Goal: Task Accomplishment & Management: Manage account settings

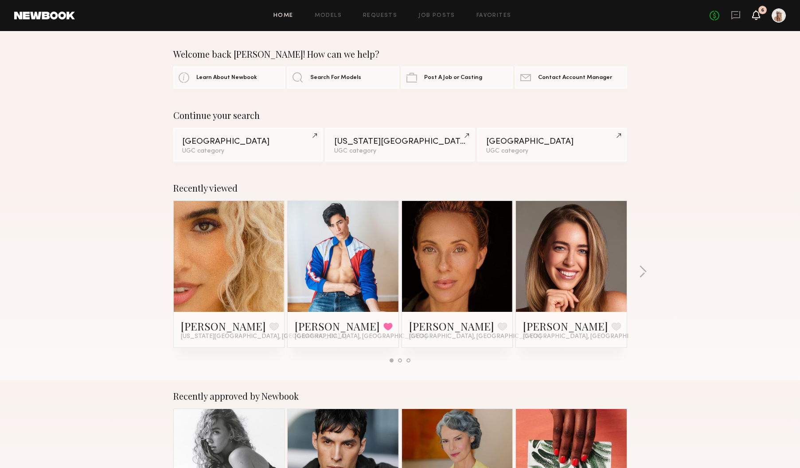
click at [758, 16] on icon at bounding box center [756, 15] width 7 height 6
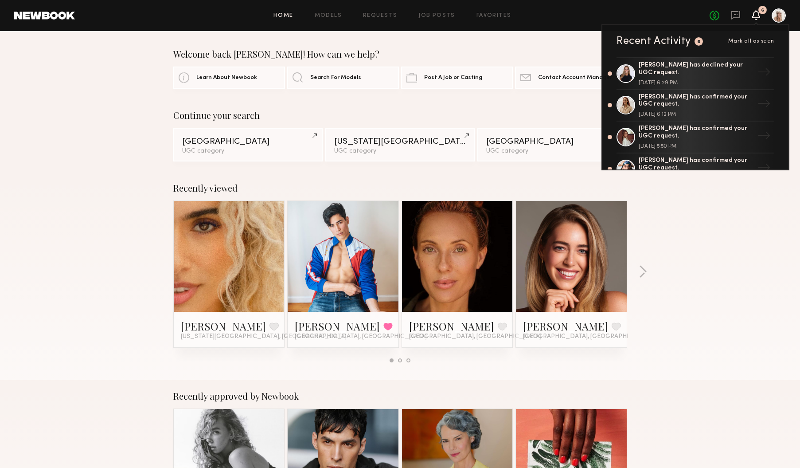
click at [749, 42] on span "Mark all as seen" at bounding box center [751, 41] width 46 height 5
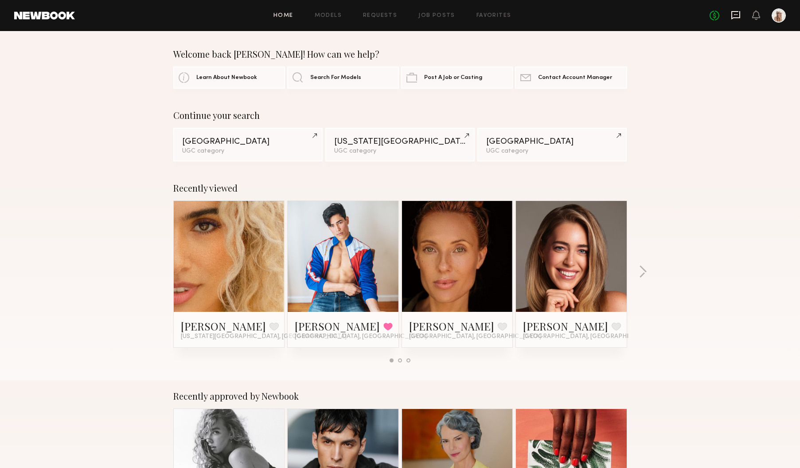
click at [732, 15] on icon at bounding box center [736, 15] width 9 height 8
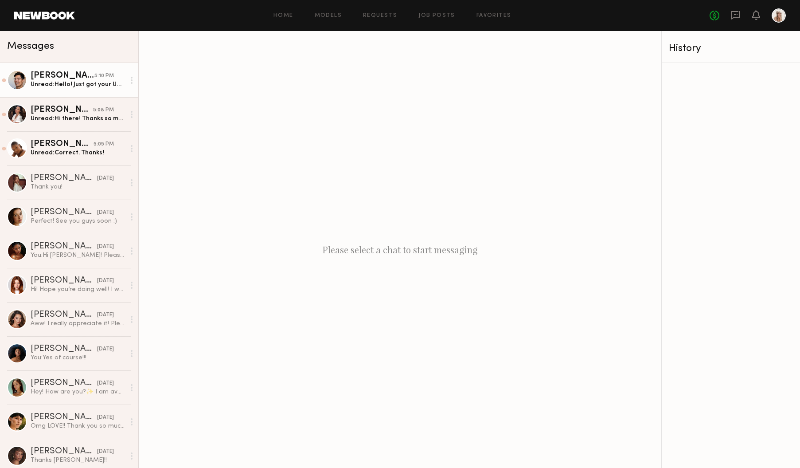
click at [48, 84] on div "Unread: Hello! Just got your UGC content. Am I required to post this content on…" at bounding box center [78, 84] width 94 height 8
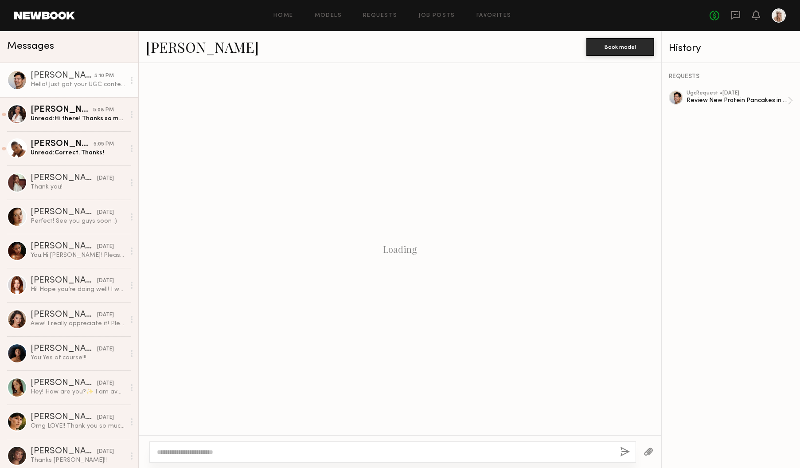
scroll to position [627, 0]
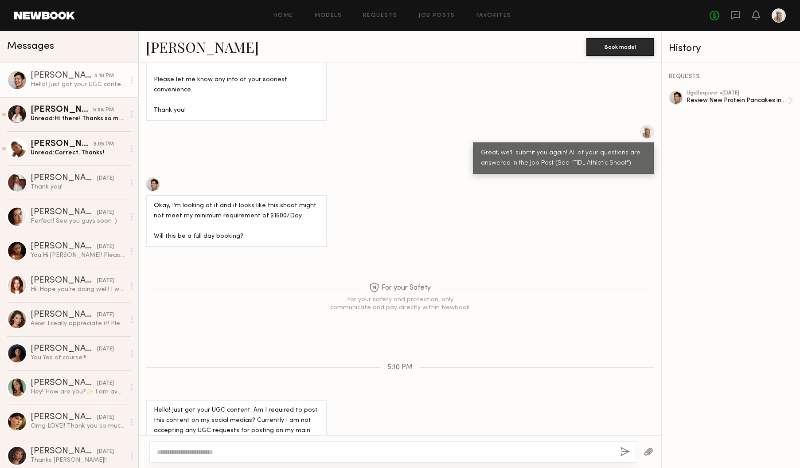
type textarea "*"
click at [172, 455] on textarea "*" at bounding box center [385, 451] width 457 height 9
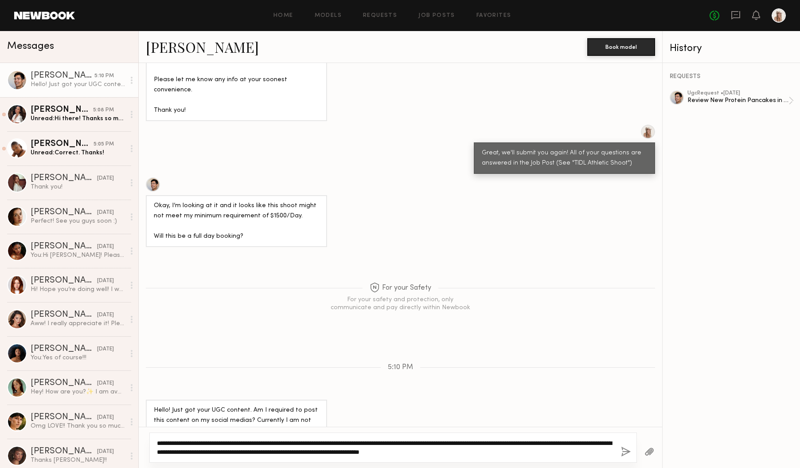
type textarea "**********"
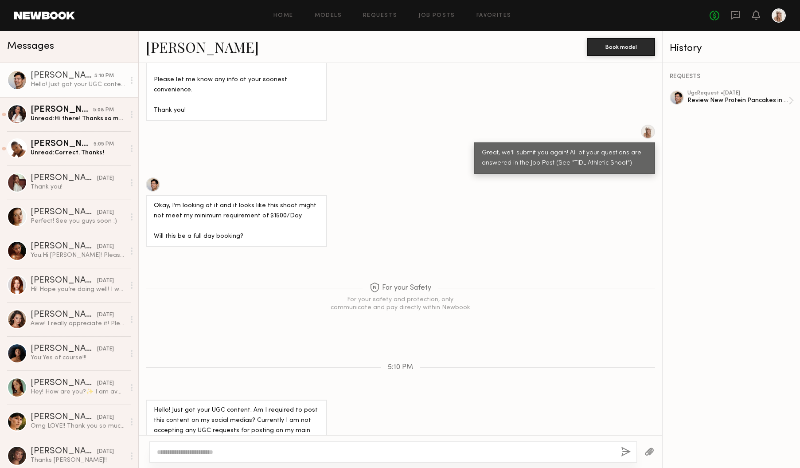
paste textarea "**********"
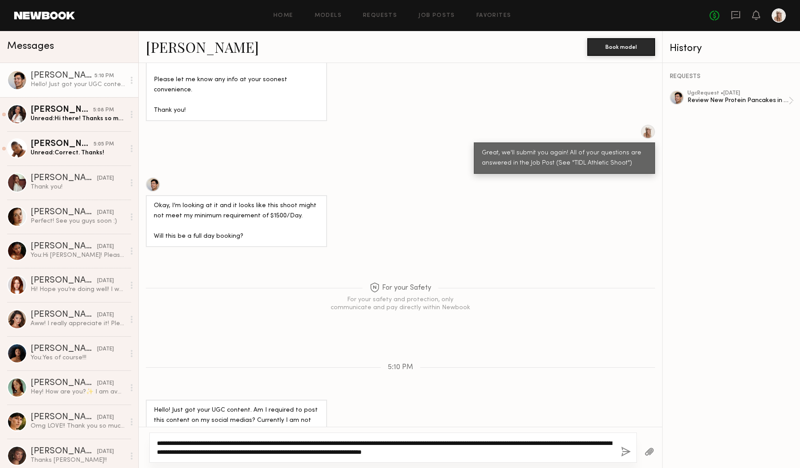
type textarea "**********"
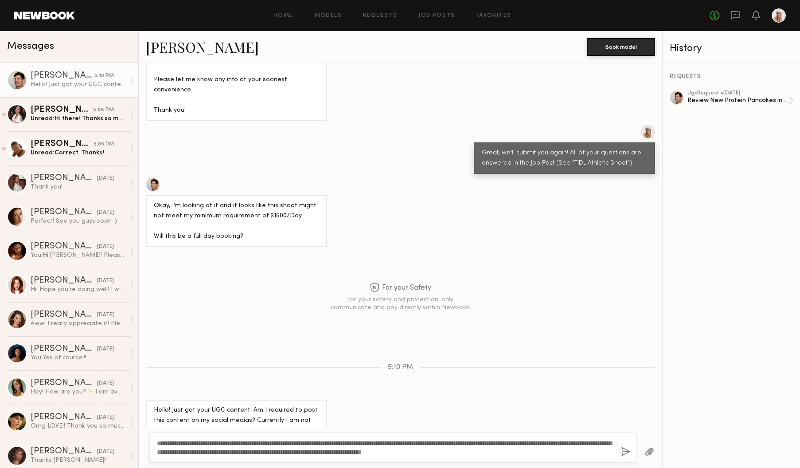
click at [622, 449] on button "button" at bounding box center [626, 451] width 10 height 11
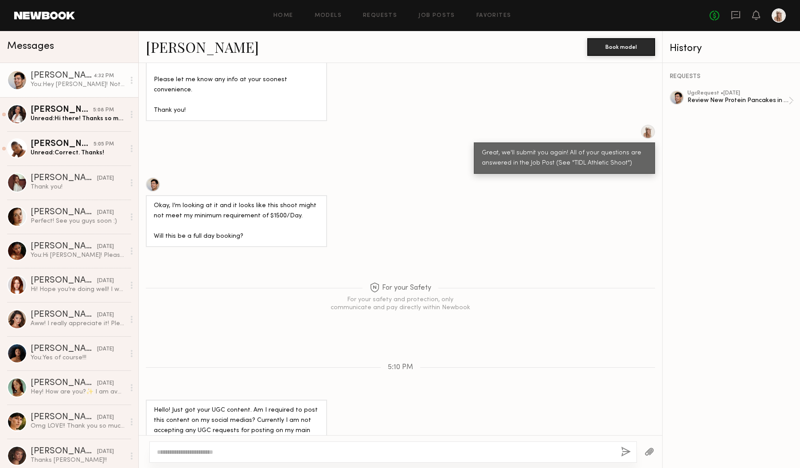
scroll to position [837, 0]
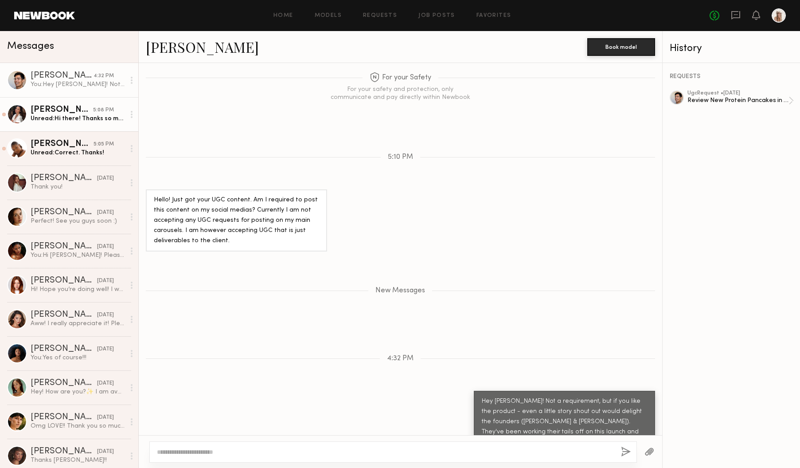
click at [62, 114] on div "Unread: Hi there! Thanks so much for sending over a booking request, I’d love t…" at bounding box center [78, 118] width 94 height 8
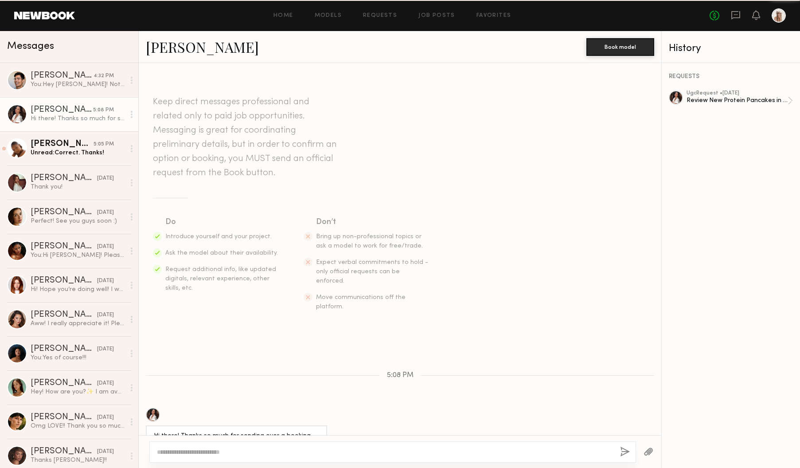
scroll to position [56, 0]
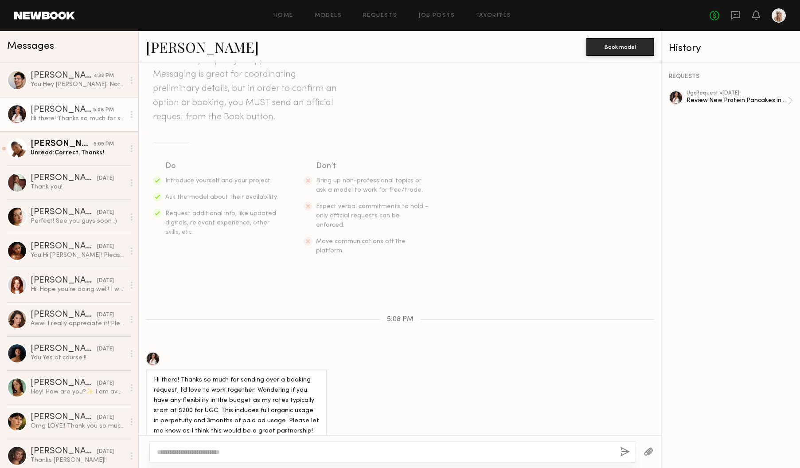
click at [166, 47] on link "AnnaNoel O." at bounding box center [202, 46] width 113 height 19
click at [187, 454] on textarea at bounding box center [385, 451] width 456 height 9
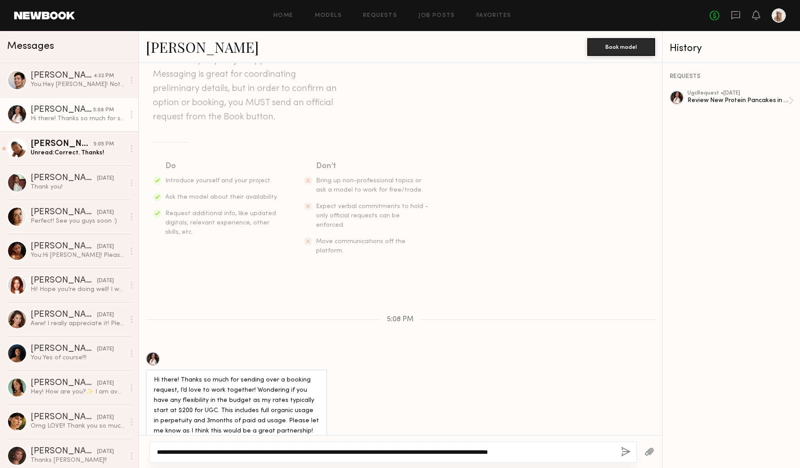
type textarea "**********"
click at [622, 452] on button "button" at bounding box center [626, 451] width 10 height 11
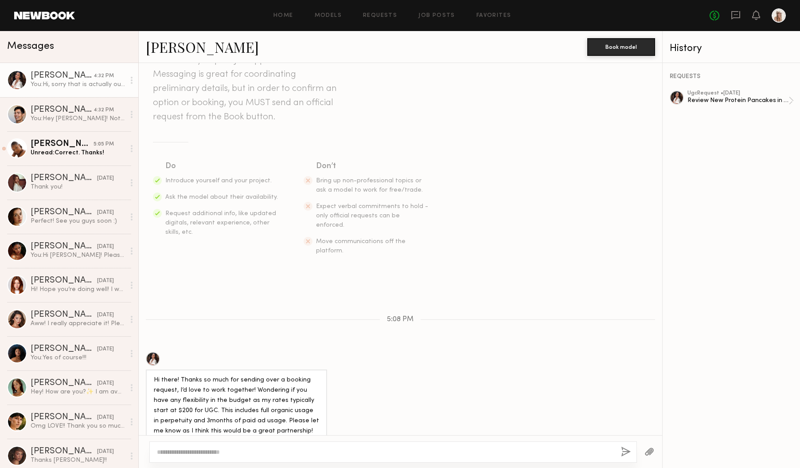
scroll to position [235, 0]
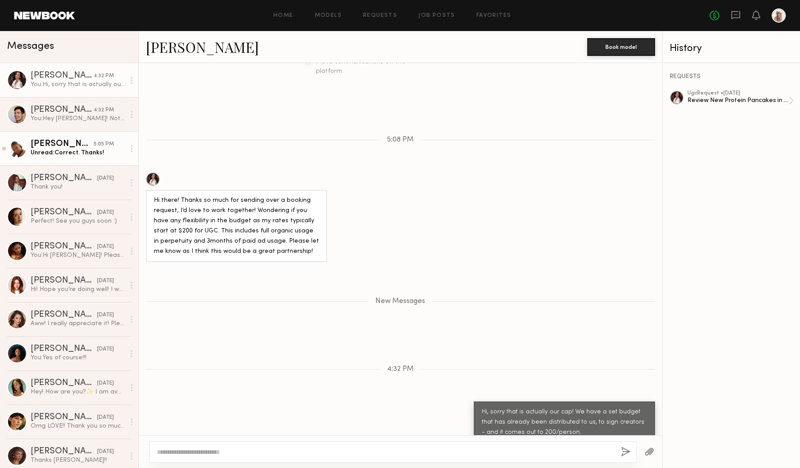
click at [73, 162] on link "Ashley W. 5:05 PM Unread: Correct. Thanks!" at bounding box center [69, 148] width 138 height 34
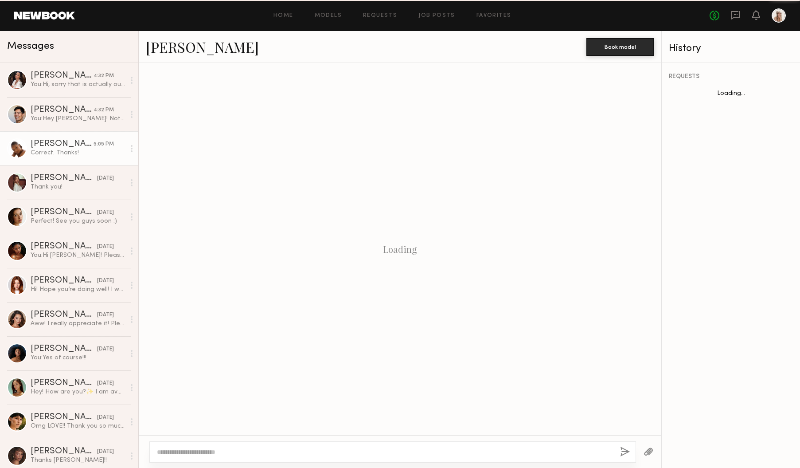
scroll to position [72, 0]
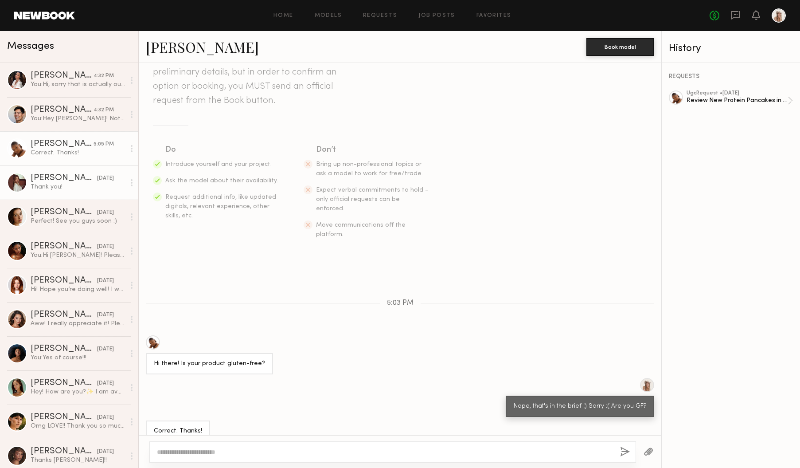
click at [59, 189] on div "Thank you!" at bounding box center [78, 187] width 94 height 8
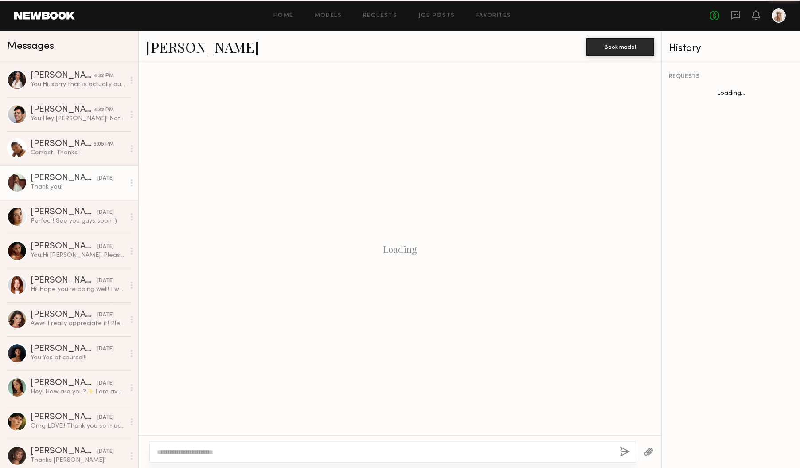
scroll to position [503, 0]
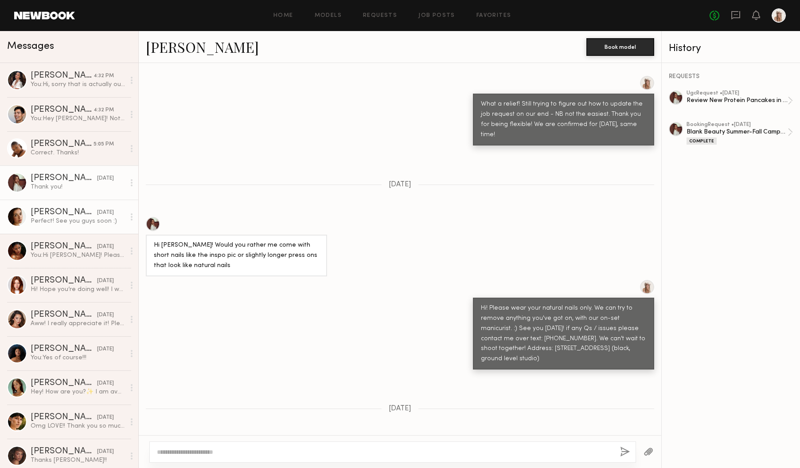
click at [53, 232] on link "Jasmine G. 09/05/2025 Perfect! See you guys soon :)" at bounding box center [69, 217] width 138 height 34
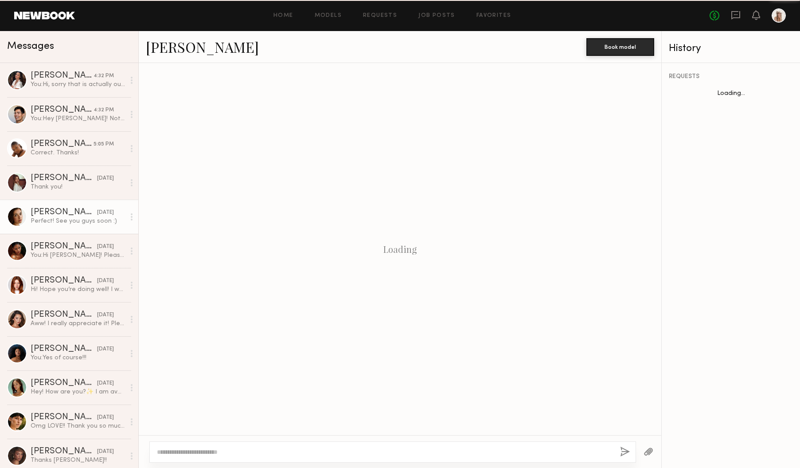
scroll to position [974, 0]
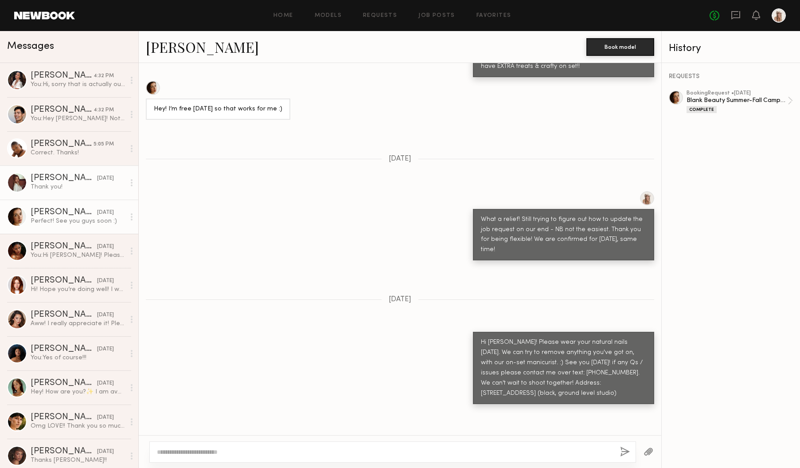
click at [46, 182] on div "Ellie G." at bounding box center [64, 178] width 67 height 9
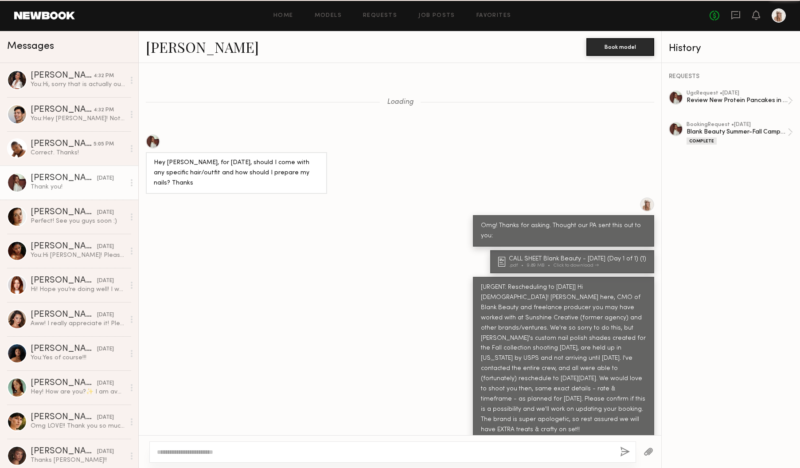
scroll to position [503, 0]
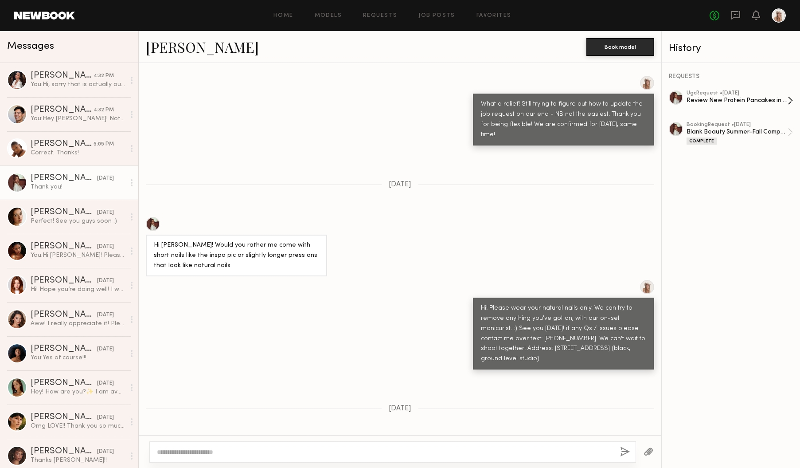
click at [741, 103] on div "Review New Protein Pancakes in 4 Delicious Flavors - DITL, Recipes & Lifestyle" at bounding box center [737, 100] width 101 height 8
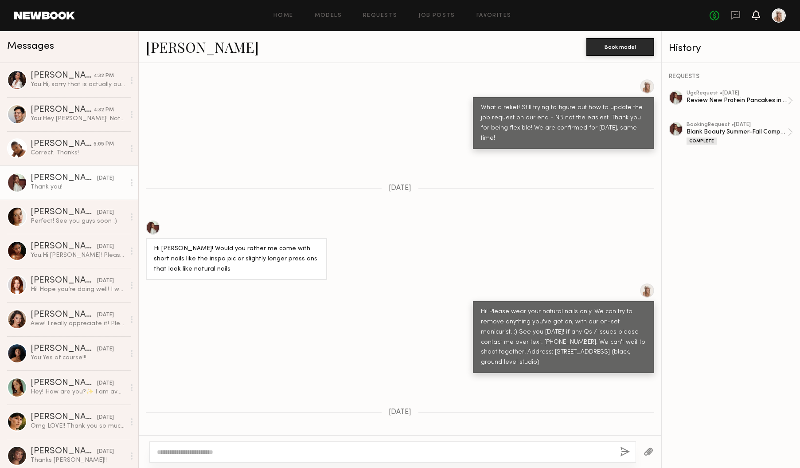
click at [760, 16] on icon at bounding box center [756, 15] width 7 height 6
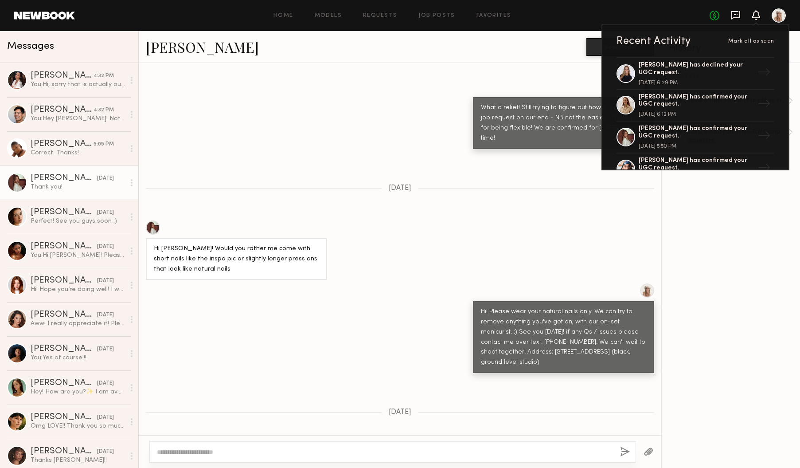
click at [733, 16] on icon at bounding box center [736, 15] width 10 height 10
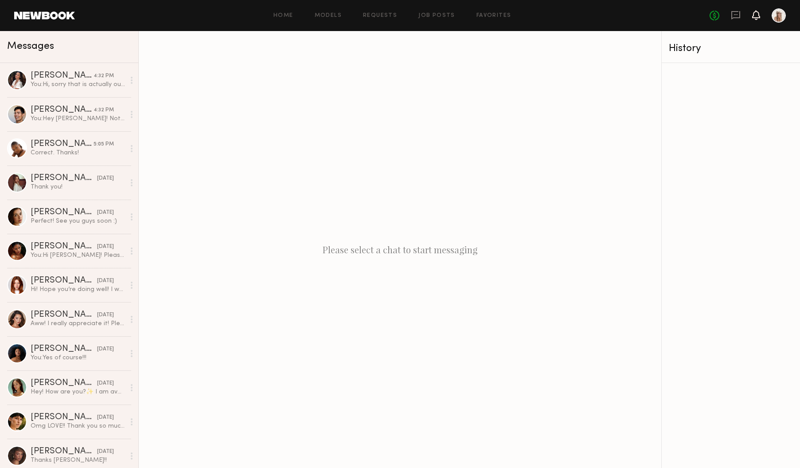
click at [757, 17] on icon at bounding box center [756, 15] width 7 height 6
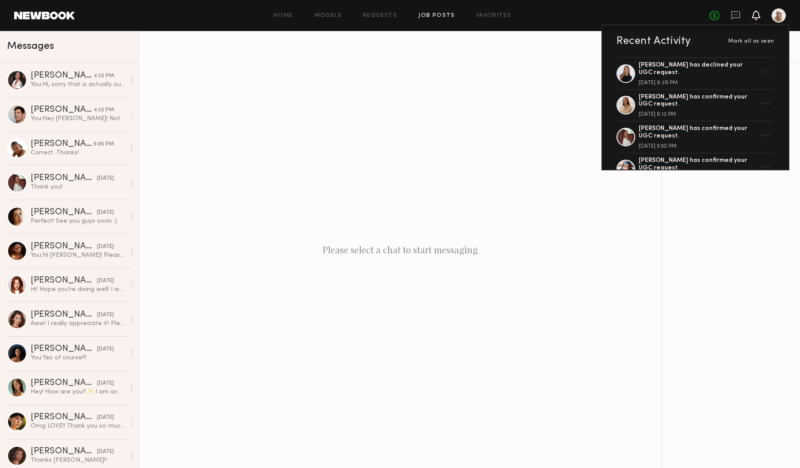
click at [430, 13] on link "Job Posts" at bounding box center [437, 16] width 37 height 6
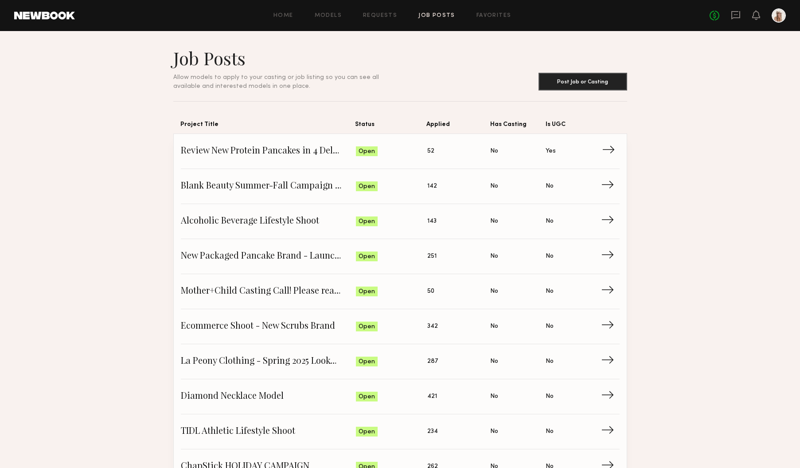
click at [328, 154] on span "Review New Protein Pancakes in 4 Delicious Flavors - DITL, Recipes & Lifestyle" at bounding box center [269, 151] width 176 height 13
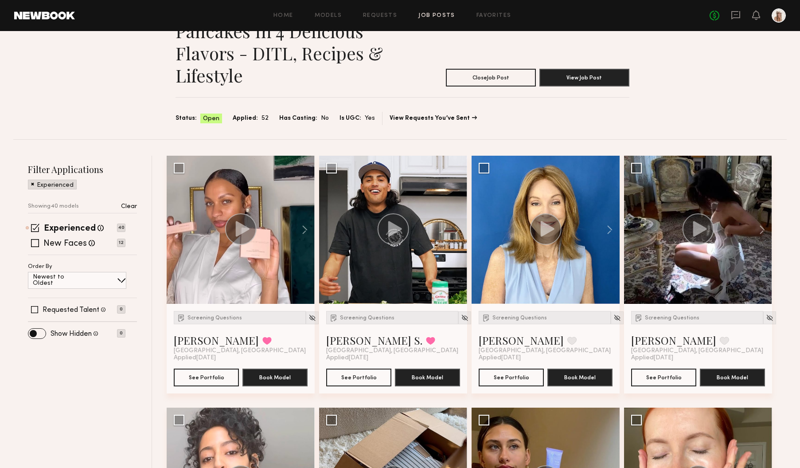
scroll to position [63, 0]
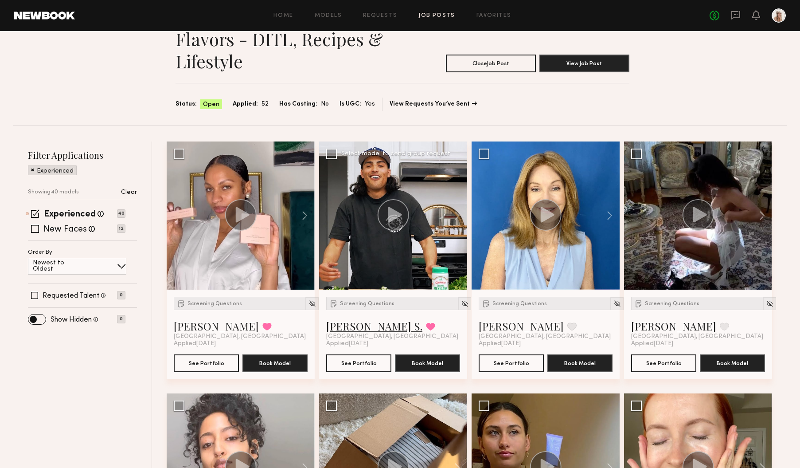
click at [362, 326] on link "[PERSON_NAME] S." at bounding box center [374, 326] width 96 height 14
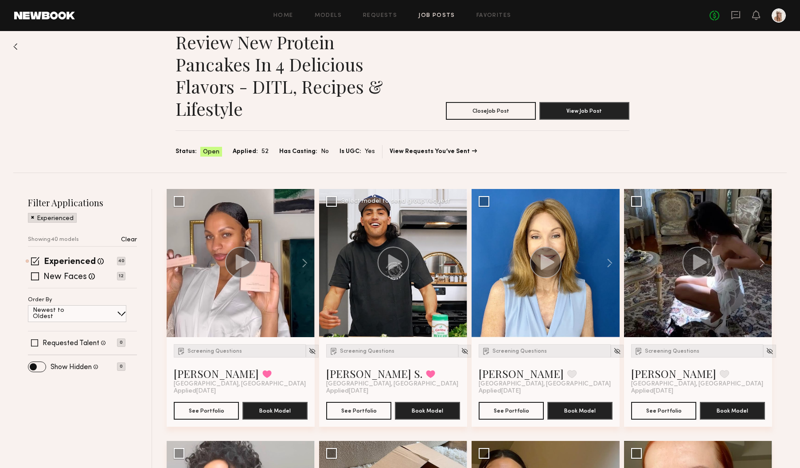
scroll to position [13, 0]
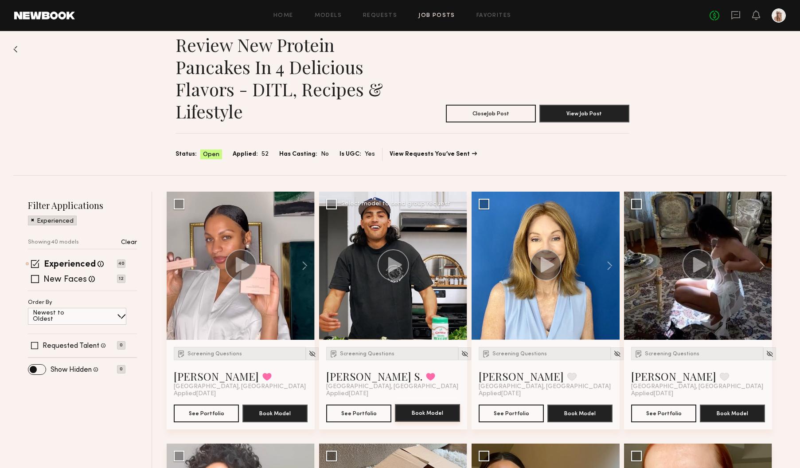
click at [418, 415] on button "Book Model" at bounding box center [427, 413] width 65 height 18
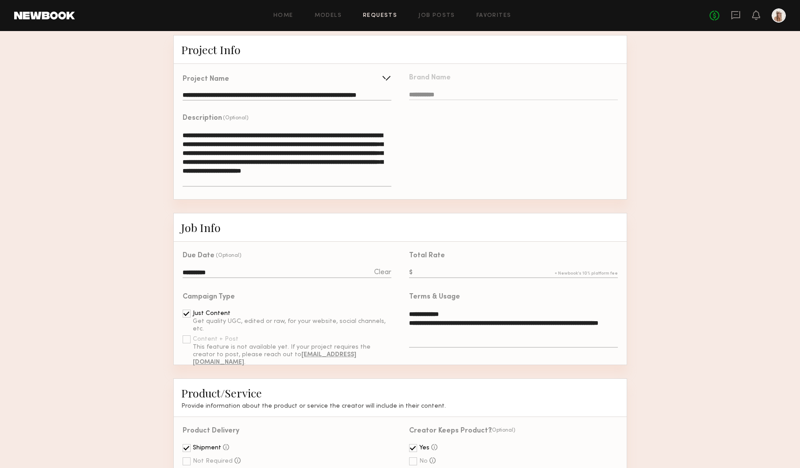
scroll to position [161, 0]
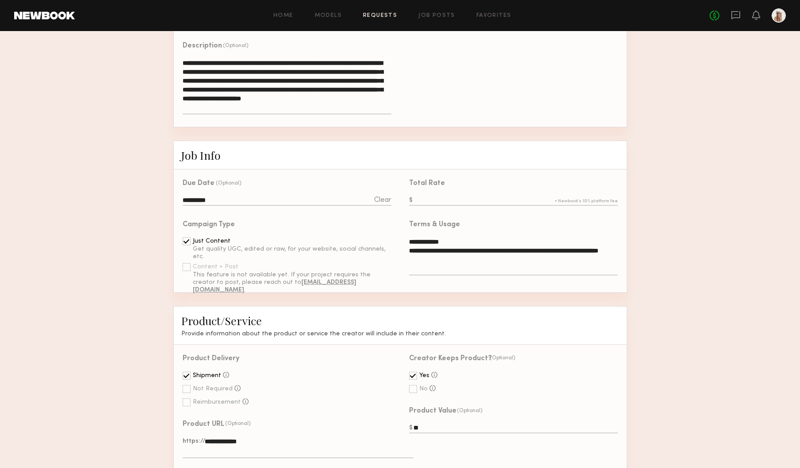
click at [418, 200] on input "text" at bounding box center [513, 201] width 208 height 10
type input "*"
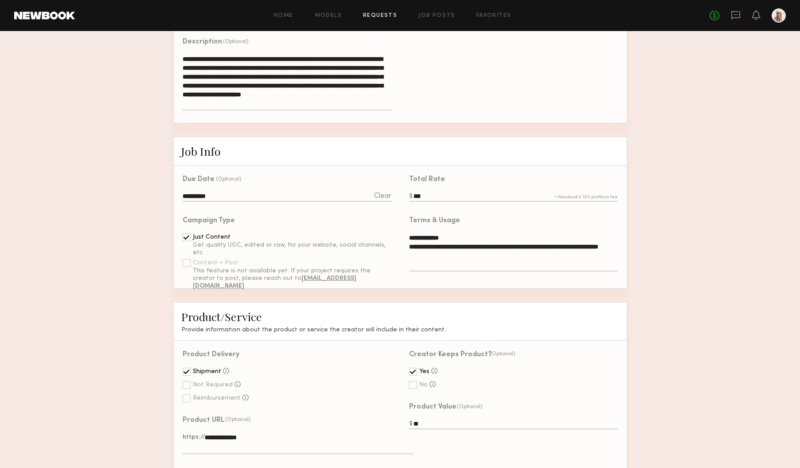
type input "***"
click at [207, 194] on input "**********" at bounding box center [287, 197] width 208 height 10
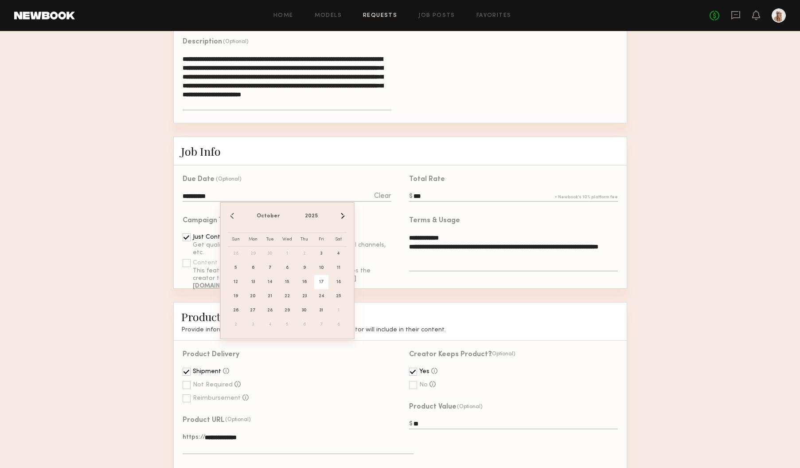
click at [207, 194] on input "**********" at bounding box center [287, 197] width 208 height 10
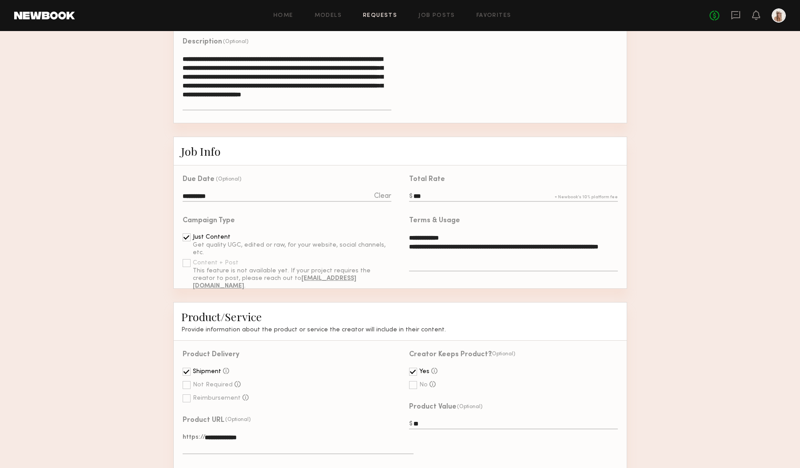
scroll to position [522, 0]
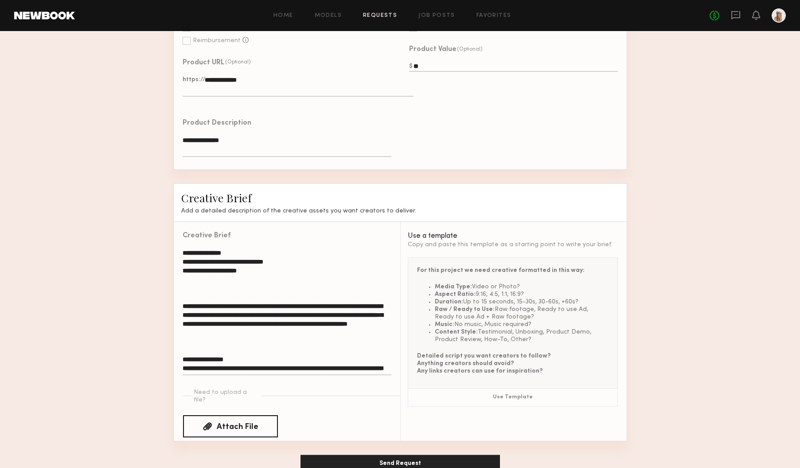
click at [338, 329] on textarea "**********" at bounding box center [287, 311] width 208 height 127
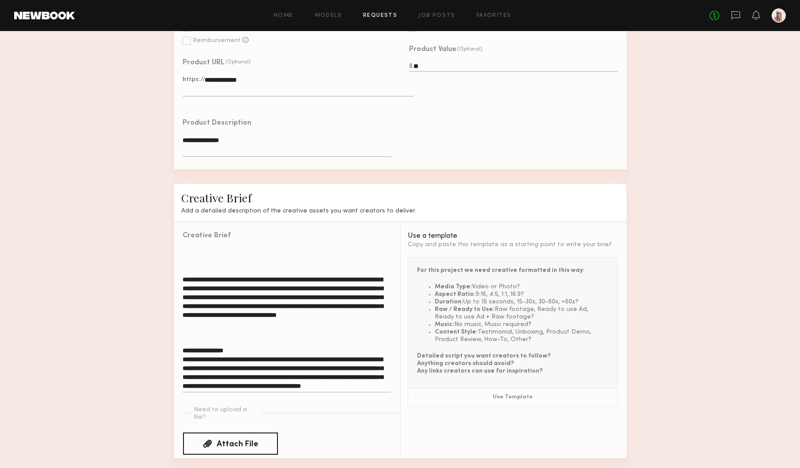
scroll to position [551, 0]
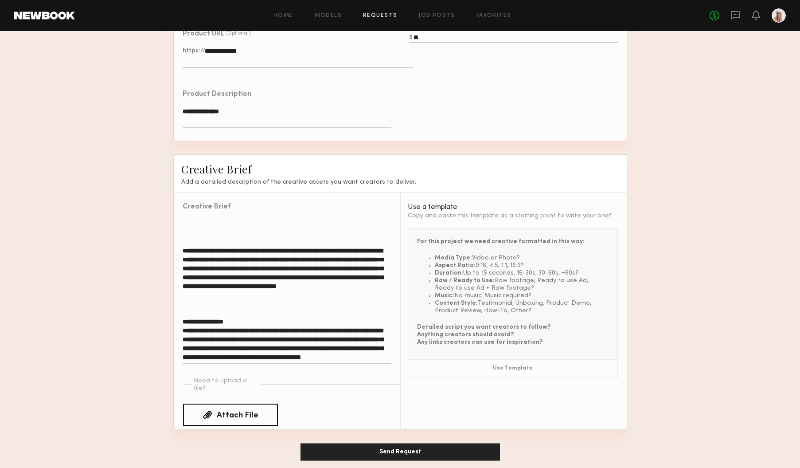
type textarea "**********"
click at [420, 443] on button "Send Request" at bounding box center [401, 452] width 200 height 18
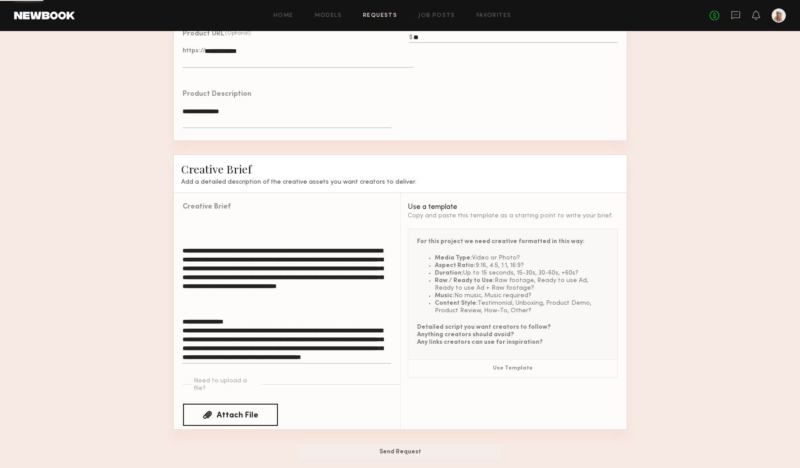
scroll to position [0, 0]
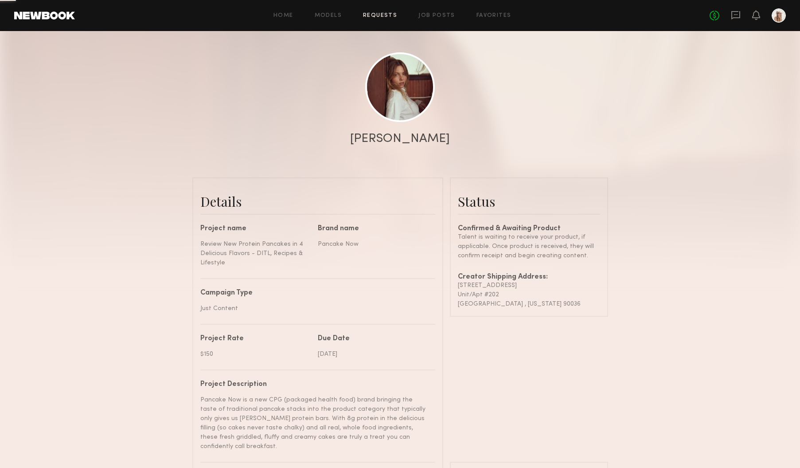
scroll to position [76, 0]
drag, startPoint x: 546, startPoint y: 303, endPoint x: 458, endPoint y: 284, distance: 90.3
click at [458, 284] on div "Confirmed & Awaiting Product Talent is waiting to receive your product, if appl…" at bounding box center [529, 266] width 142 height 83
copy div "401 s Detroit st Unit/Apt #202 Los Angeles , California 90036"
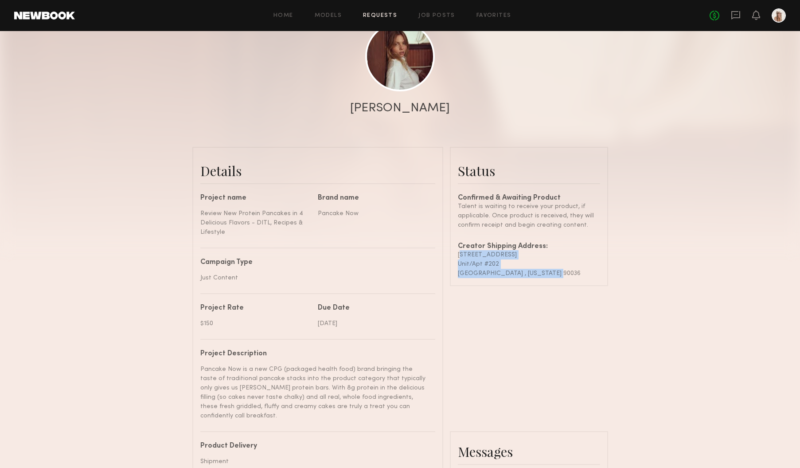
scroll to position [107, 0]
copy div "401 s Detroit st Unit/Apt #202 Los Angeles , California 90036"
click at [385, 13] on link "Requests" at bounding box center [380, 16] width 34 height 6
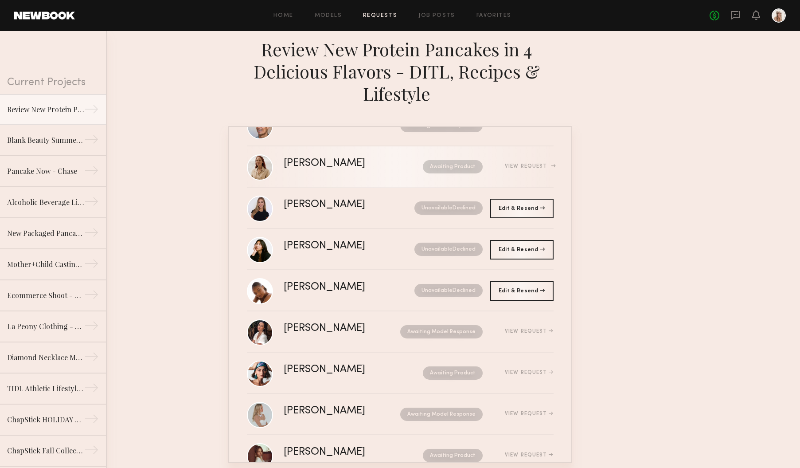
scroll to position [106, 0]
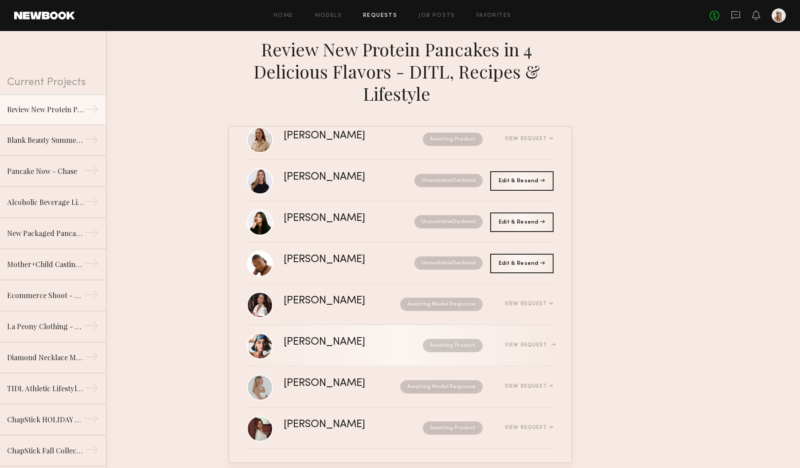
click at [394, 345] on div "Awaiting Product" at bounding box center [438, 345] width 89 height 13
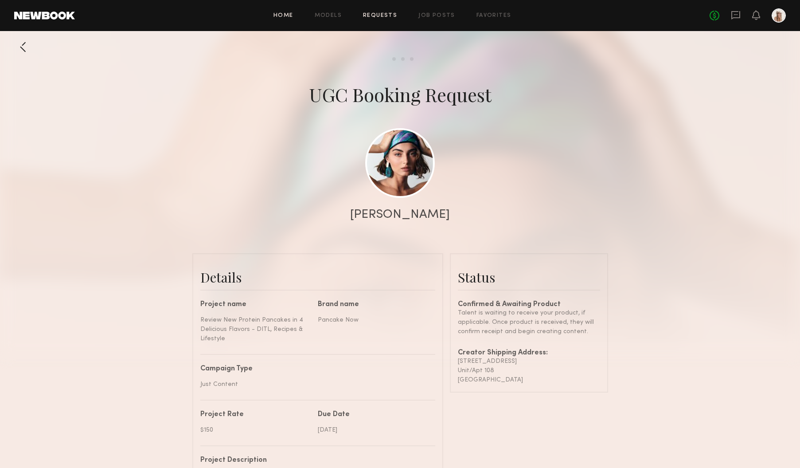
scroll to position [453, 0]
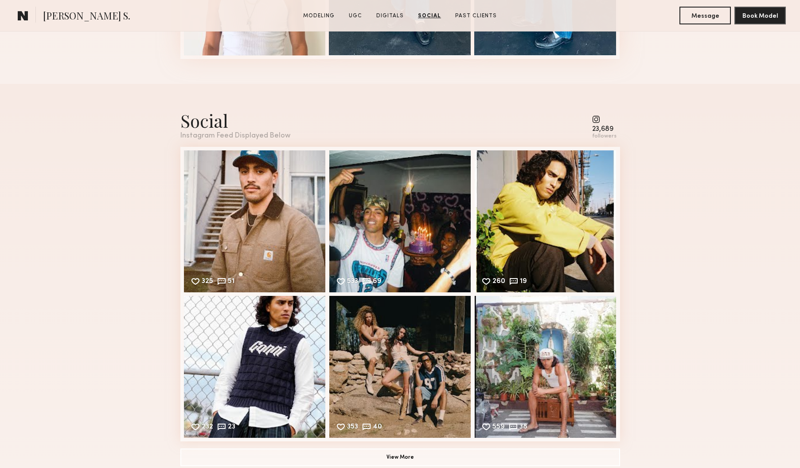
scroll to position [2200, 0]
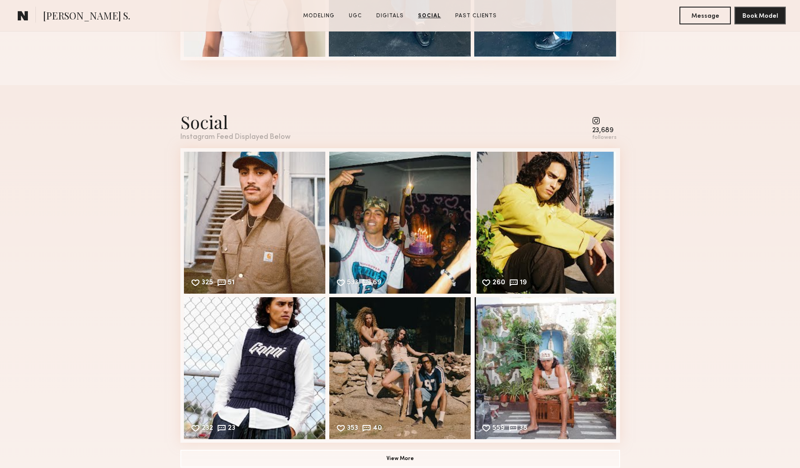
click at [594, 122] on common-icon at bounding box center [604, 121] width 24 height 8
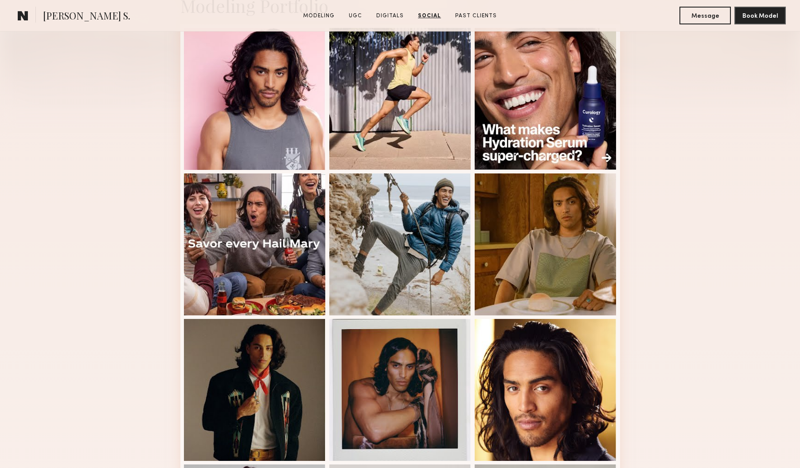
scroll to position [0, 0]
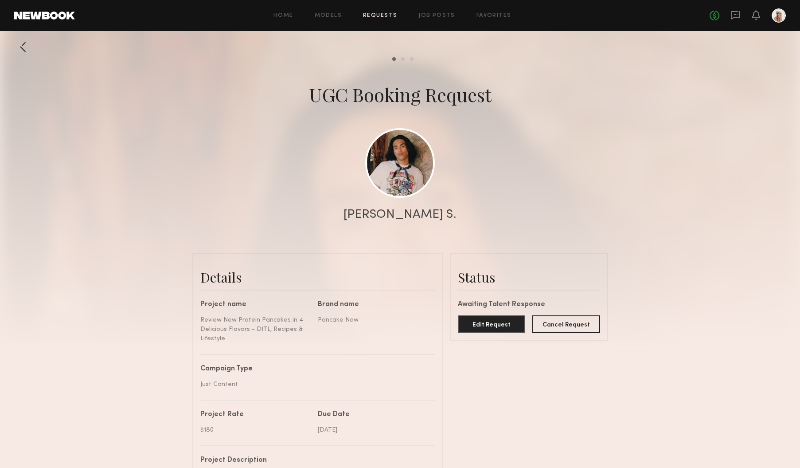
scroll to position [1471, 0]
click at [441, 16] on link "Job Posts" at bounding box center [437, 16] width 37 height 6
click at [434, 15] on link "Job Posts" at bounding box center [437, 16] width 37 height 6
click at [505, 121] on div at bounding box center [400, 177] width 800 height 355
click at [421, 16] on link "Job Posts" at bounding box center [437, 16] width 37 height 6
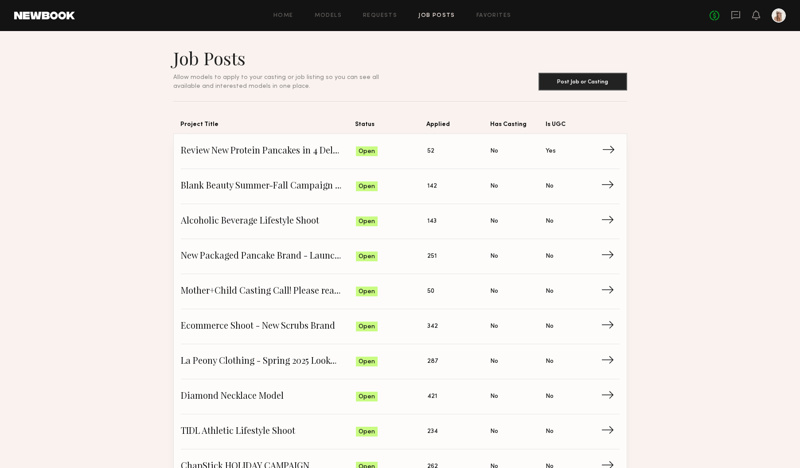
click at [297, 158] on span "Review New Protein Pancakes in 4 Delicious Flavors - DITL, Recipes & Lifestyle" at bounding box center [269, 151] width 176 height 13
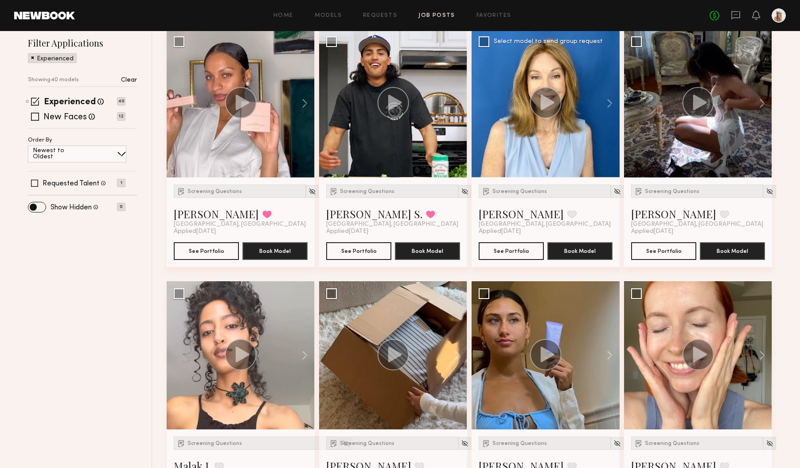
scroll to position [243, 0]
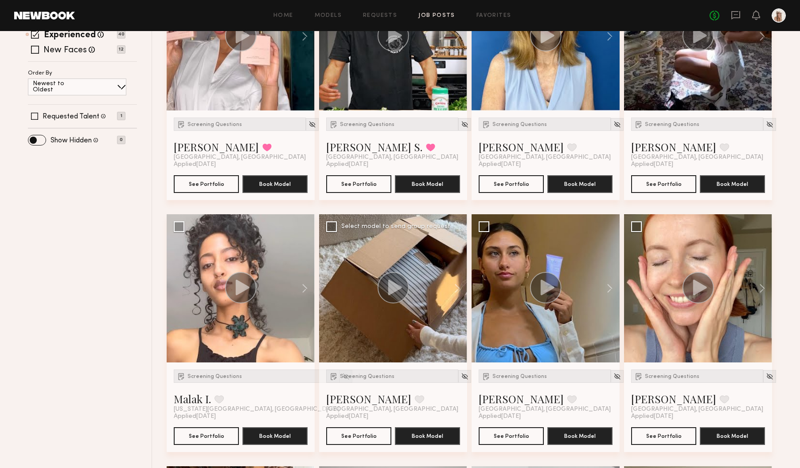
click at [385, 288] on circle at bounding box center [393, 287] width 31 height 31
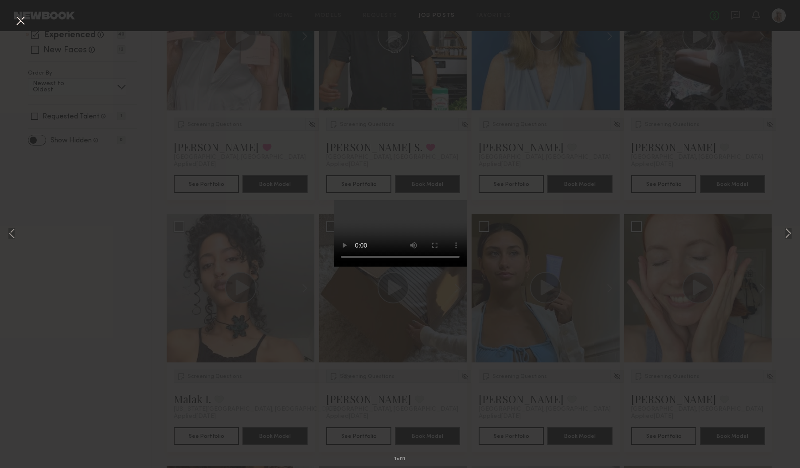
click at [18, 22] on button at bounding box center [20, 21] width 14 height 16
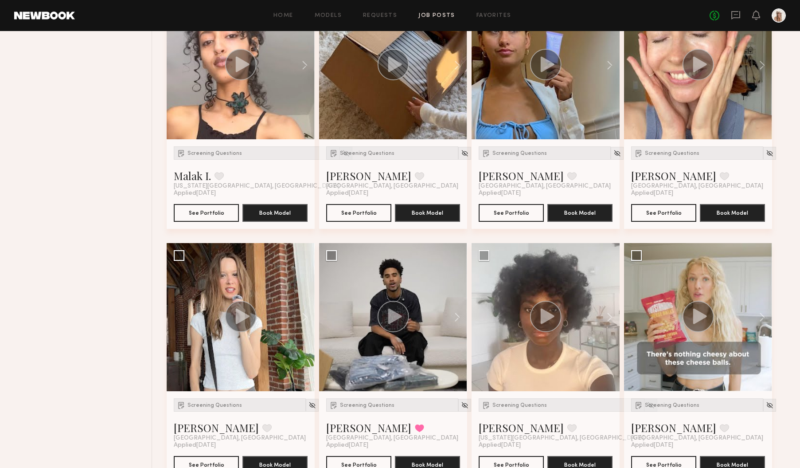
scroll to position [575, 0]
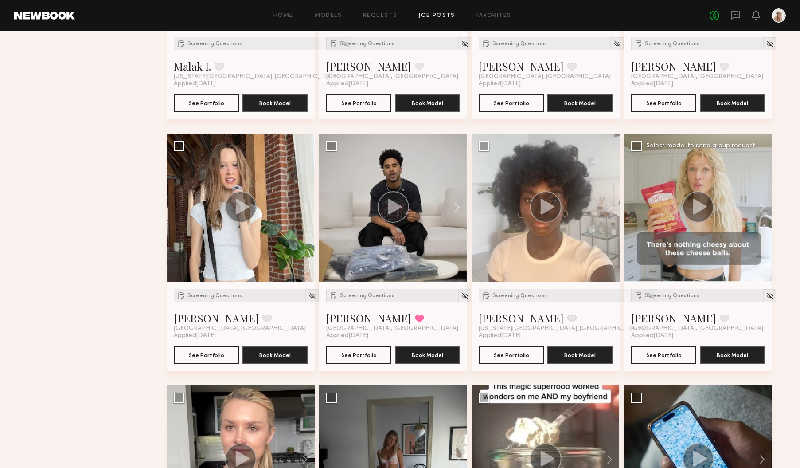
click at [699, 207] on icon at bounding box center [700, 207] width 14 height 16
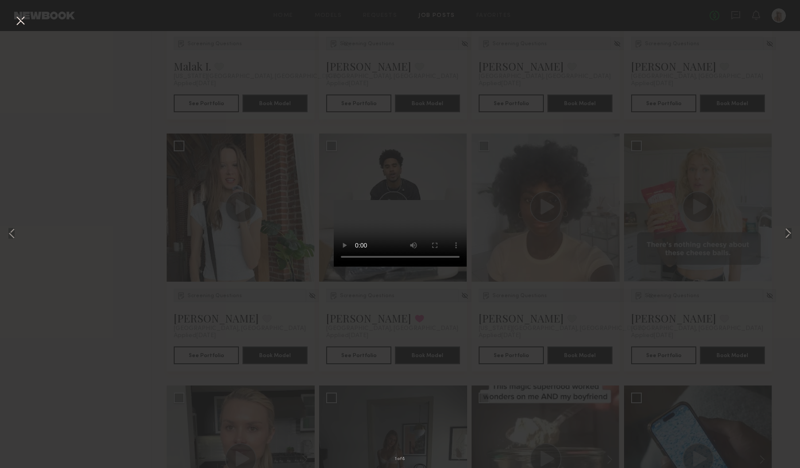
click at [20, 20] on button at bounding box center [20, 21] width 14 height 16
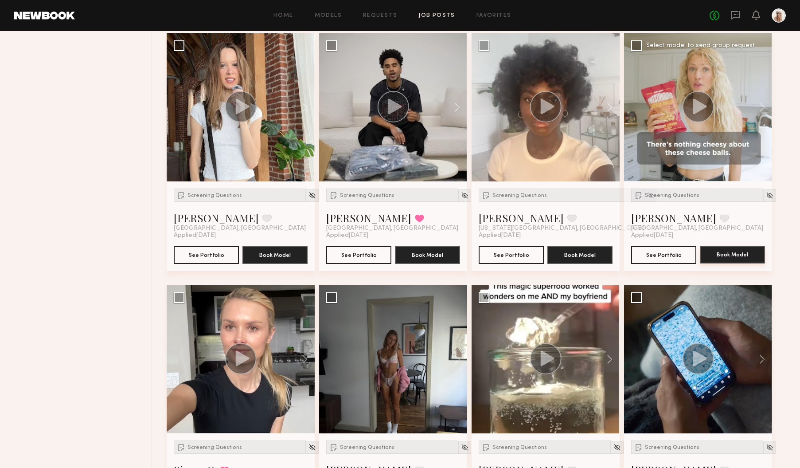
scroll to position [684, 0]
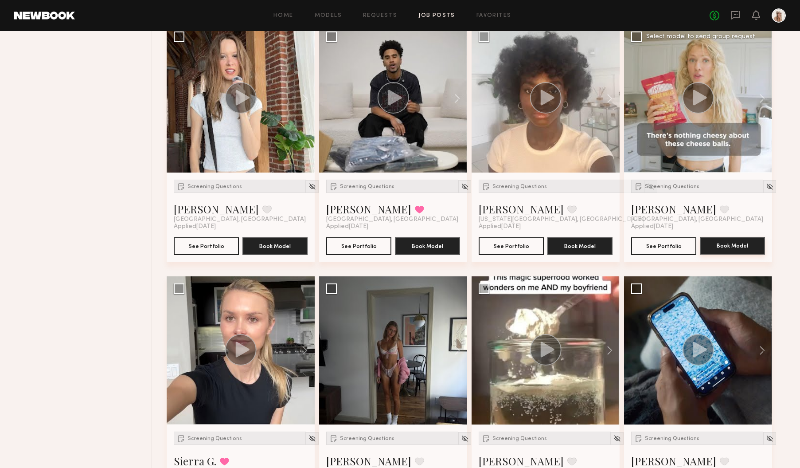
click at [730, 250] on button "Book Model" at bounding box center [732, 246] width 65 height 18
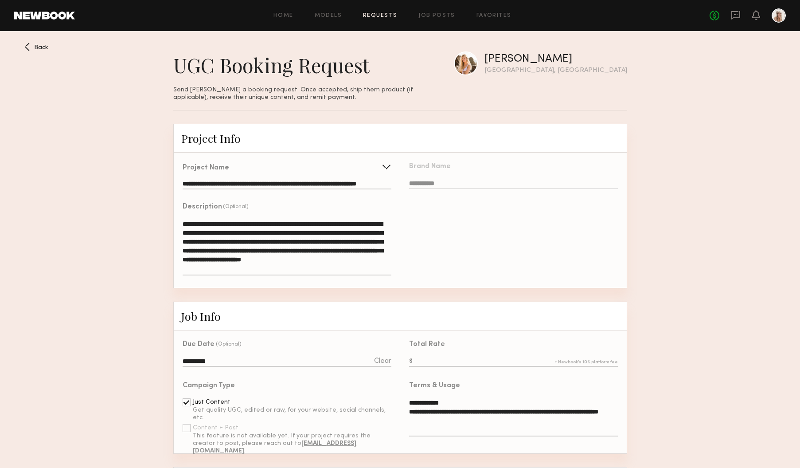
click at [420, 360] on input "text" at bounding box center [513, 362] width 208 height 10
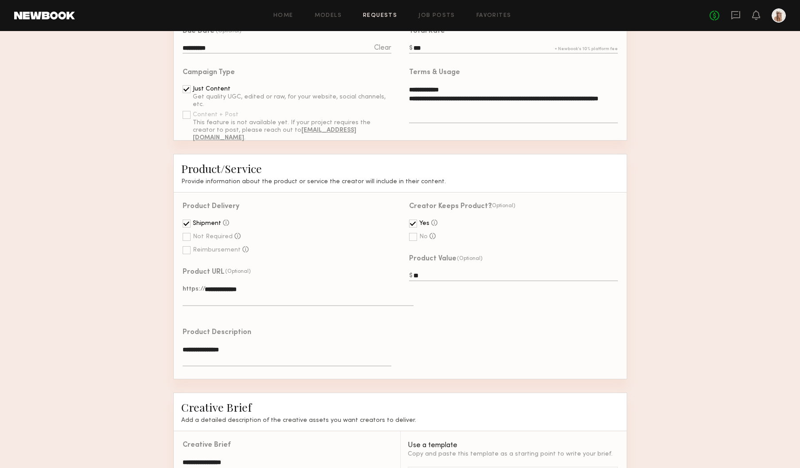
scroll to position [533, 0]
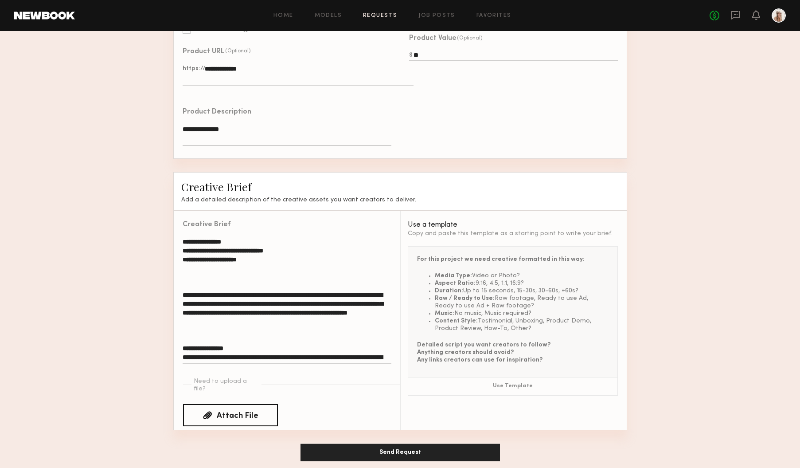
type input "***"
click at [275, 305] on textarea "**********" at bounding box center [287, 300] width 208 height 127
click at [339, 319] on textarea "**********" at bounding box center [287, 300] width 208 height 127
paste textarea "**********"
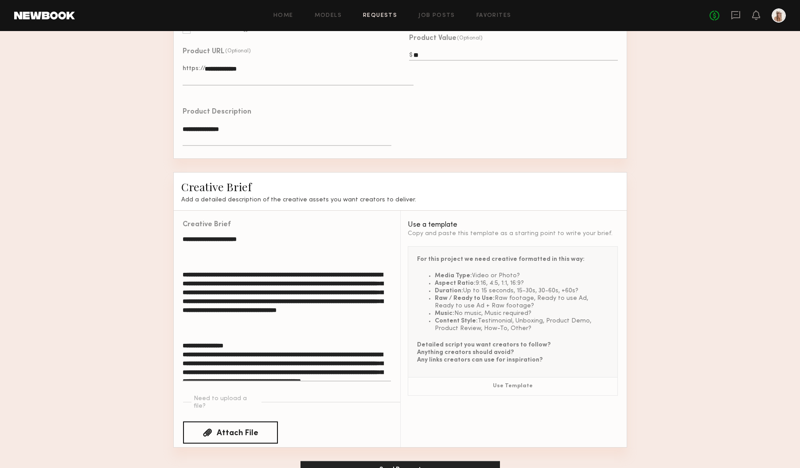
scroll to position [0, 0]
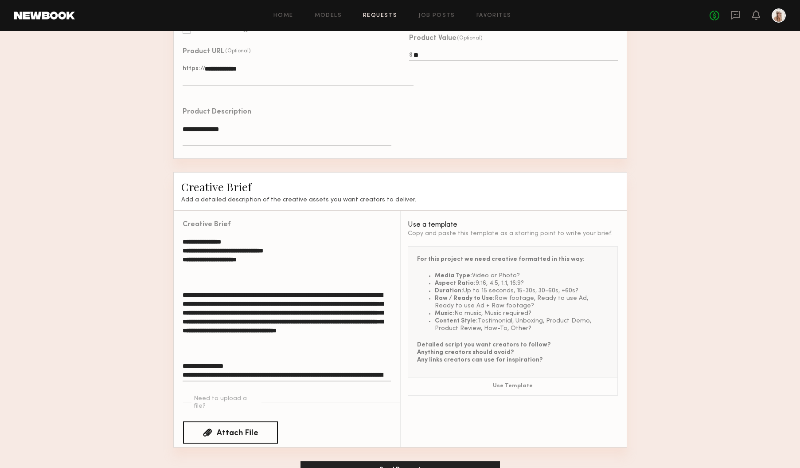
type textarea "**********"
click at [407, 461] on button "Send Request" at bounding box center [401, 470] width 200 height 18
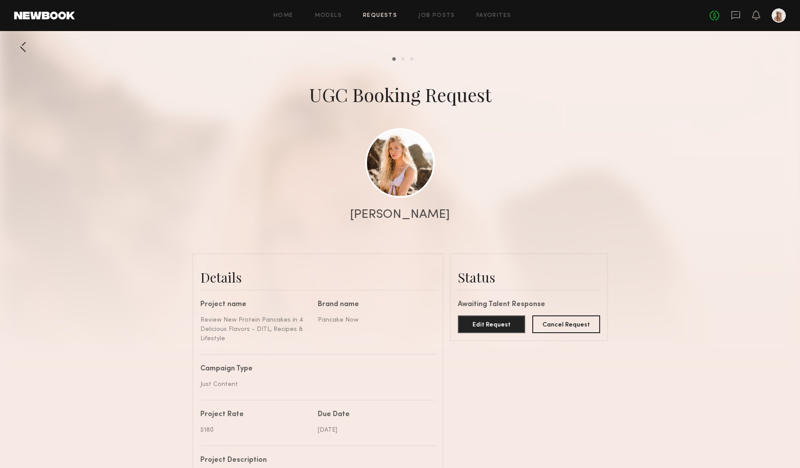
click at [377, 16] on link "Requests" at bounding box center [380, 16] width 34 height 6
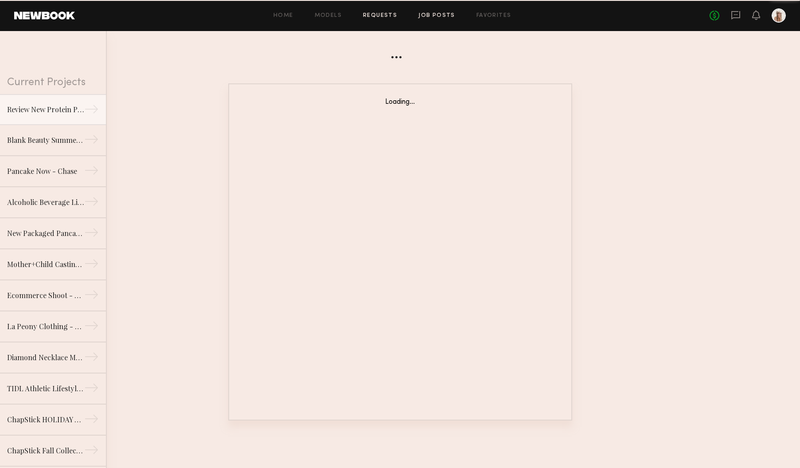
click at [446, 16] on link "Job Posts" at bounding box center [437, 16] width 37 height 6
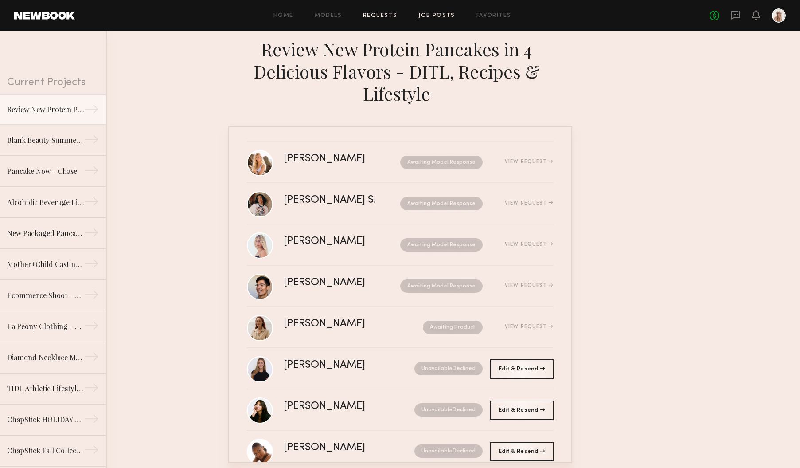
click at [446, 15] on link "Job Posts" at bounding box center [437, 16] width 37 height 6
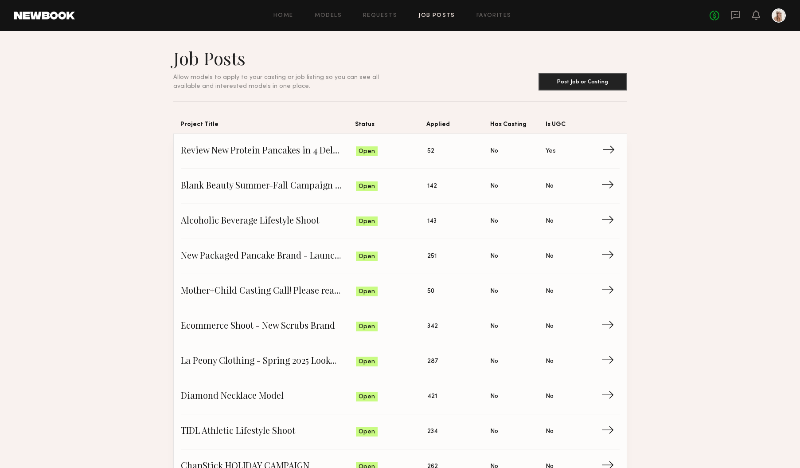
click at [419, 154] on span "Status: Open" at bounding box center [391, 151] width 71 height 13
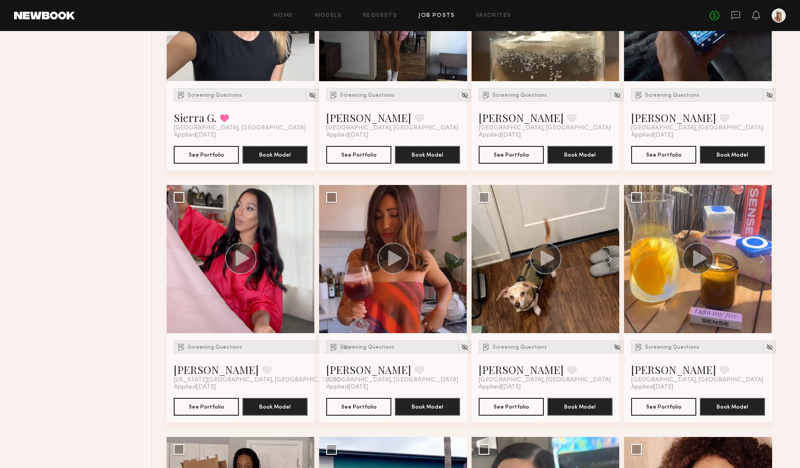
scroll to position [1039, 0]
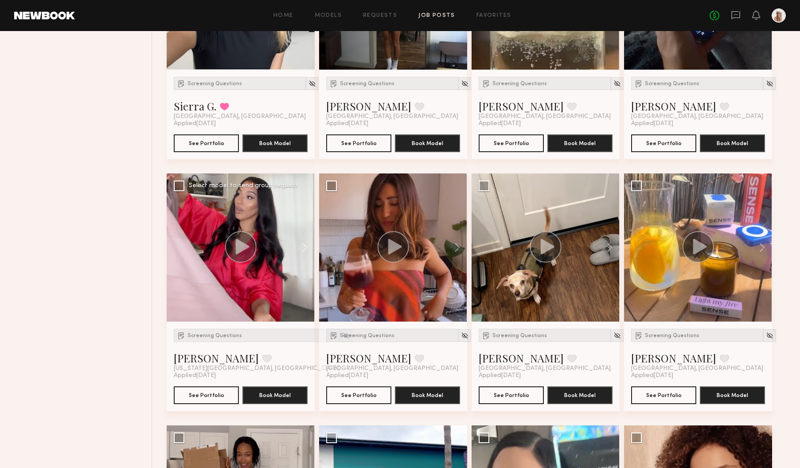
click at [241, 247] on icon at bounding box center [243, 247] width 14 height 16
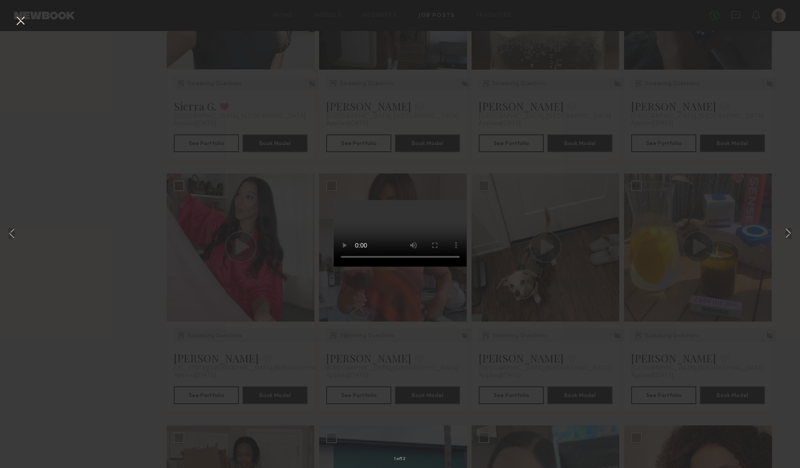
click at [20, 20] on button at bounding box center [20, 21] width 14 height 16
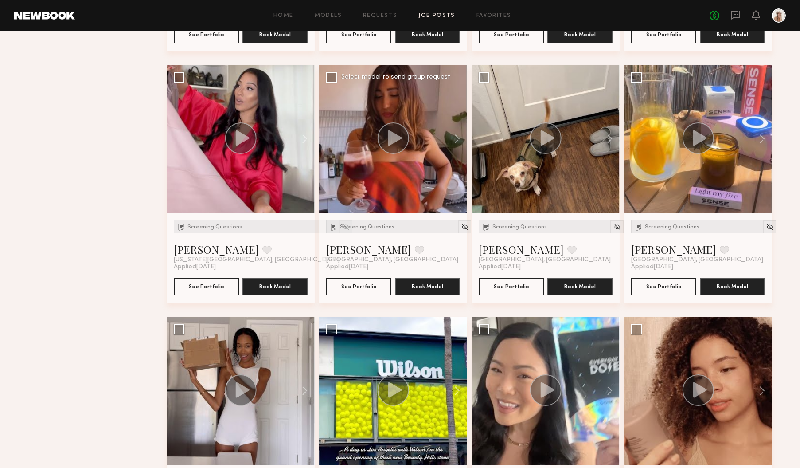
scroll to position [1249, 0]
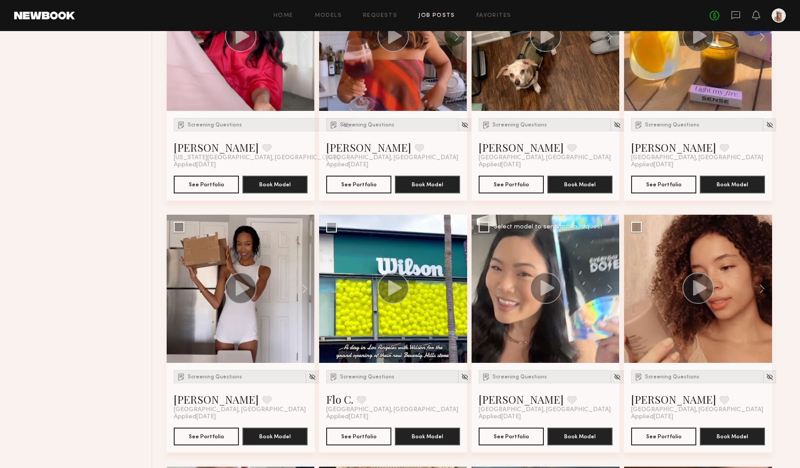
click at [543, 283] on icon at bounding box center [548, 288] width 14 height 16
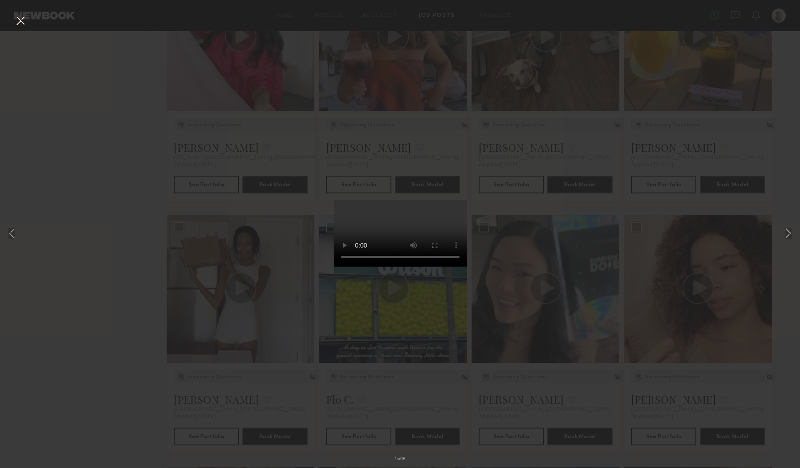
click at [19, 21] on button at bounding box center [20, 21] width 14 height 16
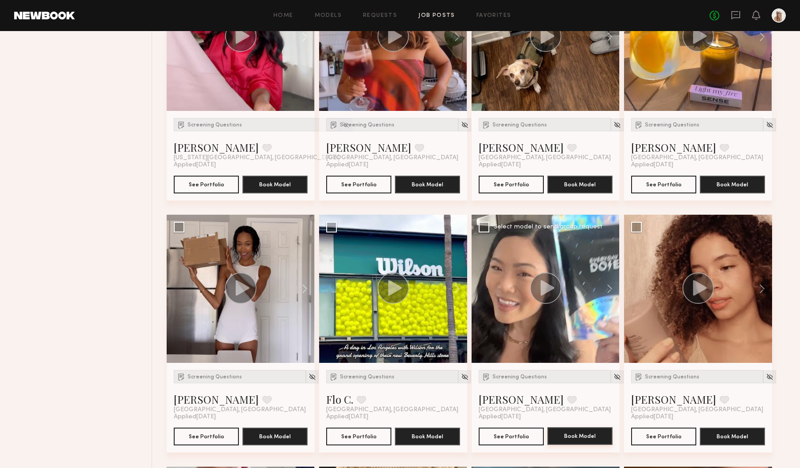
click at [572, 435] on button "Book Model" at bounding box center [580, 436] width 65 height 18
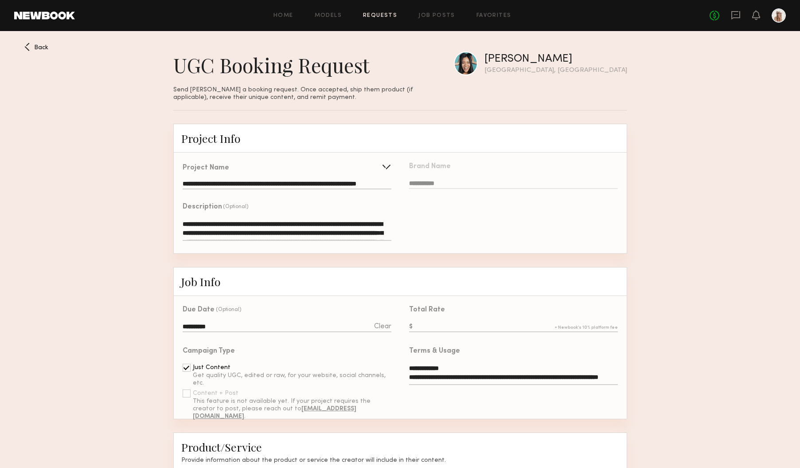
click at [430, 323] on input "text" at bounding box center [513, 327] width 208 height 10
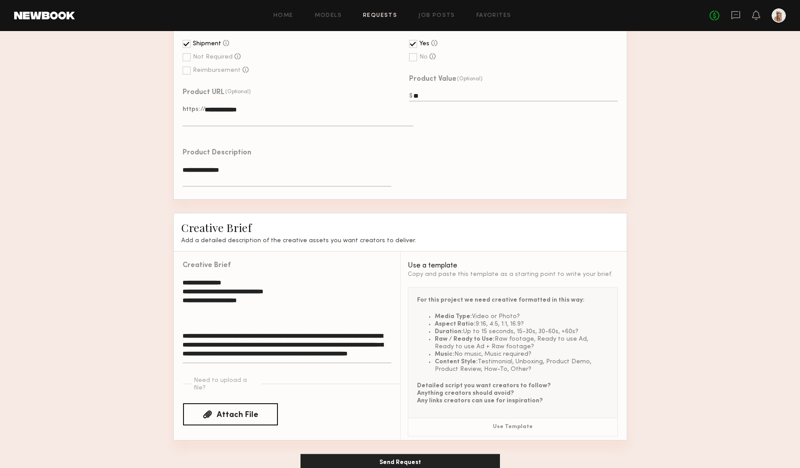
scroll to position [477, 0]
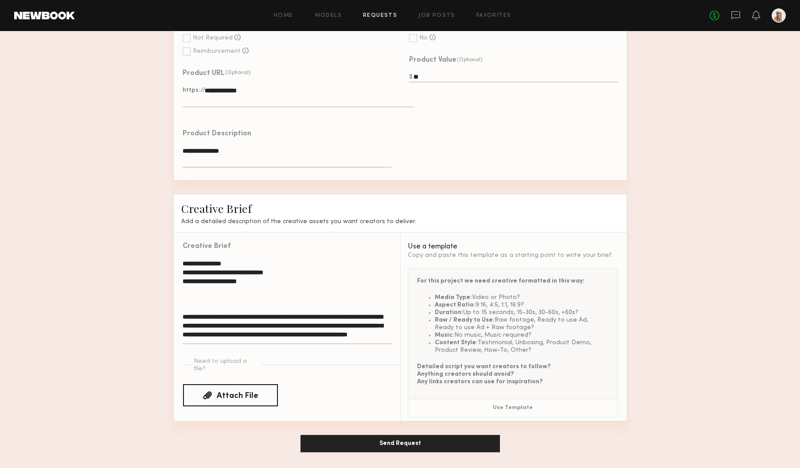
type input "***"
click at [219, 284] on textarea "**********" at bounding box center [287, 301] width 208 height 85
paste textarea "**********"
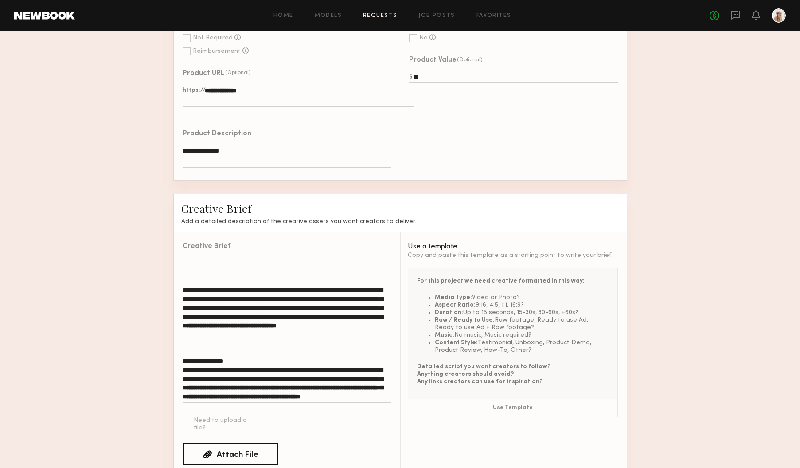
scroll to position [517, 0]
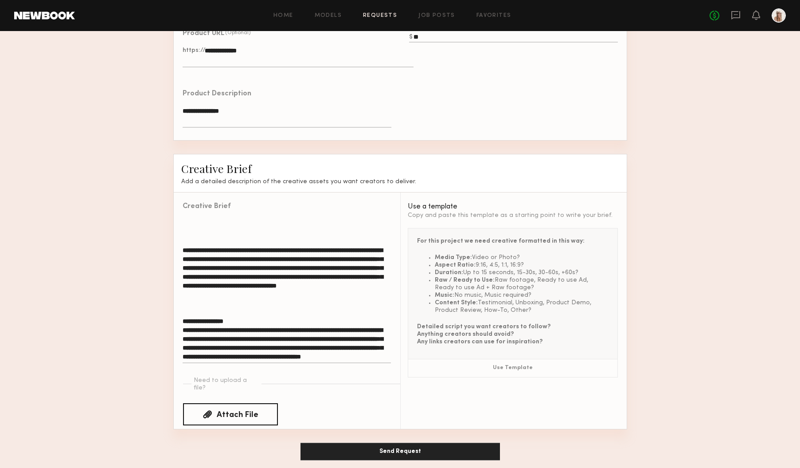
type textarea "**********"
click at [401, 443] on button "Send Request" at bounding box center [401, 451] width 200 height 18
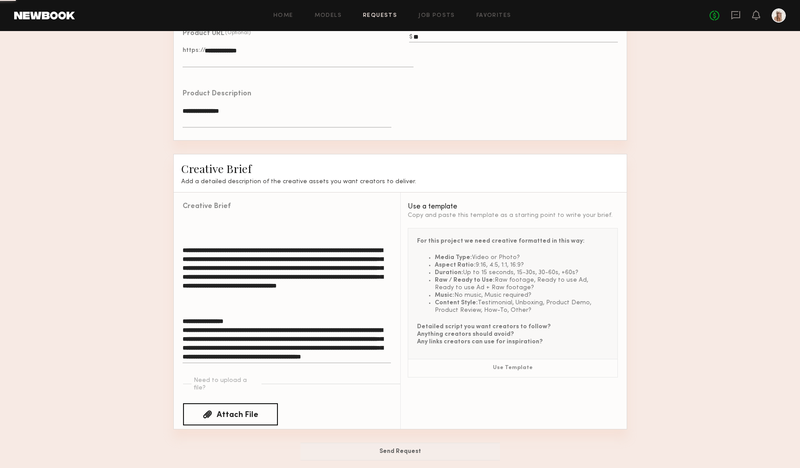
scroll to position [116, 0]
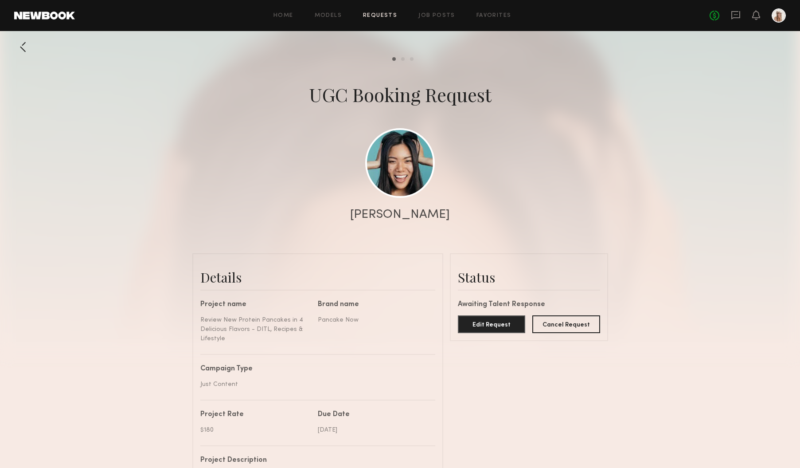
click at [24, 46] on div at bounding box center [23, 47] width 18 height 18
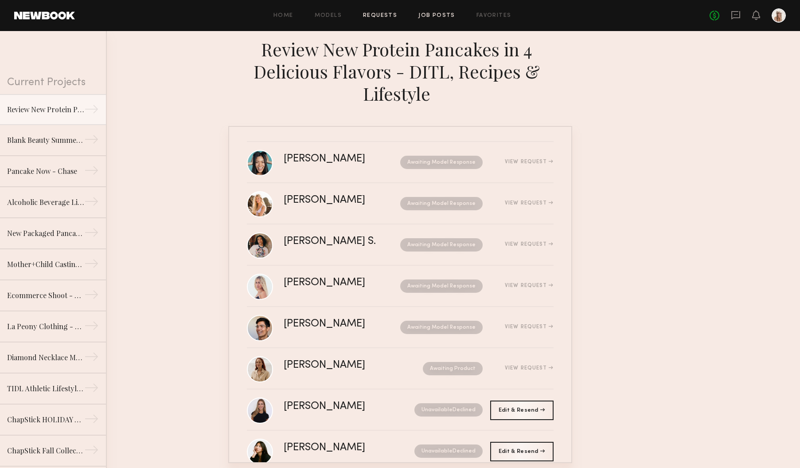
click at [428, 17] on link "Job Posts" at bounding box center [437, 16] width 37 height 6
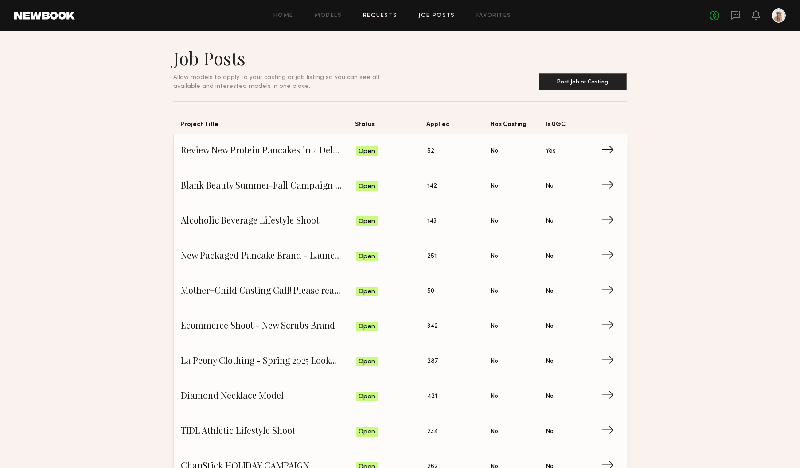
click at [384, 17] on link "Requests" at bounding box center [380, 16] width 34 height 6
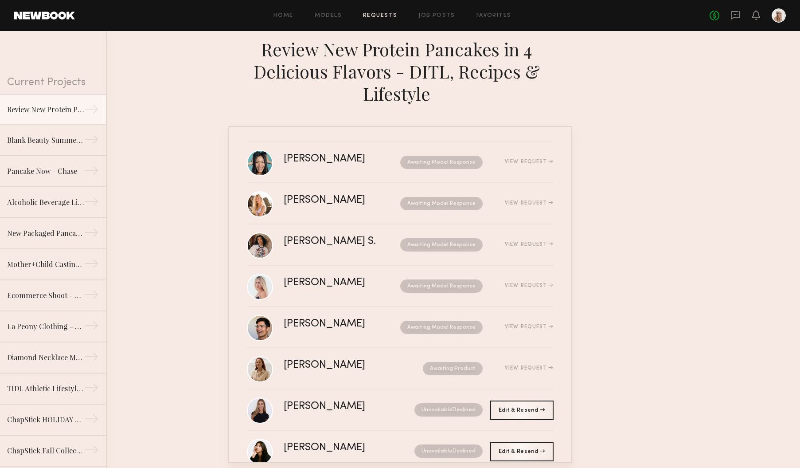
click at [434, 11] on div "Home Models Requests Job Posts Favorites Sign Out No fees up to $5,000" at bounding box center [430, 15] width 711 height 14
click at [435, 15] on link "Job Posts" at bounding box center [437, 16] width 37 height 6
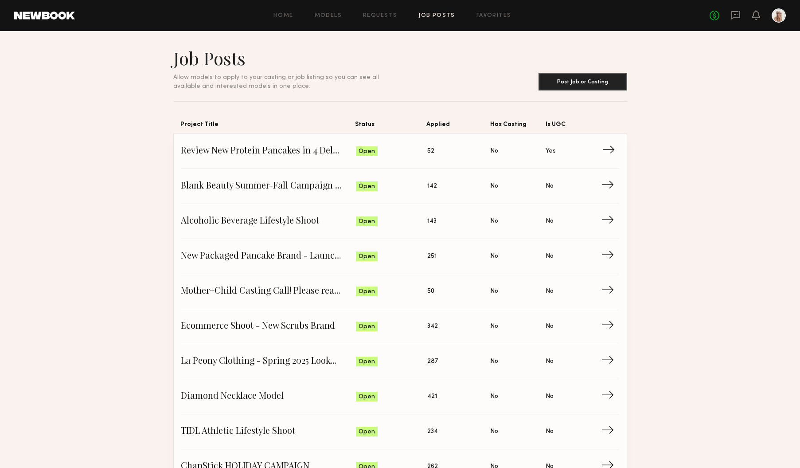
click at [299, 147] on link "Review New Protein Pancakes in 4 Delicious Flavors - DITL, Recipes & Lifestyle …" at bounding box center [400, 151] width 439 height 35
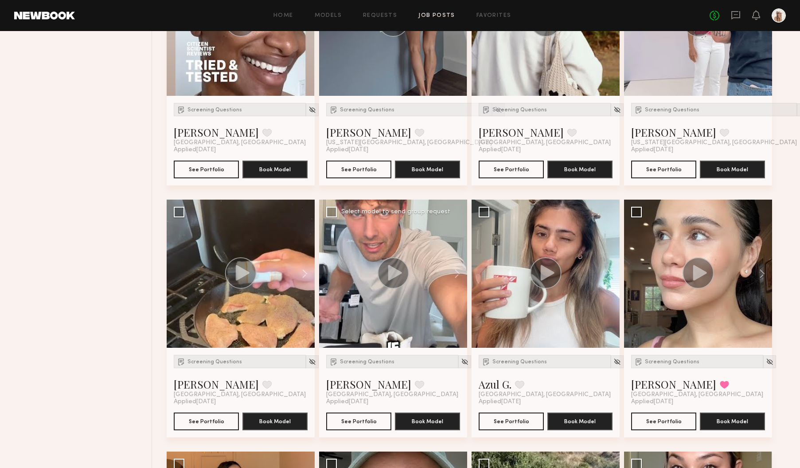
scroll to position [2038, 0]
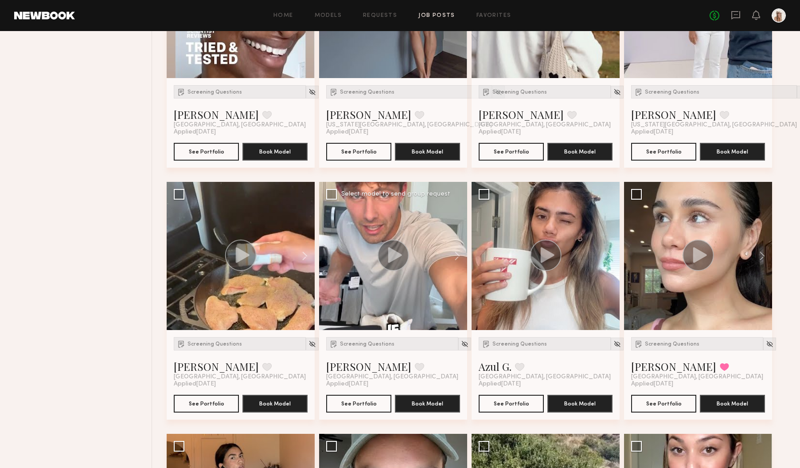
click at [395, 253] on icon at bounding box center [395, 255] width 14 height 16
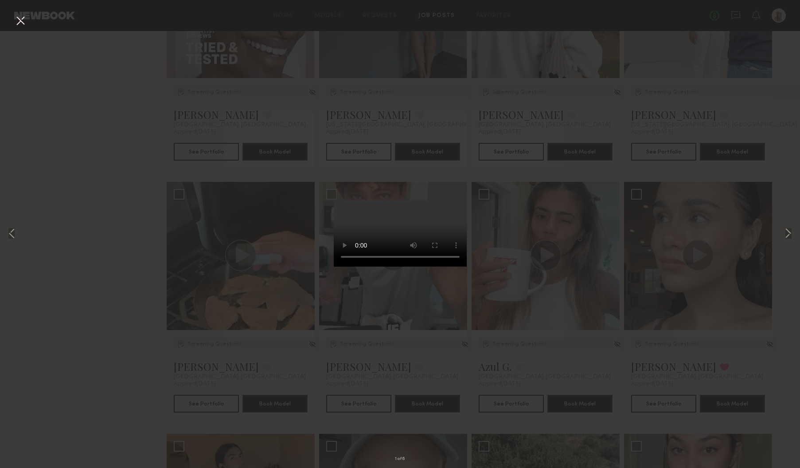
click at [21, 22] on button at bounding box center [20, 21] width 14 height 16
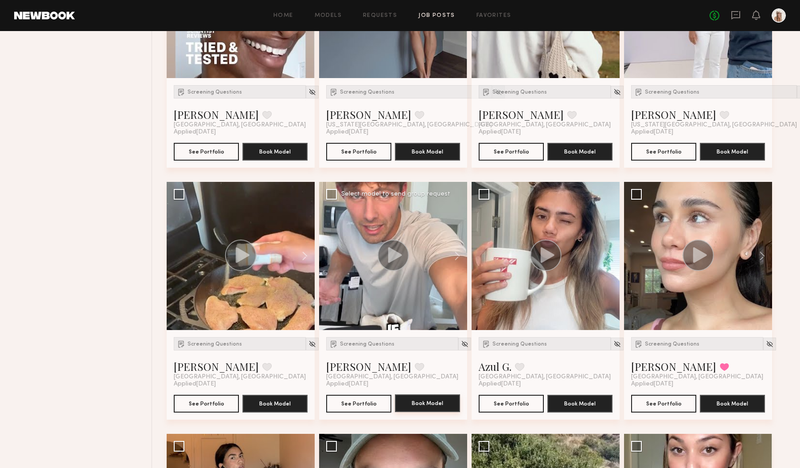
click at [427, 408] on button "Book Model" at bounding box center [427, 403] width 65 height 18
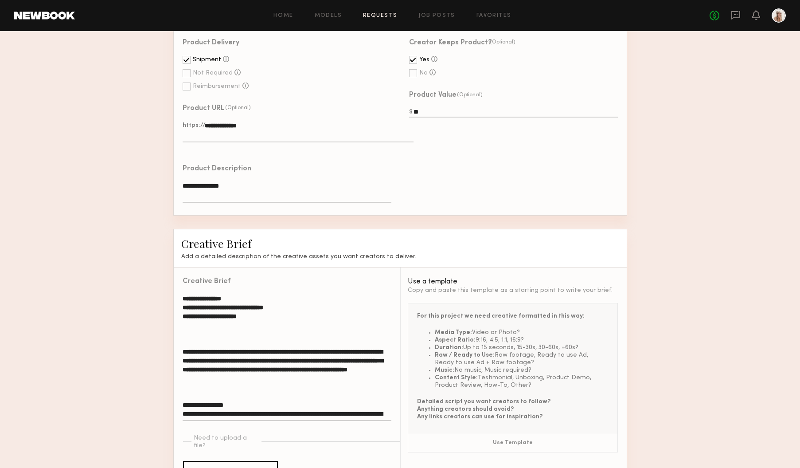
scroll to position [525, 0]
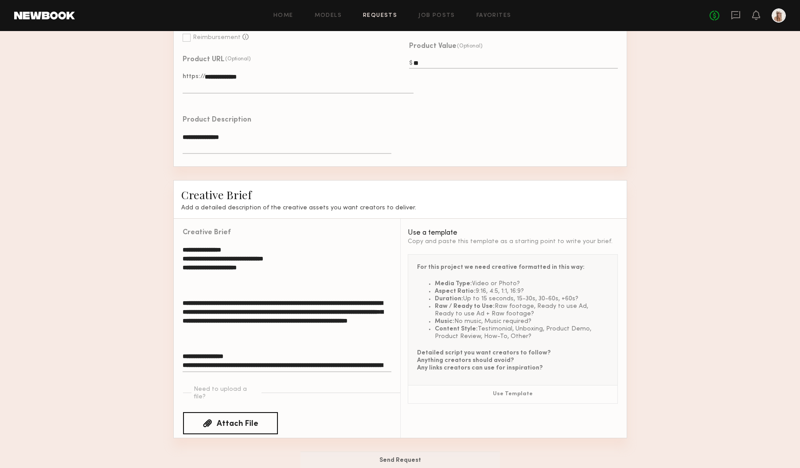
click at [272, 323] on textarea "**********" at bounding box center [287, 308] width 208 height 127
paste textarea "**********"
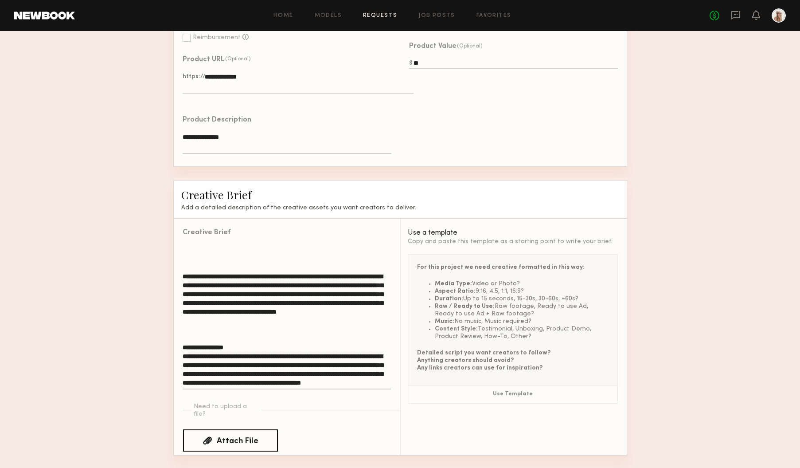
scroll to position [0, 0]
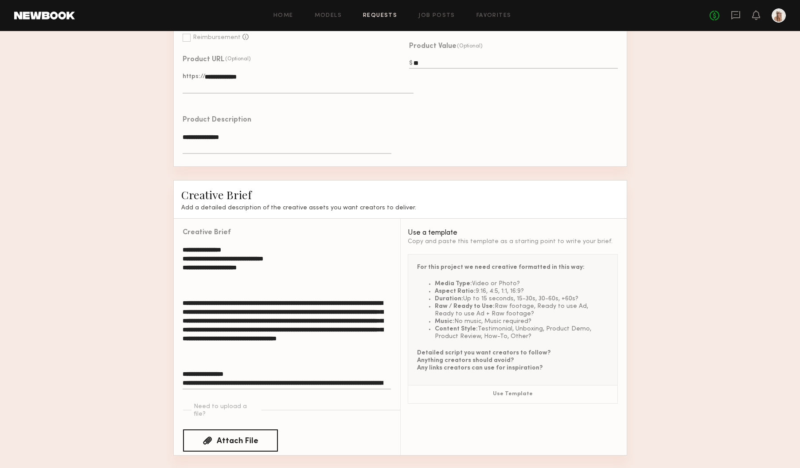
click at [183, 247] on textarea "**********" at bounding box center [287, 317] width 208 height 144
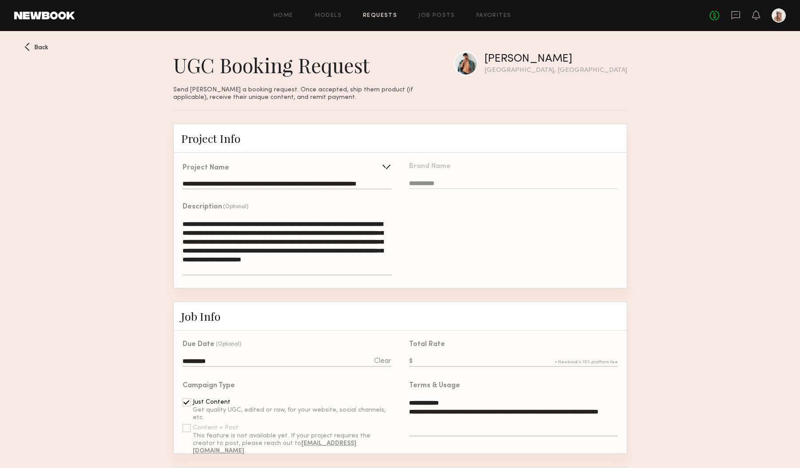
type textarea "**********"
click at [433, 358] on input "text" at bounding box center [513, 362] width 208 height 10
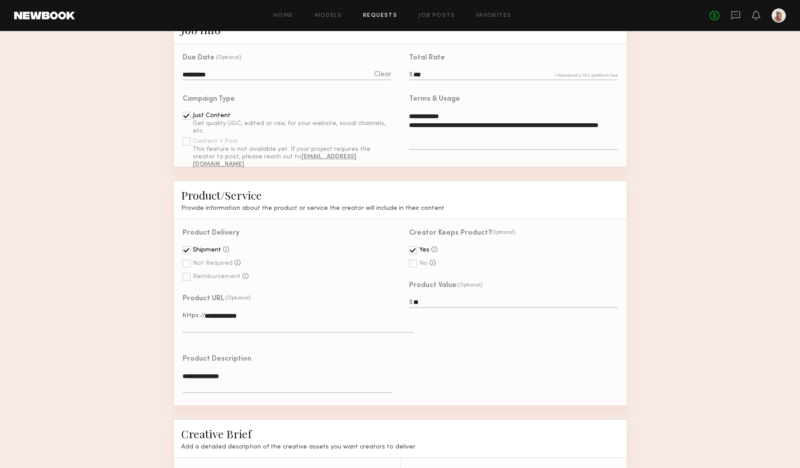
scroll to position [560, 0]
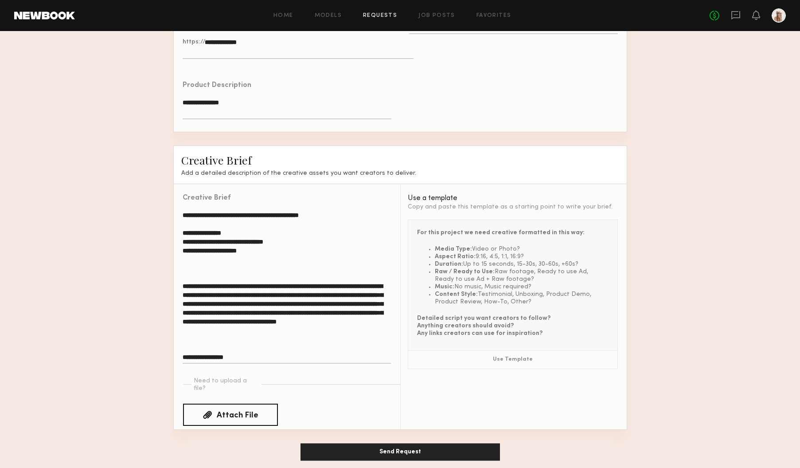
type input "***"
click at [404, 443] on button "Send Request" at bounding box center [401, 452] width 200 height 18
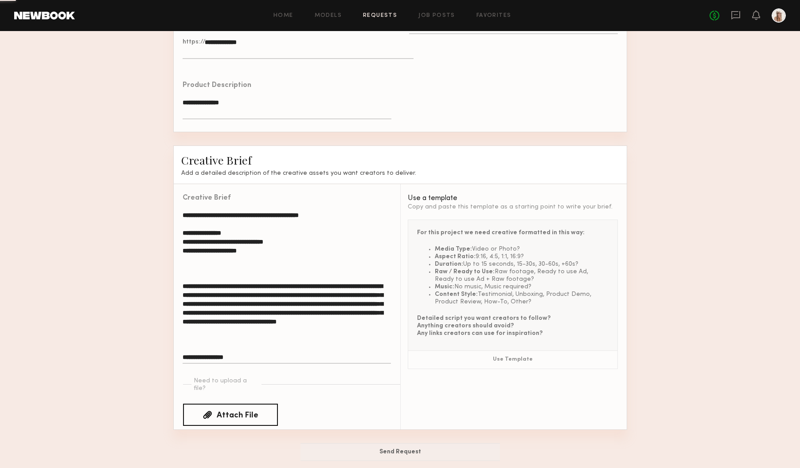
scroll to position [224, 0]
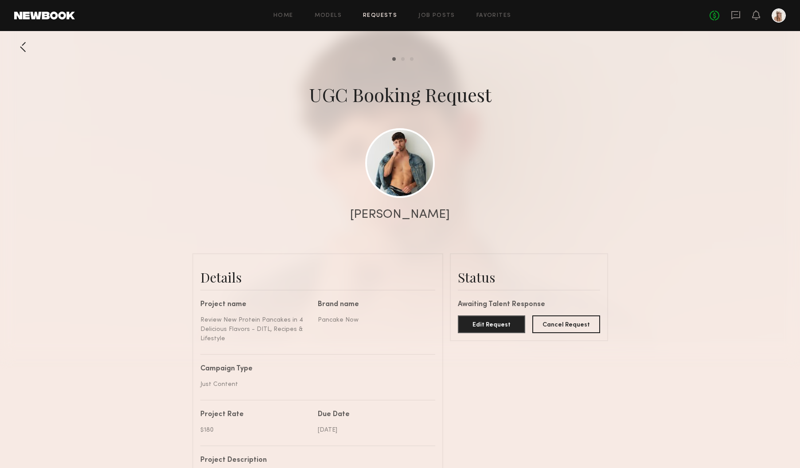
click at [21, 46] on div at bounding box center [23, 47] width 18 height 18
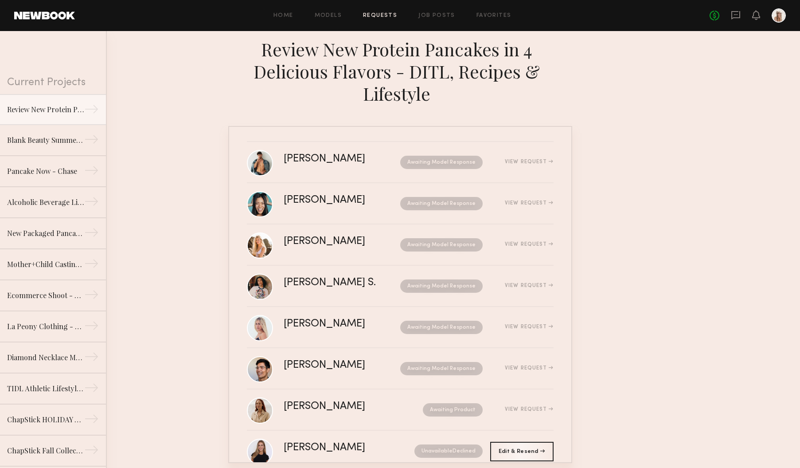
click at [382, 16] on link "Requests" at bounding box center [380, 16] width 34 height 6
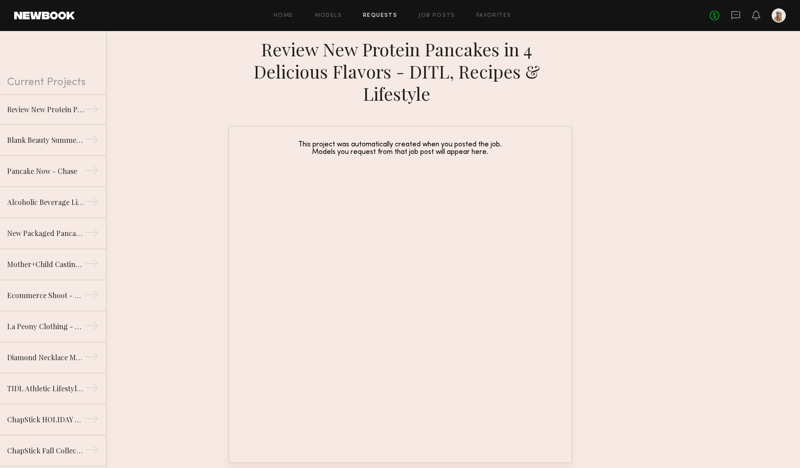
click at [379, 15] on link "Requests" at bounding box center [380, 16] width 34 height 6
click at [435, 16] on link "Job Posts" at bounding box center [437, 16] width 37 height 6
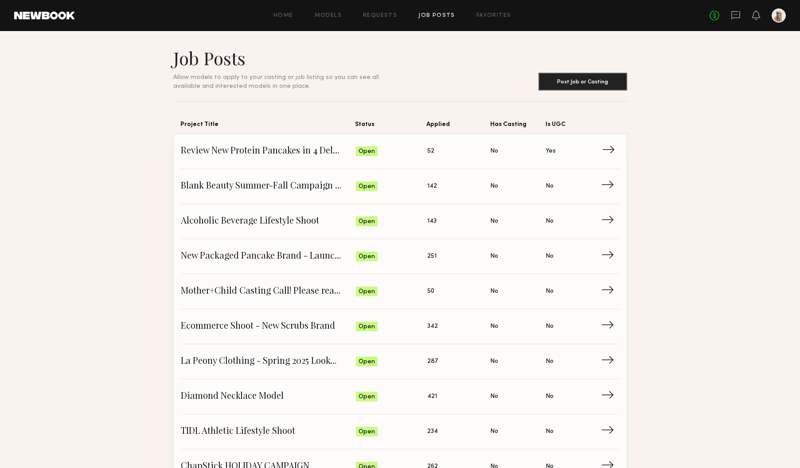
click at [581, 157] on span "Is UGC: Yes" at bounding box center [573, 151] width 55 height 13
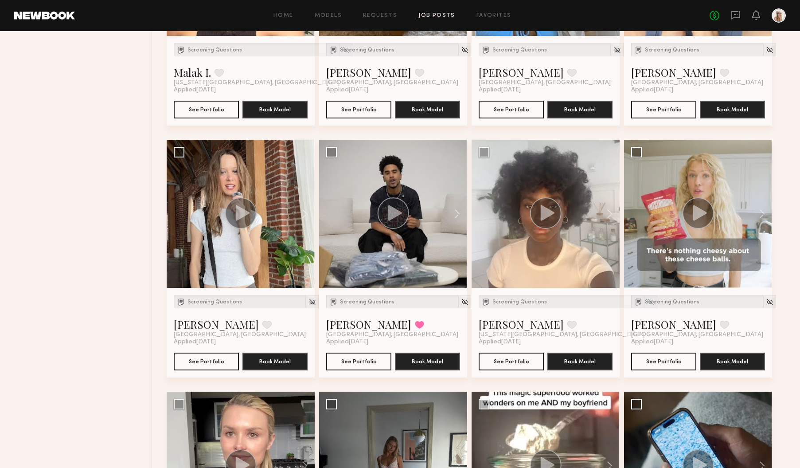
scroll to position [645, 0]
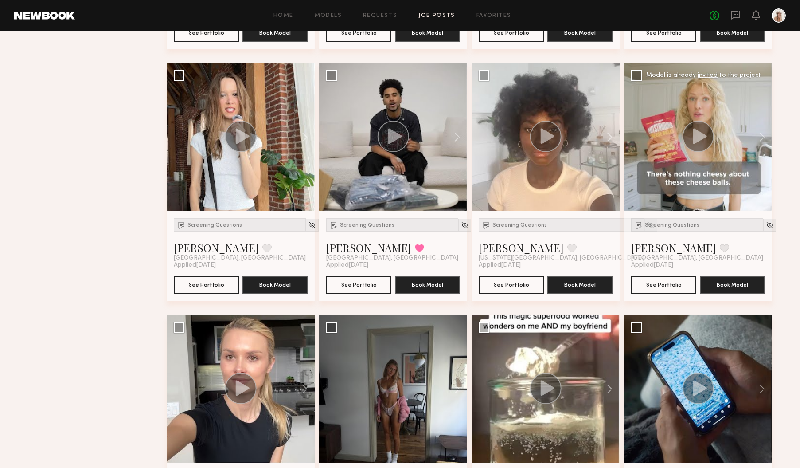
click at [699, 195] on div at bounding box center [698, 137] width 148 height 148
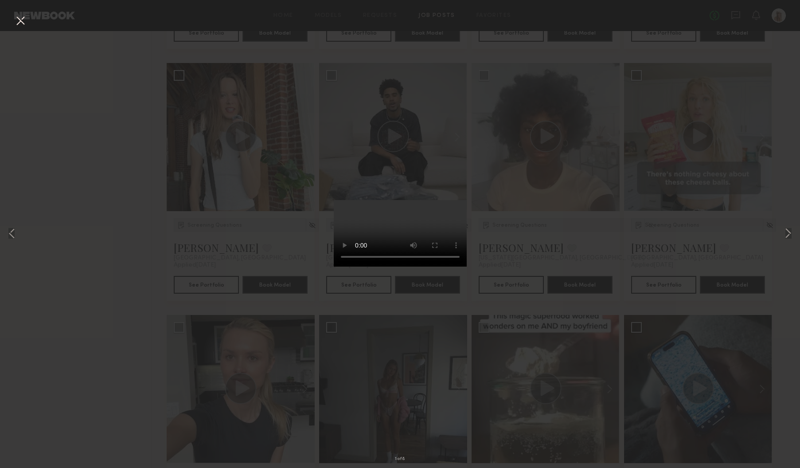
click at [160, 83] on div "1 of 8" at bounding box center [400, 234] width 800 height 468
click at [626, 246] on div "1 of 8" at bounding box center [400, 234] width 800 height 468
click at [20, 23] on button at bounding box center [20, 21] width 14 height 16
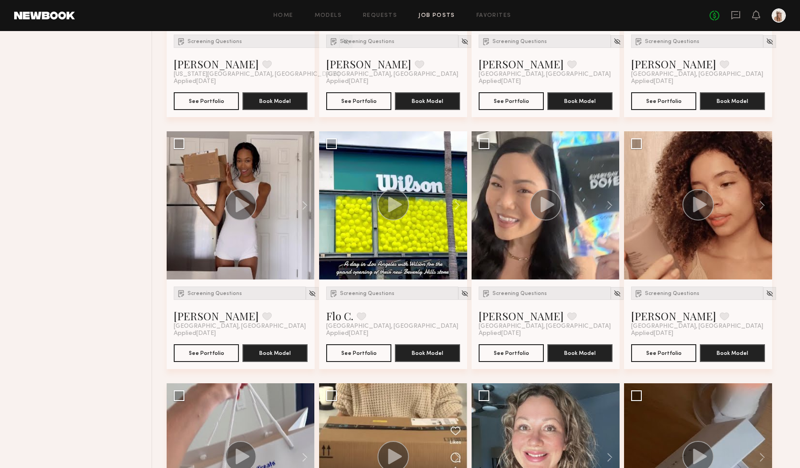
scroll to position [1381, 0]
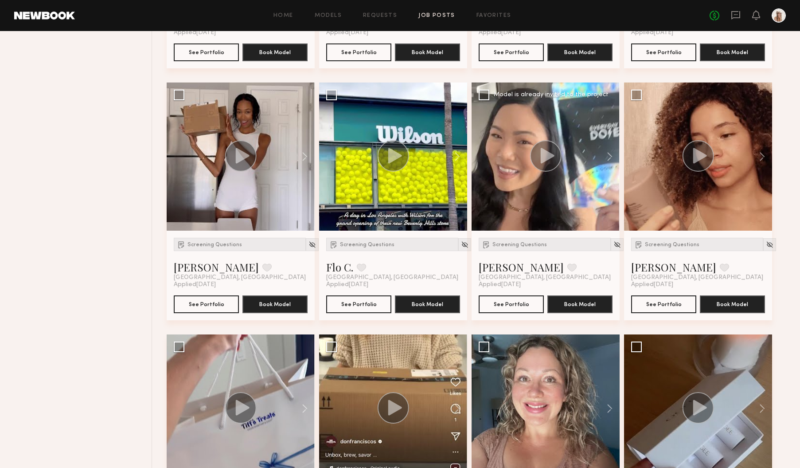
click at [513, 213] on div at bounding box center [546, 156] width 148 height 148
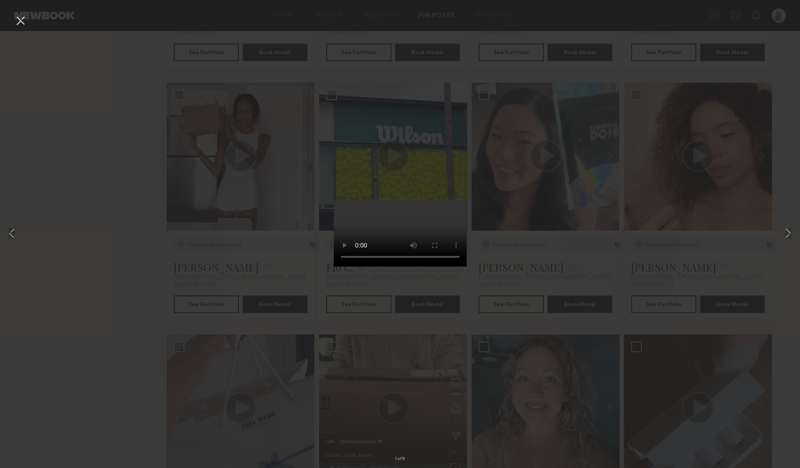
click at [607, 348] on div "1 of 9" at bounding box center [400, 234] width 800 height 468
click at [578, 256] on div "1 of 9" at bounding box center [400, 234] width 800 height 468
click at [20, 23] on button at bounding box center [20, 21] width 14 height 16
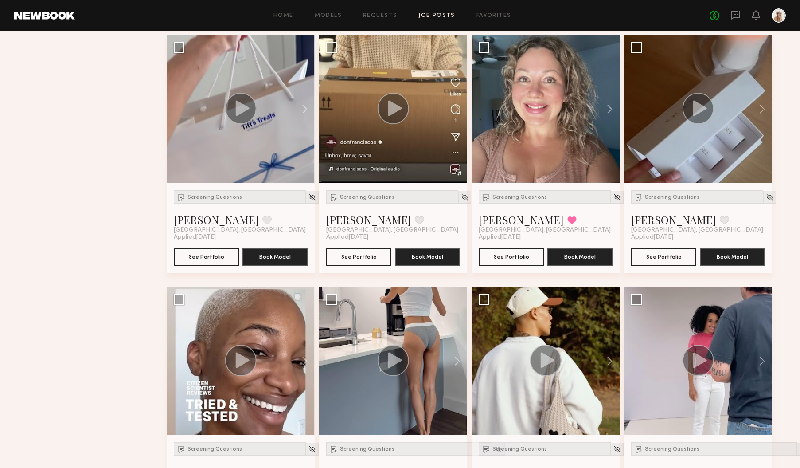
scroll to position [1973, 0]
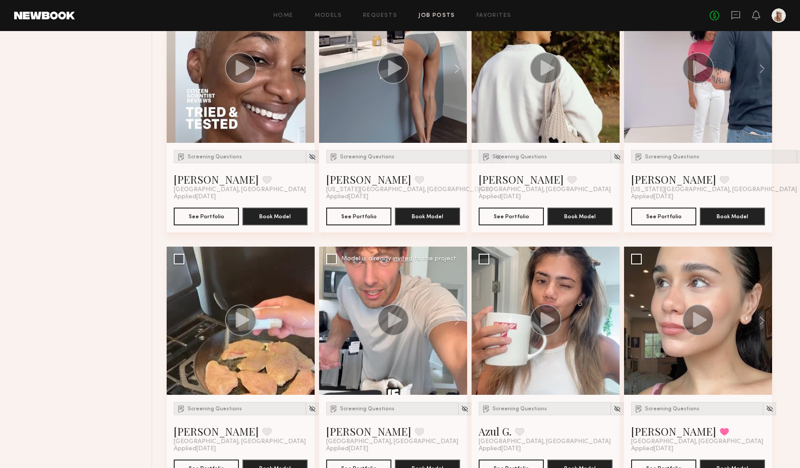
click at [363, 376] on div at bounding box center [393, 320] width 148 height 148
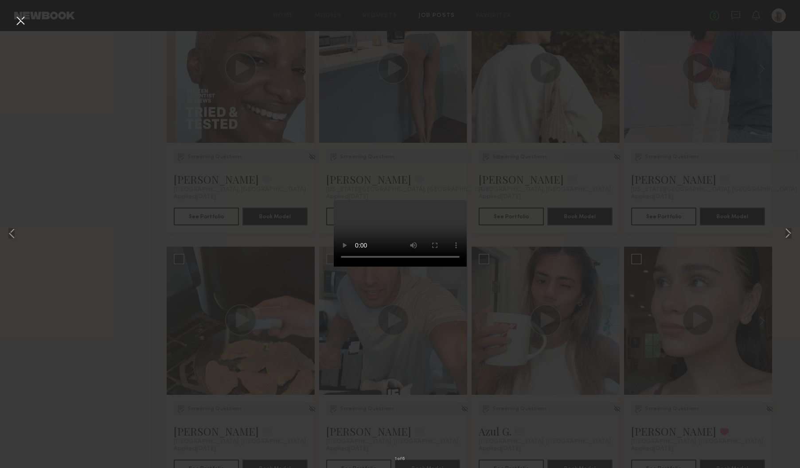
click at [19, 23] on button at bounding box center [20, 21] width 14 height 16
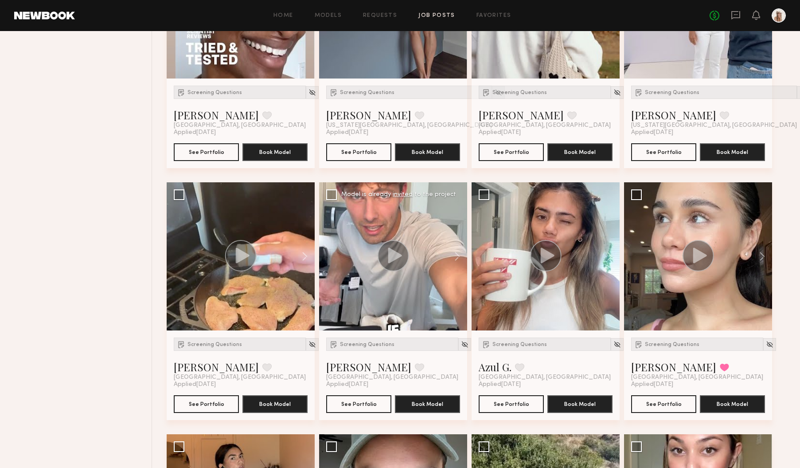
scroll to position [2053, 0]
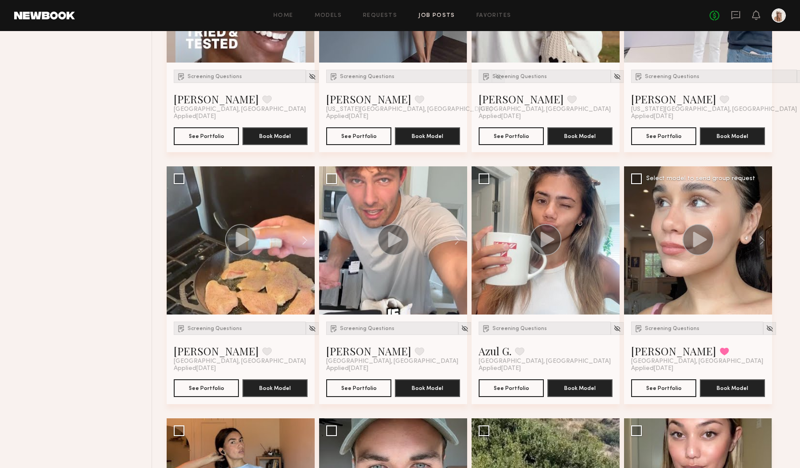
click at [703, 285] on div at bounding box center [698, 240] width 148 height 148
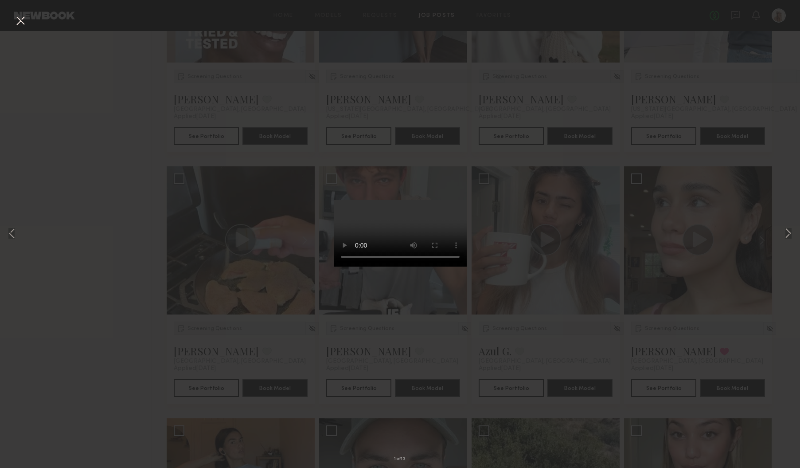
click at [19, 17] on button at bounding box center [20, 21] width 14 height 16
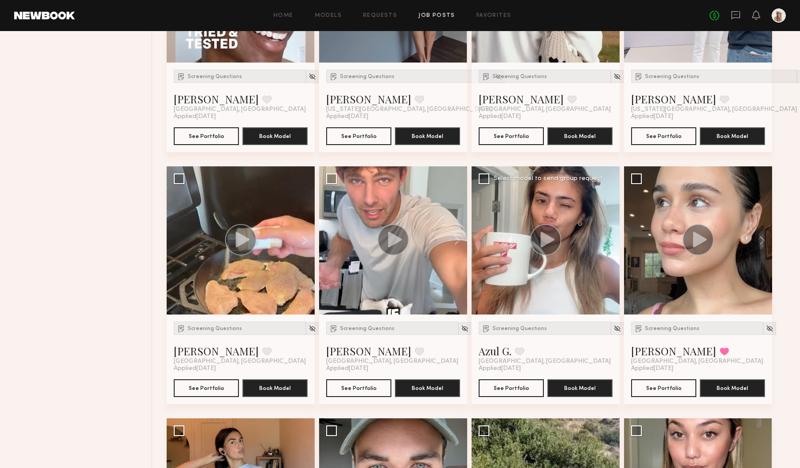
click at [557, 301] on div at bounding box center [546, 240] width 148 height 148
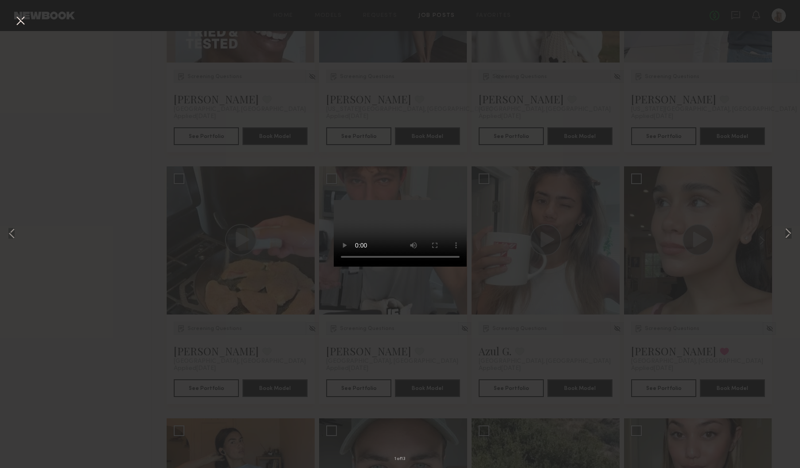
click at [21, 22] on button at bounding box center [20, 21] width 14 height 16
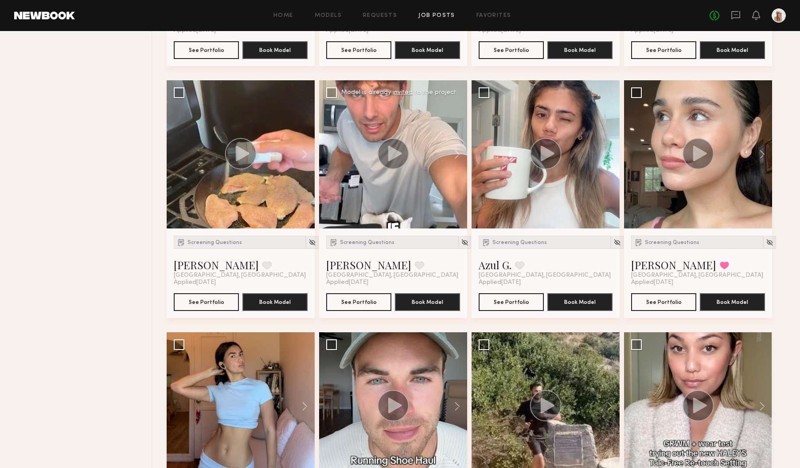
scroll to position [2243, 0]
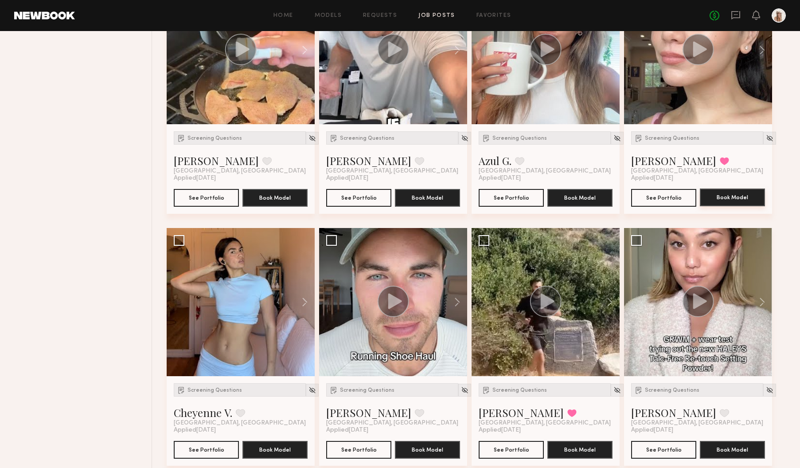
click at [734, 206] on button "Book Model" at bounding box center [732, 197] width 65 height 18
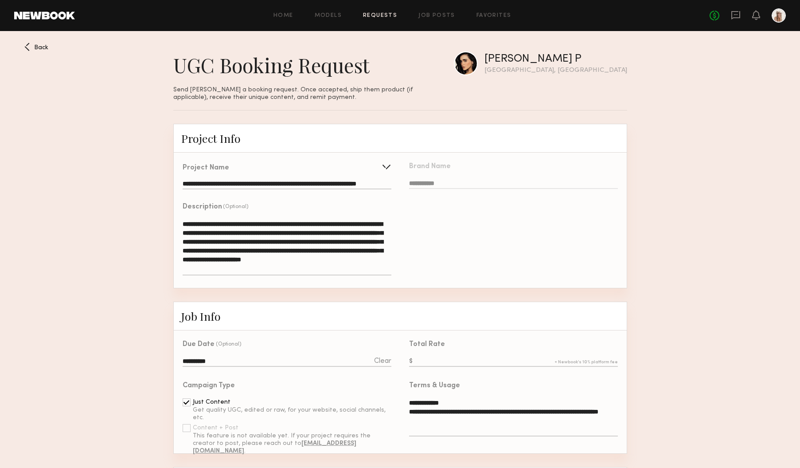
click at [437, 362] on input "text" at bounding box center [513, 362] width 208 height 10
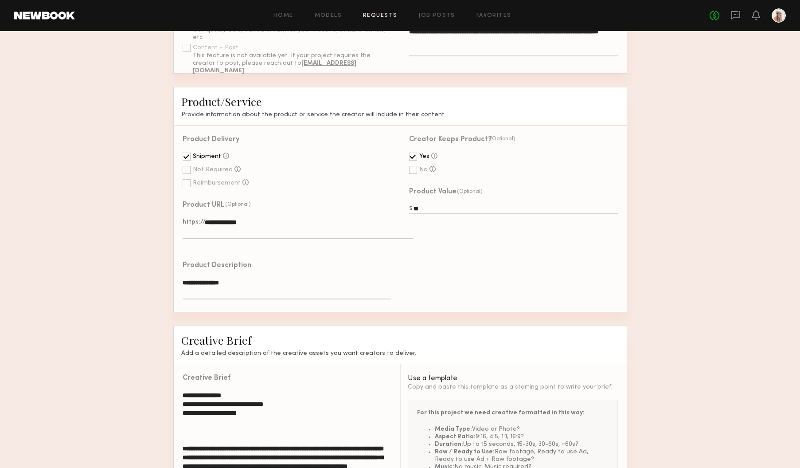
scroll to position [533, 0]
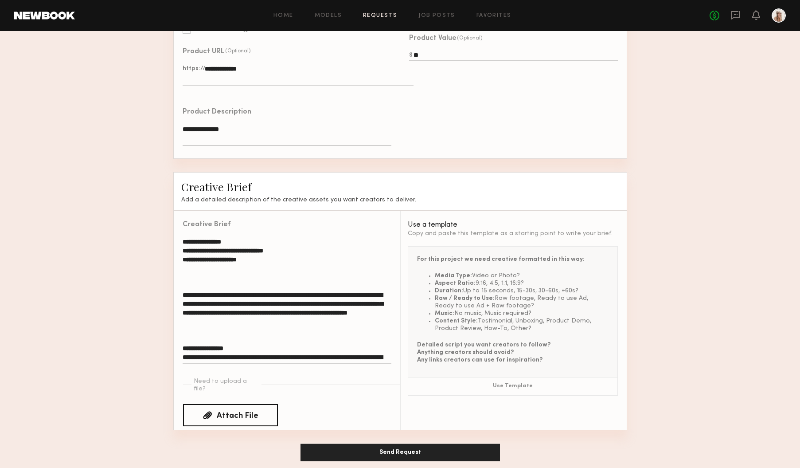
type input "***"
click at [386, 447] on button "Send Request" at bounding box center [401, 452] width 200 height 18
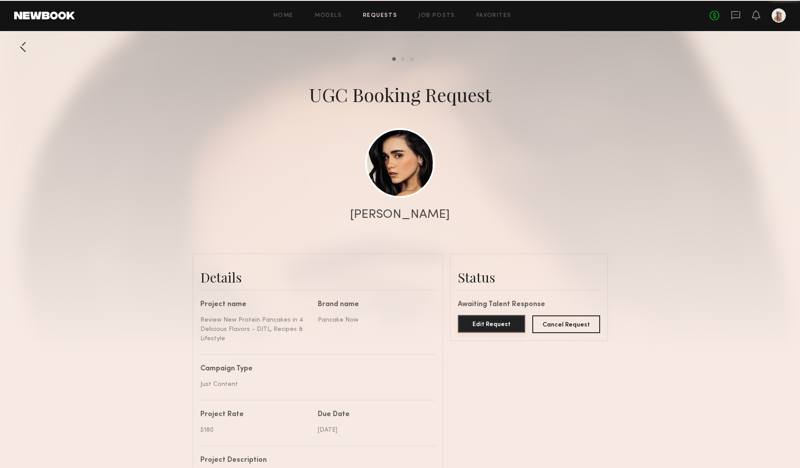
click at [487, 327] on button "Edit Request" at bounding box center [492, 324] width 68 height 18
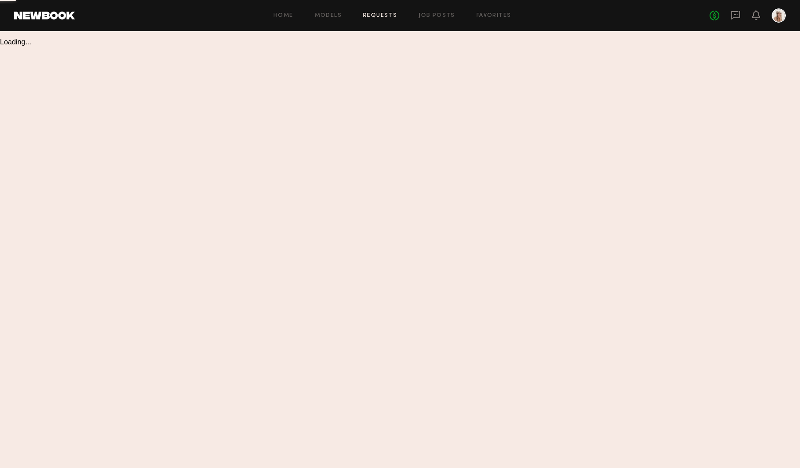
click at [504, 258] on section "Loading..." at bounding box center [400, 249] width 800 height 437
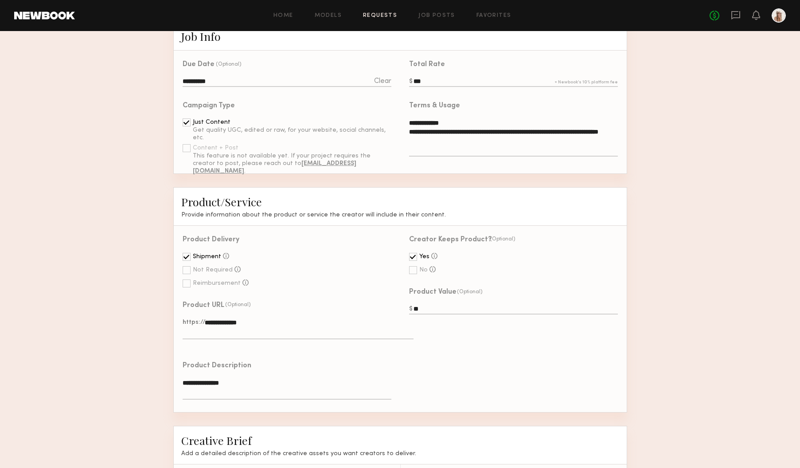
scroll to position [533, 0]
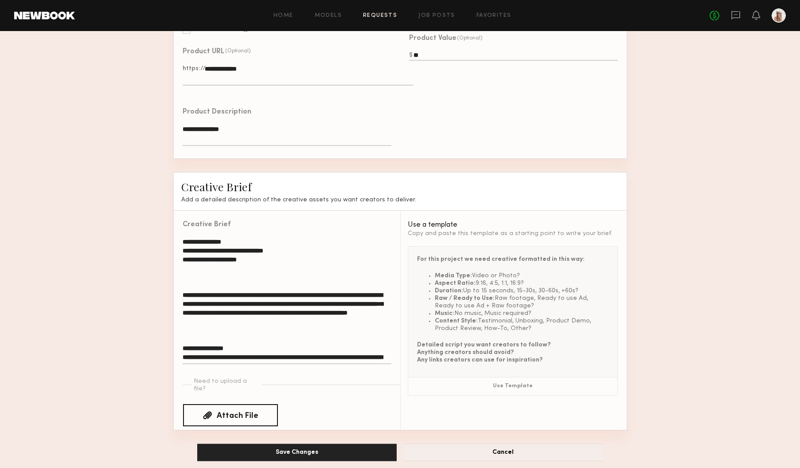
click at [252, 293] on textarea "**********" at bounding box center [287, 300] width 208 height 127
paste textarea
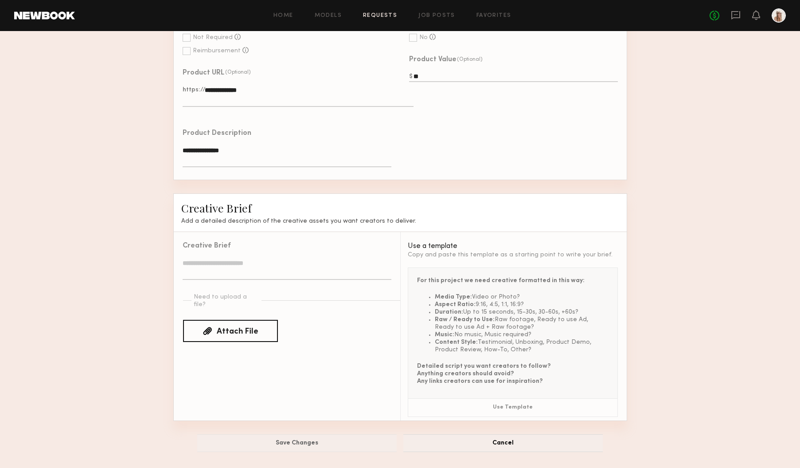
scroll to position [512, 0]
type textarea "**********"
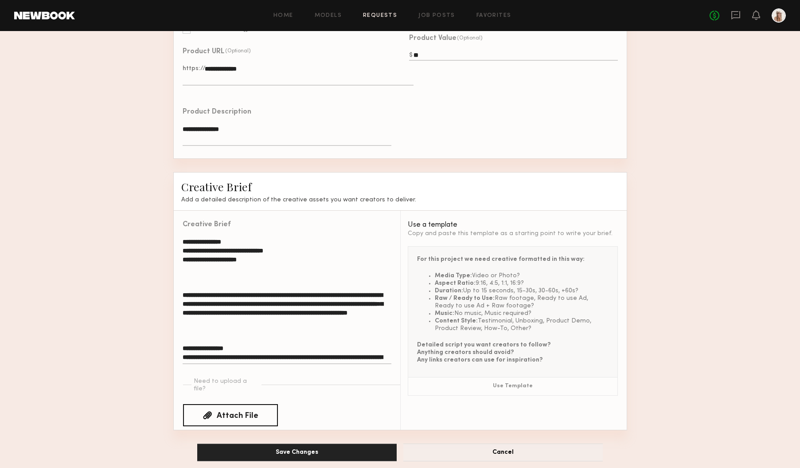
paste textarea
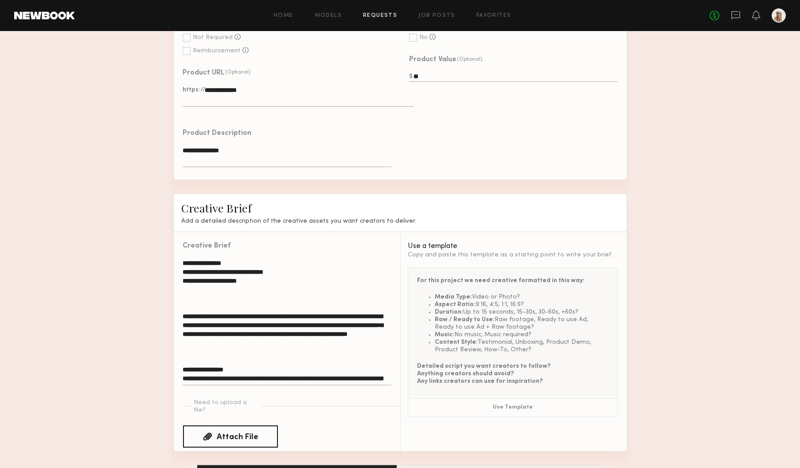
scroll to position [533, 0]
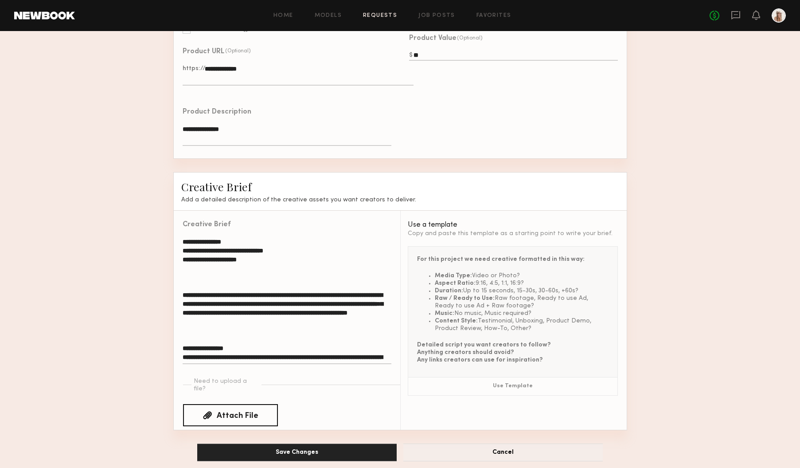
click at [322, 321] on textarea "**********" at bounding box center [287, 300] width 208 height 127
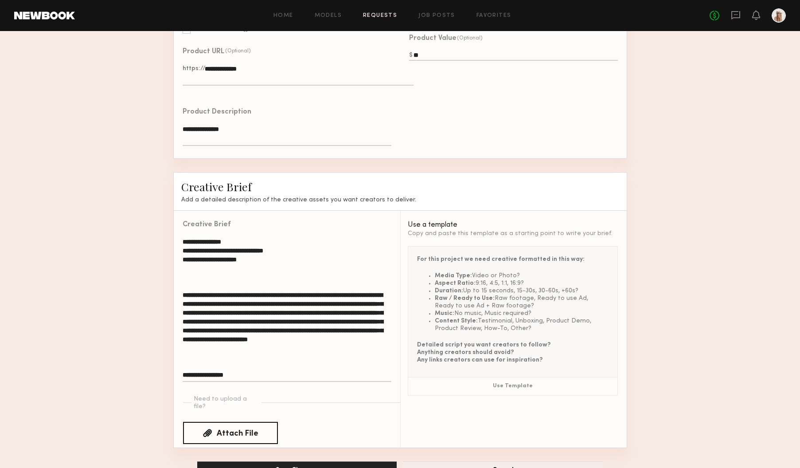
scroll to position [551, 0]
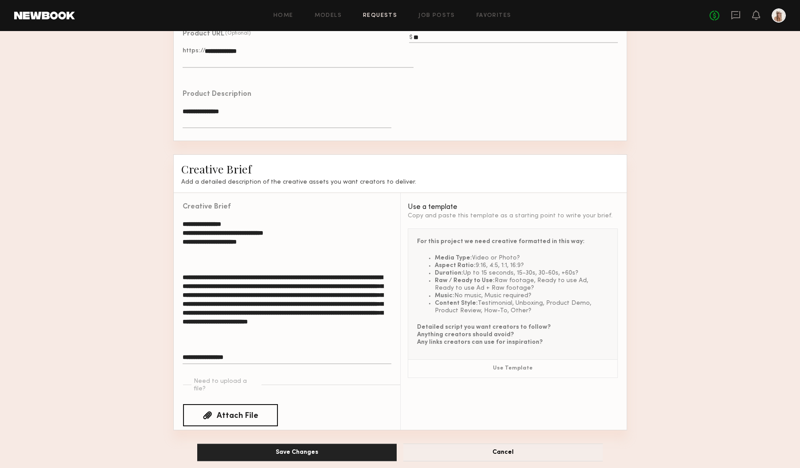
type textarea "**********"
click at [350, 443] on button "Save Changes" at bounding box center [297, 452] width 200 height 18
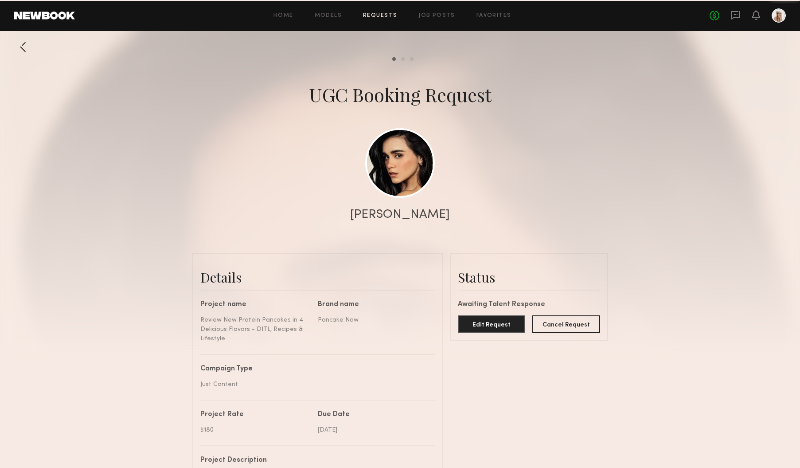
scroll to position [2009, 0]
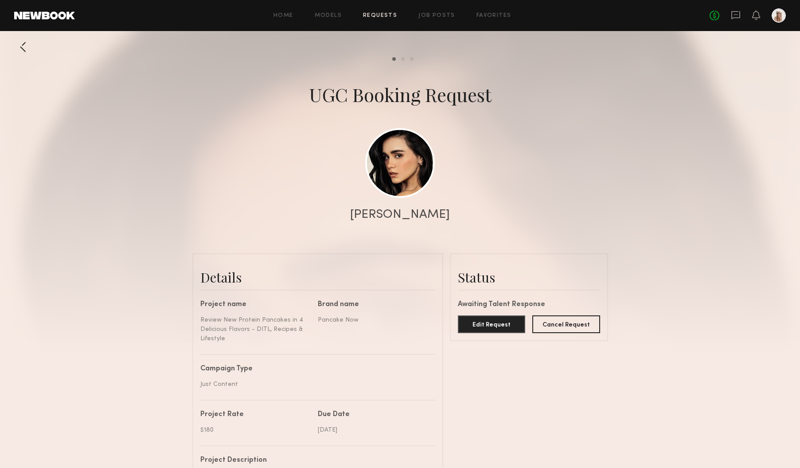
click at [19, 44] on div at bounding box center [23, 47] width 18 height 18
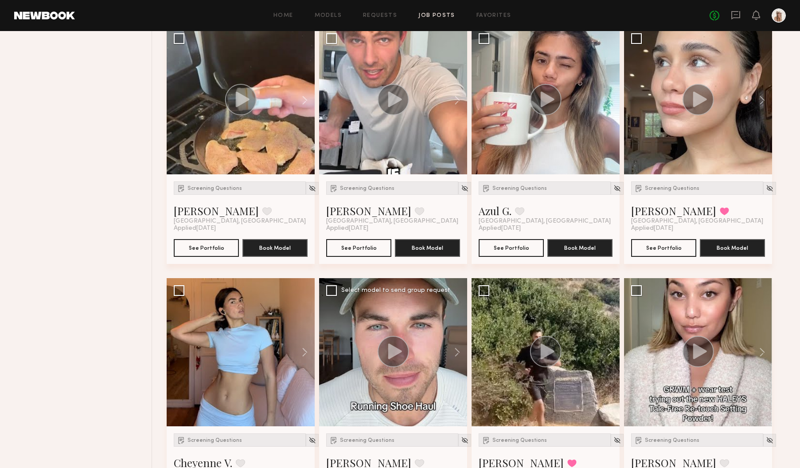
scroll to position [2257, 0]
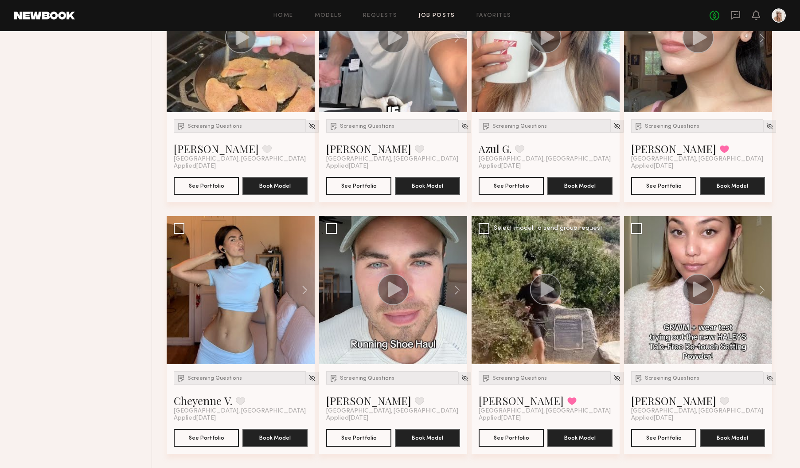
click at [536, 332] on div at bounding box center [546, 290] width 148 height 148
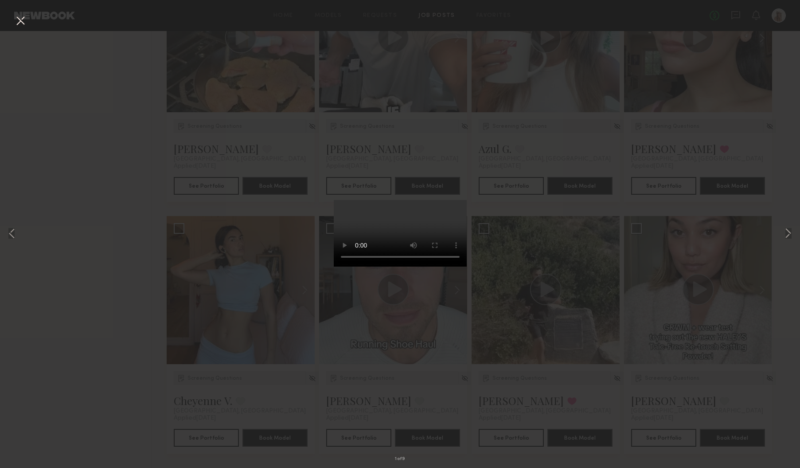
click at [610, 304] on div "1 of 9" at bounding box center [400, 234] width 800 height 468
click at [18, 21] on button at bounding box center [20, 21] width 14 height 16
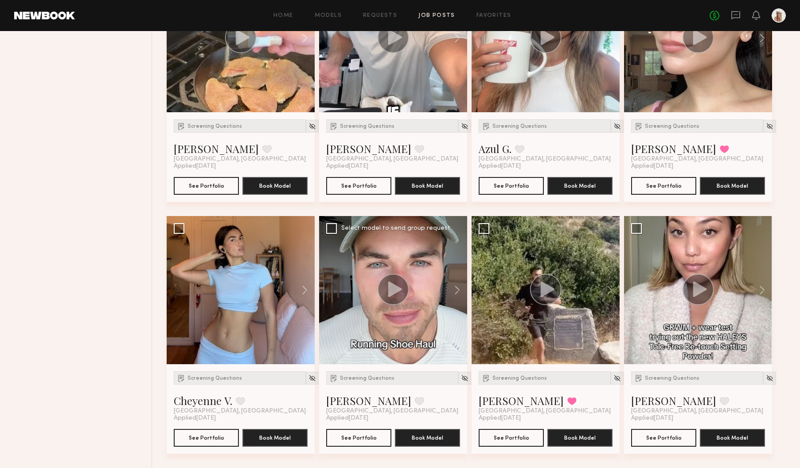
click at [385, 338] on div at bounding box center [393, 290] width 148 height 148
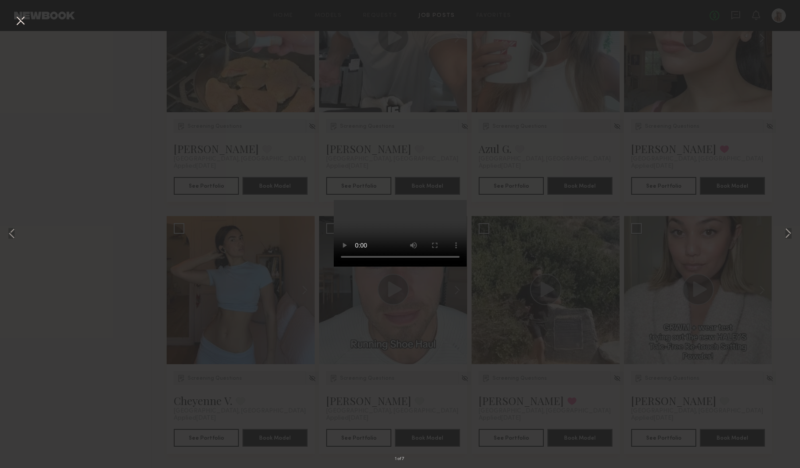
click at [636, 270] on div "1 of 7" at bounding box center [400, 234] width 800 height 468
click at [14, 16] on button at bounding box center [20, 21] width 14 height 16
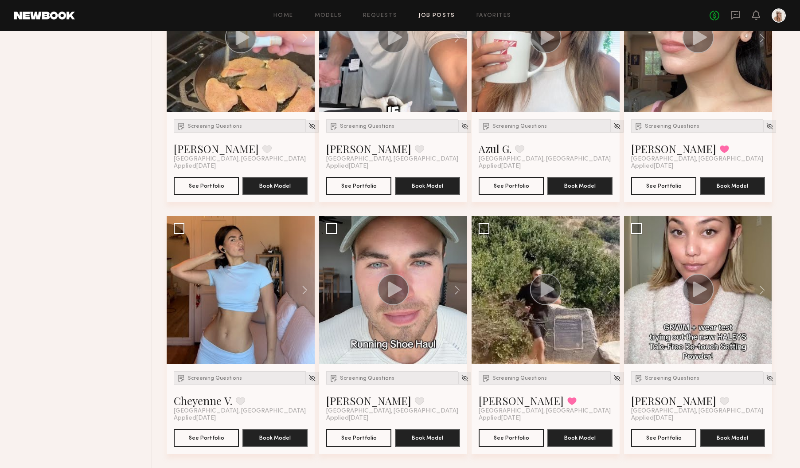
click at [685, 325] on div at bounding box center [698, 290] width 148 height 148
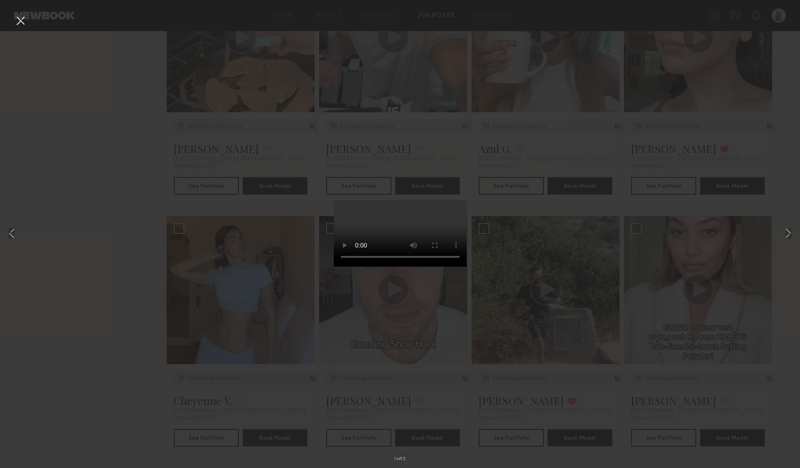
click at [182, 223] on div "1 of 12" at bounding box center [400, 234] width 800 height 468
click at [17, 21] on button at bounding box center [20, 21] width 14 height 16
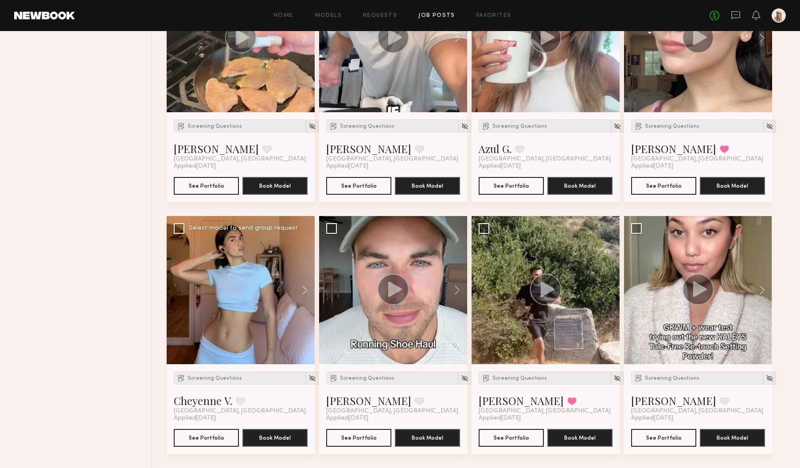
scroll to position [2047, 0]
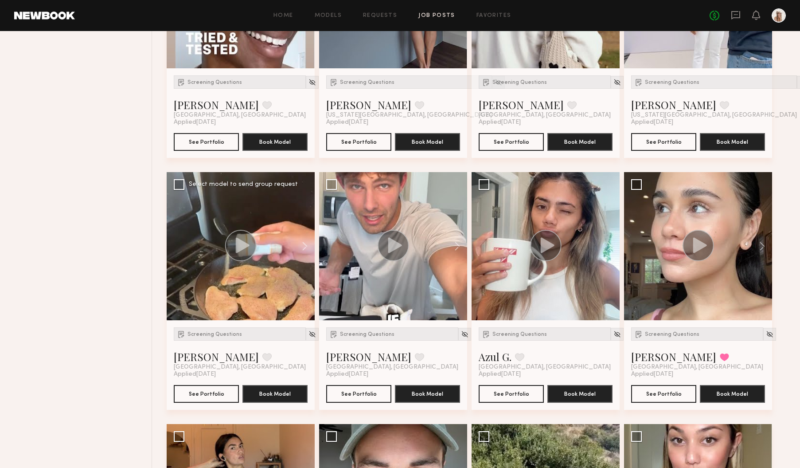
click at [272, 313] on div at bounding box center [241, 246] width 148 height 148
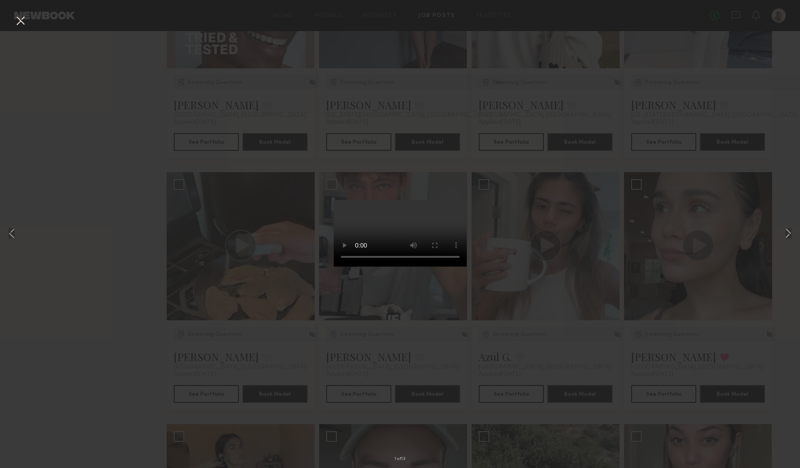
click at [537, 212] on div "1 of 13" at bounding box center [400, 234] width 800 height 468
click at [16, 17] on button at bounding box center [20, 21] width 14 height 16
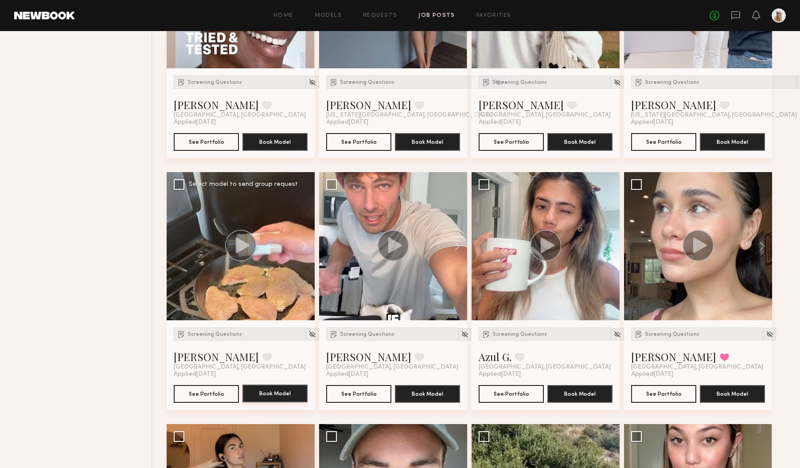
click at [281, 393] on button "Book Model" at bounding box center [275, 393] width 65 height 18
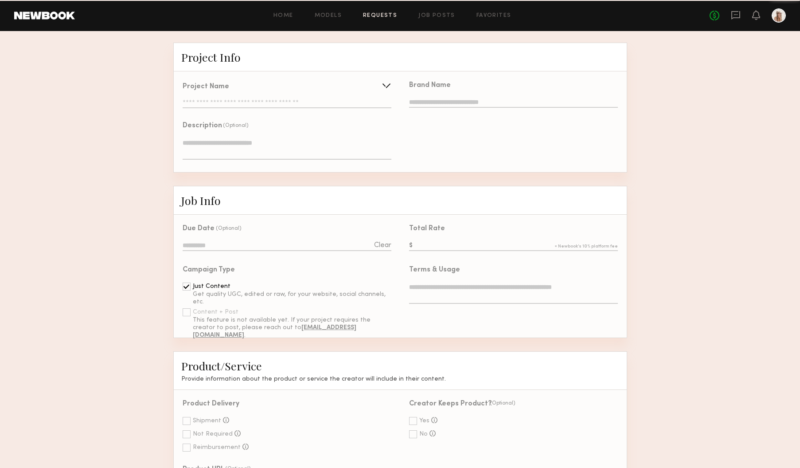
type input "**********"
type textarea "**********"
type input "**********"
type textarea "**********"
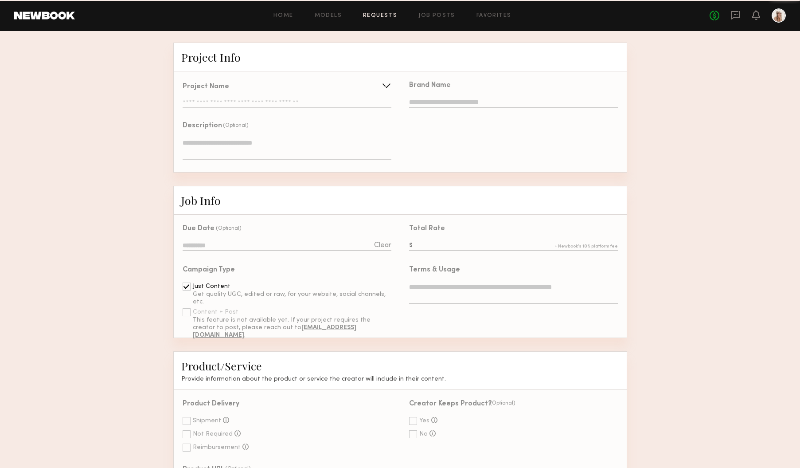
type textarea "**********"
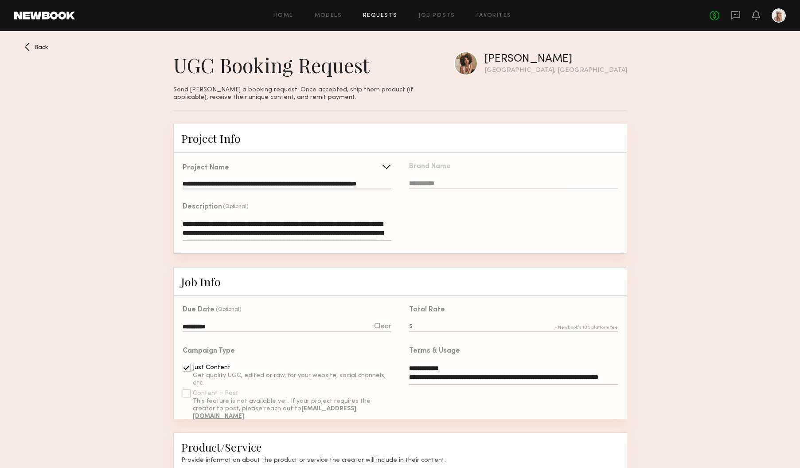
click at [442, 324] on input "text" at bounding box center [513, 327] width 208 height 10
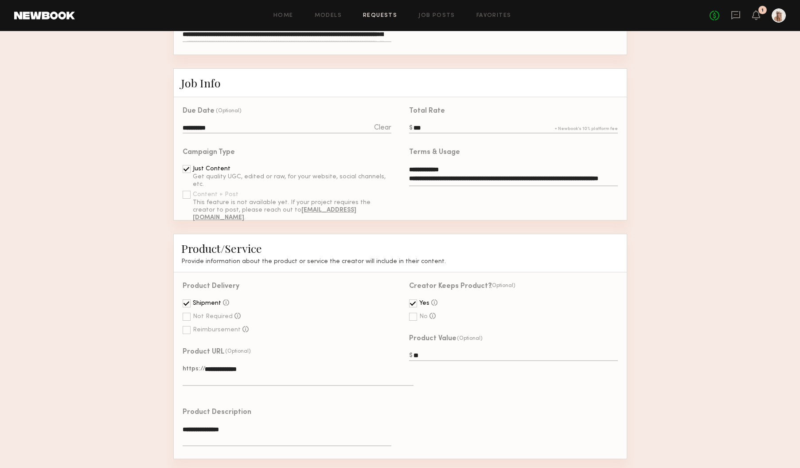
scroll to position [477, 0]
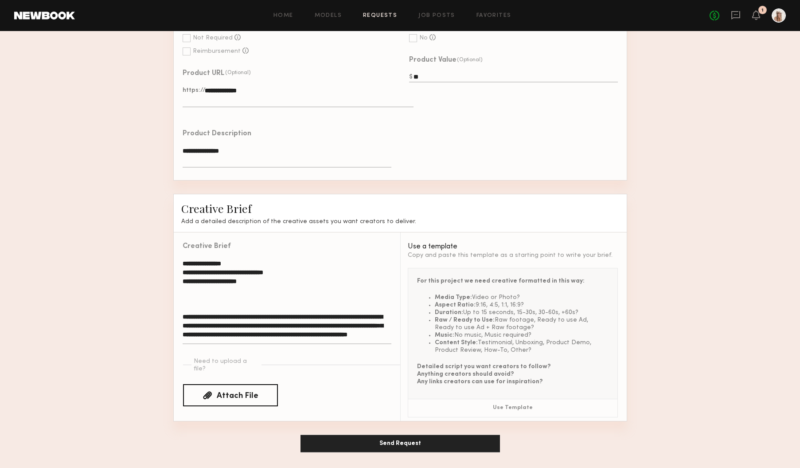
type input "***"
click at [265, 287] on textarea "**********" at bounding box center [287, 301] width 208 height 85
paste textarea "**********"
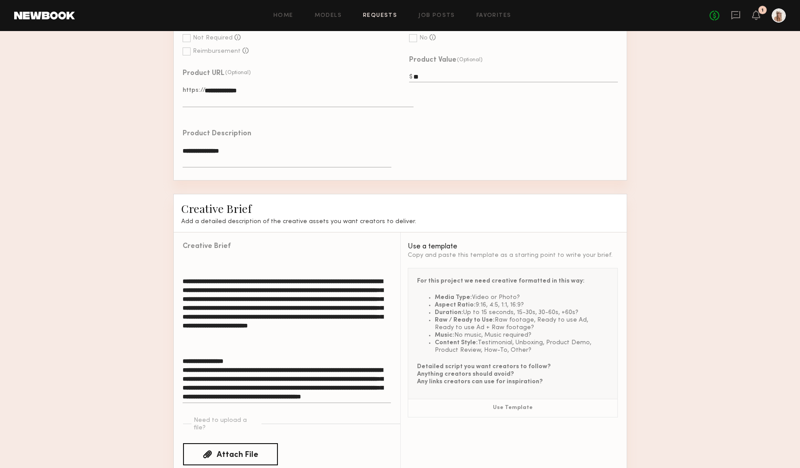
scroll to position [517, 0]
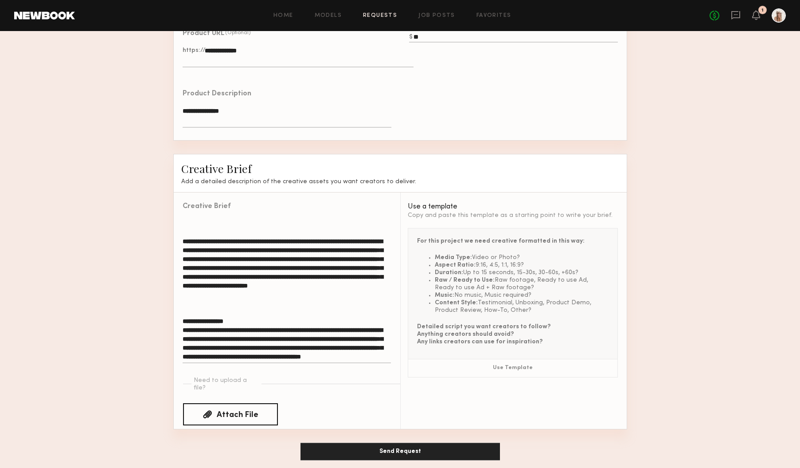
type textarea "**********"
click at [395, 444] on button "Send Request" at bounding box center [401, 451] width 200 height 18
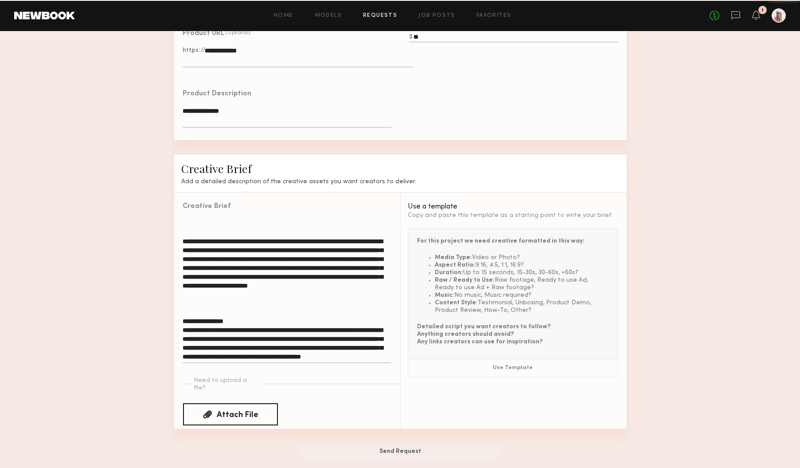
scroll to position [497, 0]
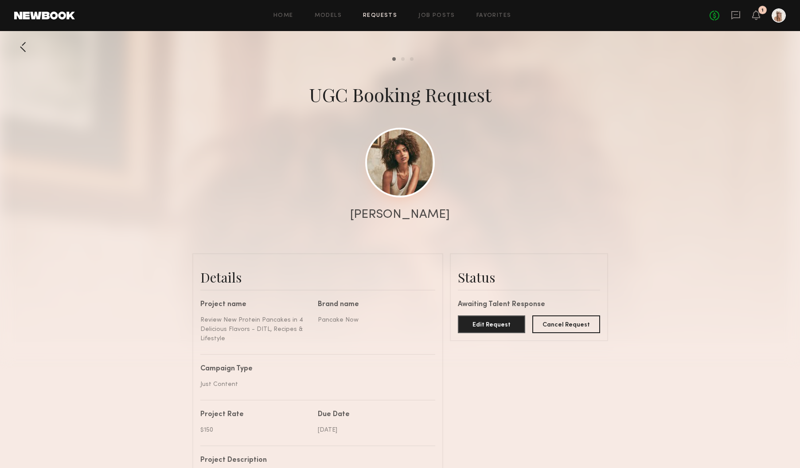
click at [400, 178] on link at bounding box center [400, 163] width 70 height 70
click at [21, 43] on div at bounding box center [23, 47] width 18 height 18
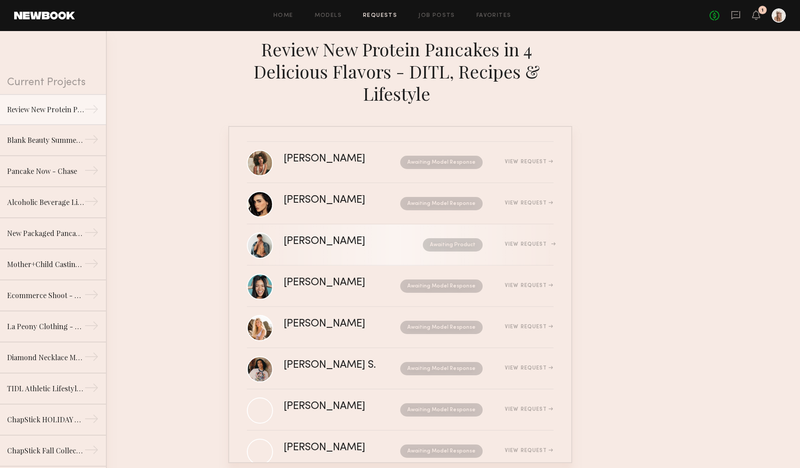
scroll to position [65, 0]
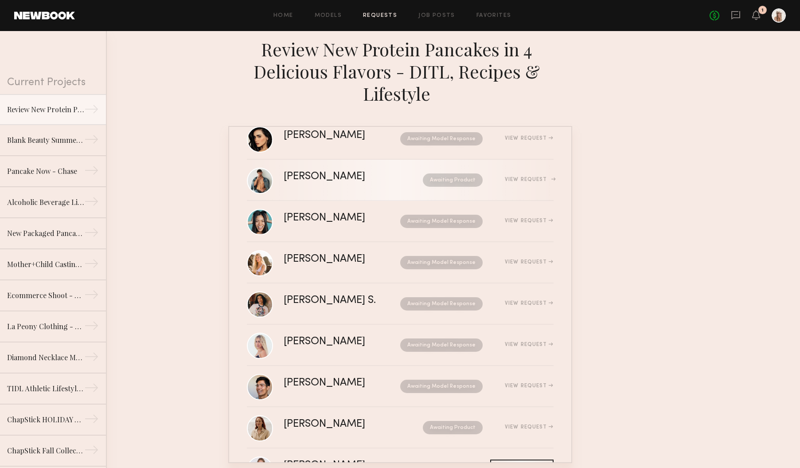
click at [532, 177] on div "View Request" at bounding box center [529, 179] width 48 height 5
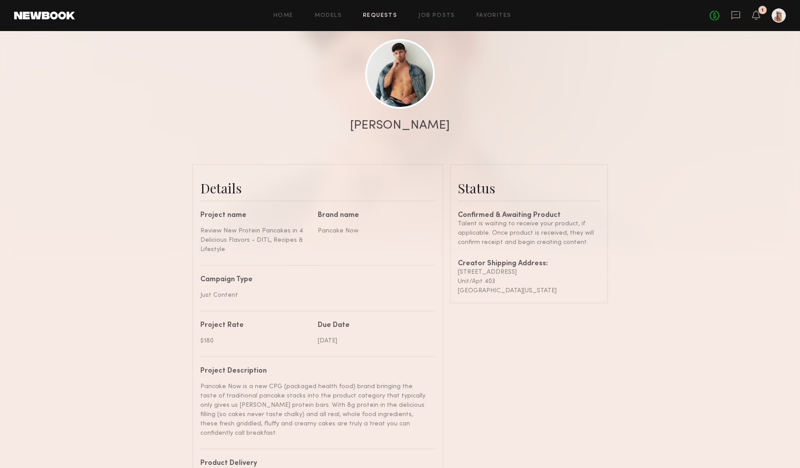
scroll to position [107, 0]
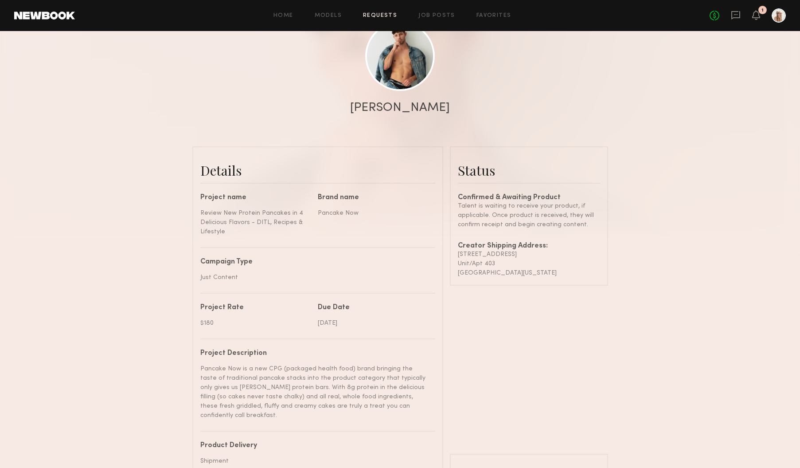
drag, startPoint x: 557, startPoint y: 272, endPoint x: 452, endPoint y: 252, distance: 107.0
click at [452, 252] on common-border "Status Confirmed & Awaiting Product Talent is waiting to receive your product, …" at bounding box center [529, 215] width 158 height 139
copy div "[STREET_ADDRESS][US_STATE]"
click at [399, 106] on div "[PERSON_NAME]" at bounding box center [400, 108] width 100 height 12
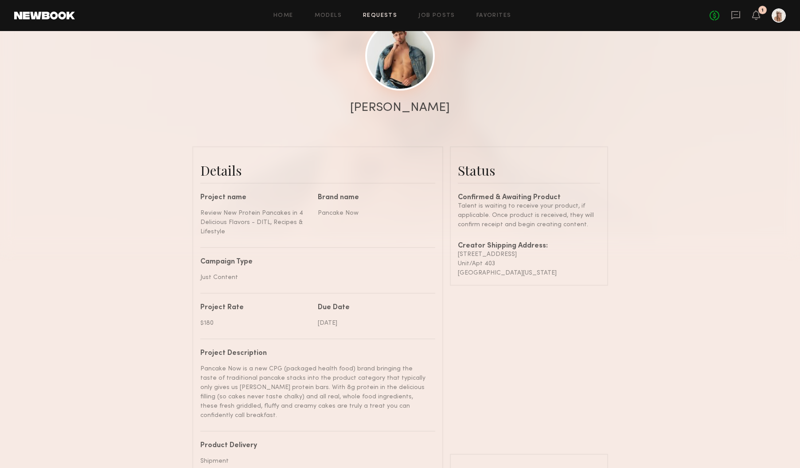
click at [397, 60] on link at bounding box center [400, 56] width 70 height 70
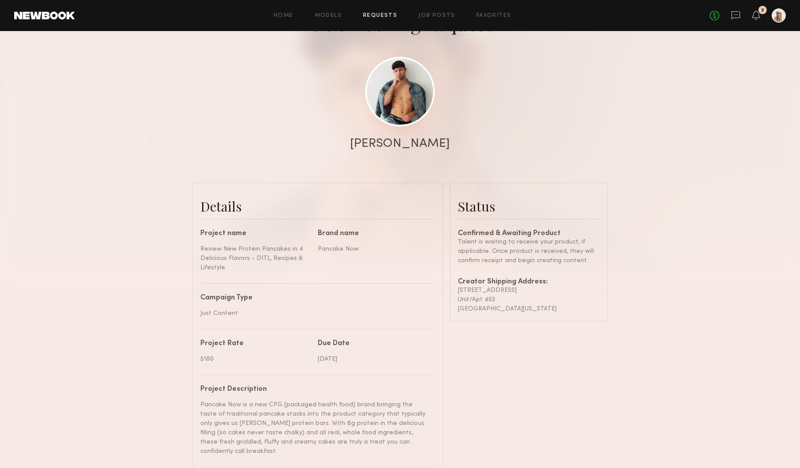
scroll to position [71, 0]
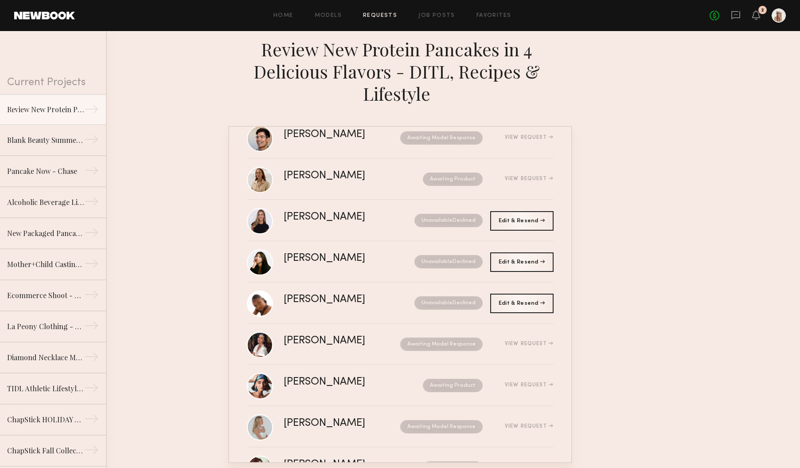
scroll to position [347, 0]
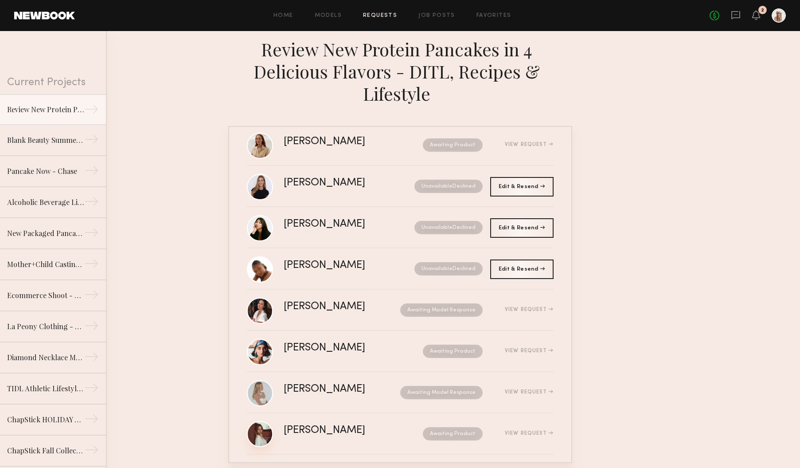
click at [263, 426] on link at bounding box center [260, 434] width 26 height 26
click at [323, 356] on link "Moe S. Awaiting Product View Request" at bounding box center [400, 351] width 307 height 41
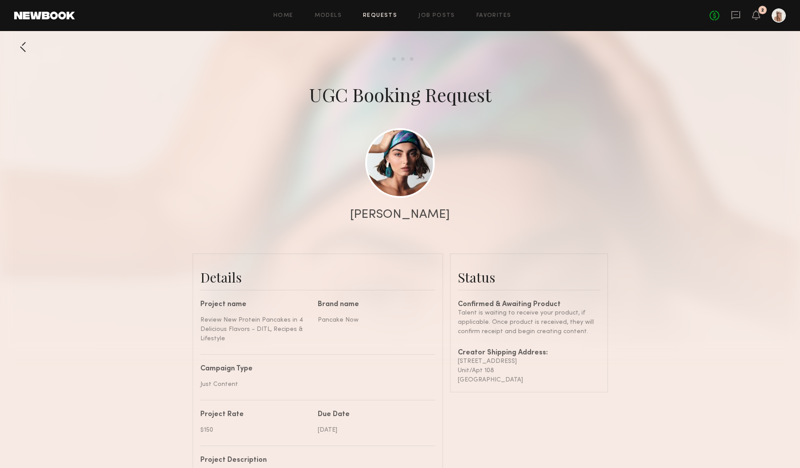
scroll to position [453, 0]
drag, startPoint x: 532, startPoint y: 378, endPoint x: 453, endPoint y: 362, distance: 81.5
click at [453, 362] on common-border "Status Confirmed & Awaiting Product Talent is waiting to receive your product, …" at bounding box center [529, 322] width 158 height 139
copy div "2434 5th street Unit/Apt 108 Santa monica , CA 90405"
click at [20, 48] on div at bounding box center [23, 47] width 18 height 18
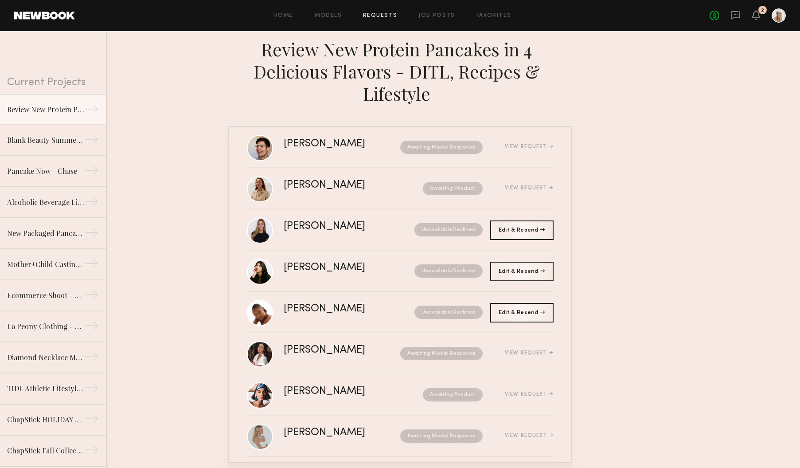
scroll to position [347, 0]
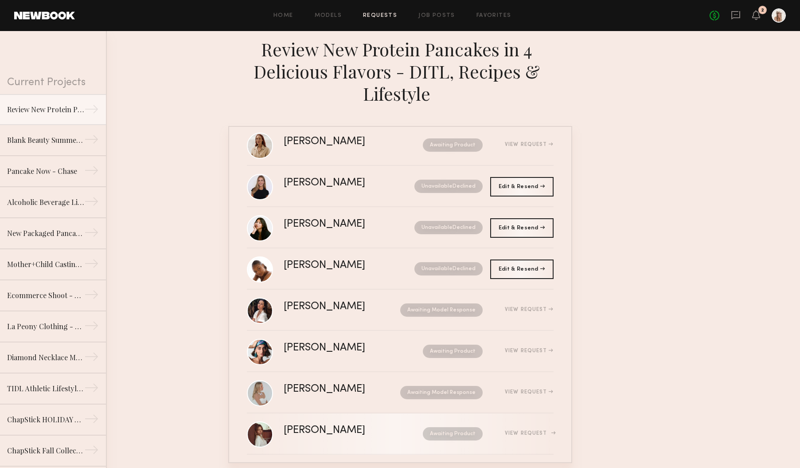
click at [345, 426] on div "Ellie G." at bounding box center [339, 430] width 110 height 10
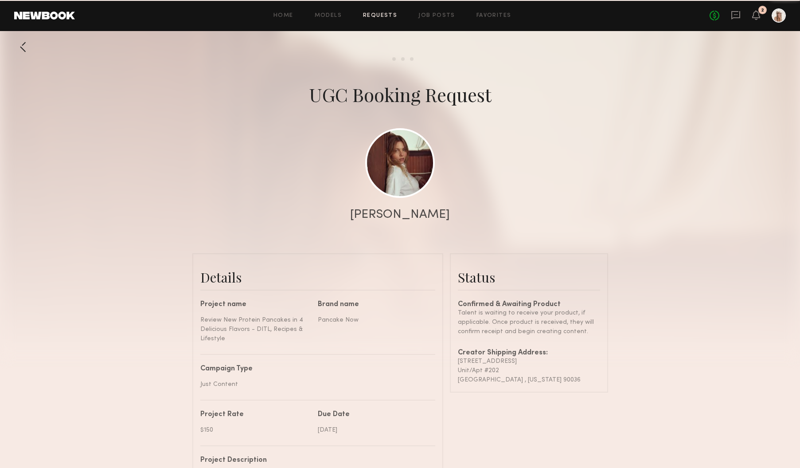
scroll to position [716, 0]
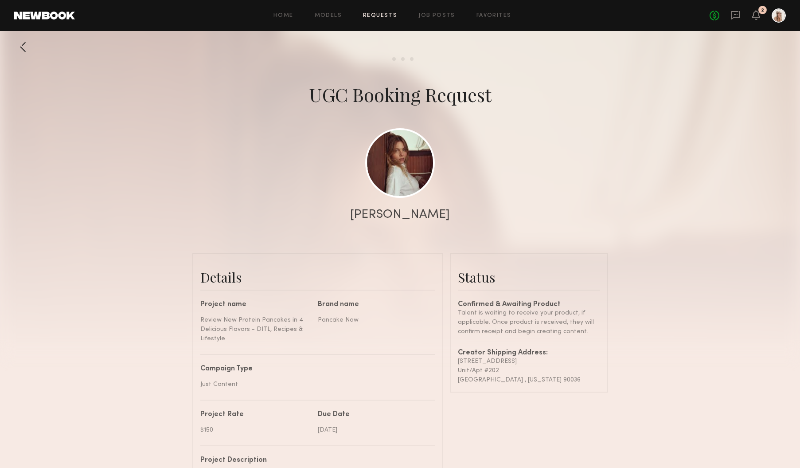
click at [480, 375] on div "Los Angeles , California 90036" at bounding box center [529, 379] width 142 height 9
drag, startPoint x: 455, startPoint y: 356, endPoint x: 565, endPoint y: 383, distance: 113.4
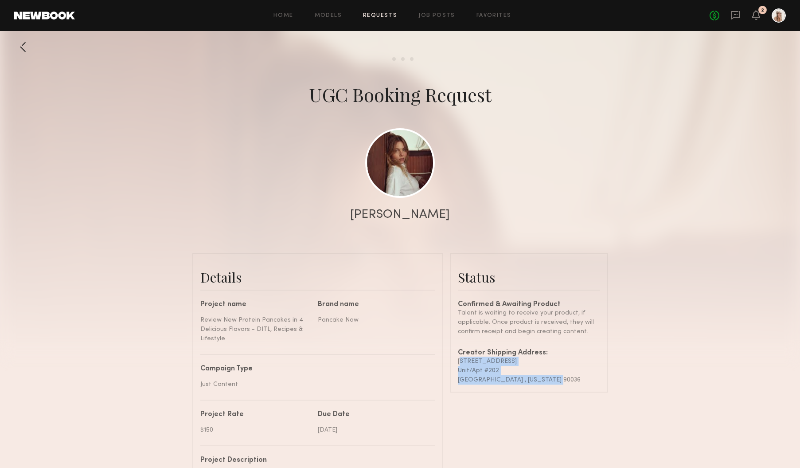
click at [565, 383] on common-border "Status Confirmed & Awaiting Product Talent is waiting to receive your product, …" at bounding box center [529, 322] width 158 height 139
copy div "401 s Detroit st Unit/Apt #202 Los Angeles , California 90036"
click at [20, 46] on div at bounding box center [23, 47] width 18 height 18
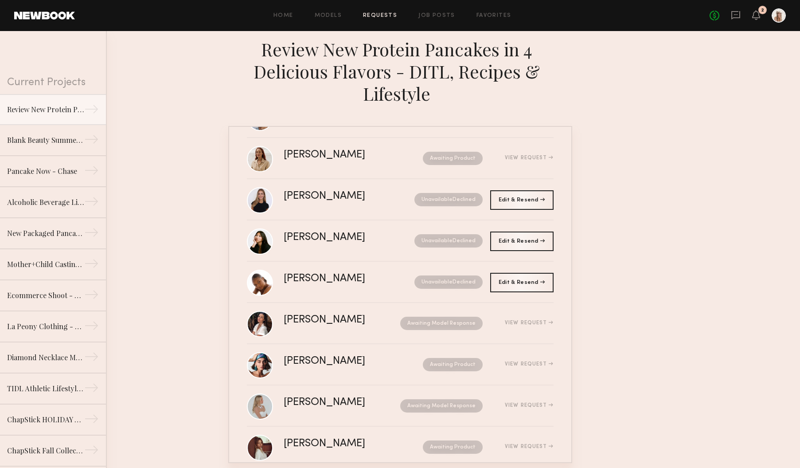
scroll to position [347, 0]
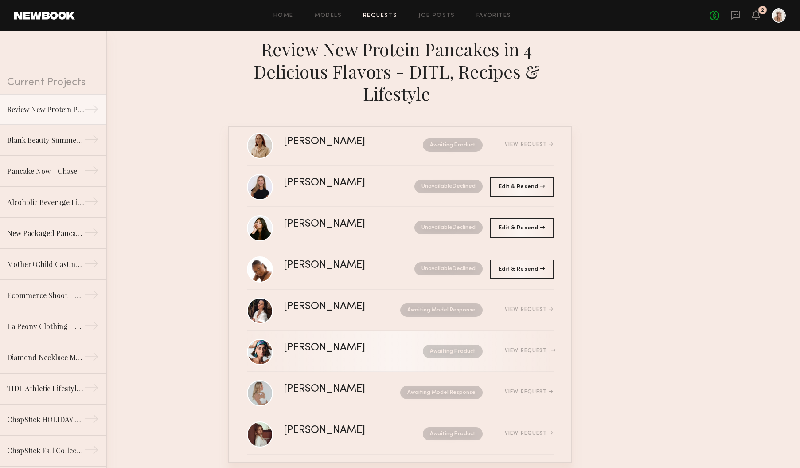
click at [329, 343] on div "Moe S." at bounding box center [339, 348] width 110 height 10
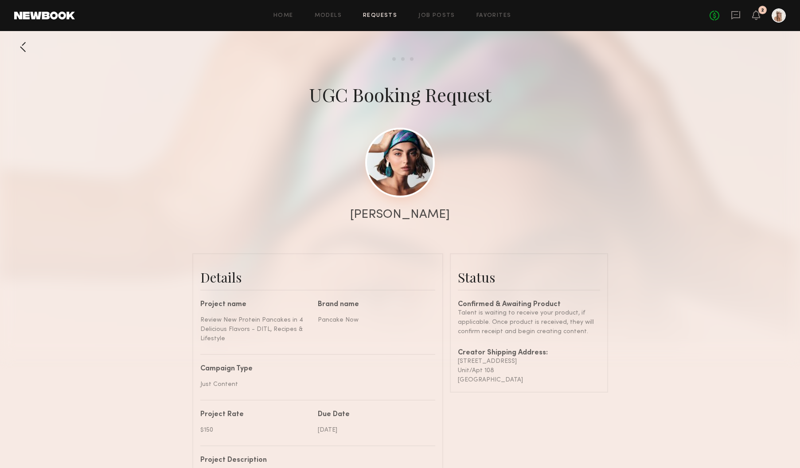
click at [386, 157] on link at bounding box center [400, 163] width 70 height 70
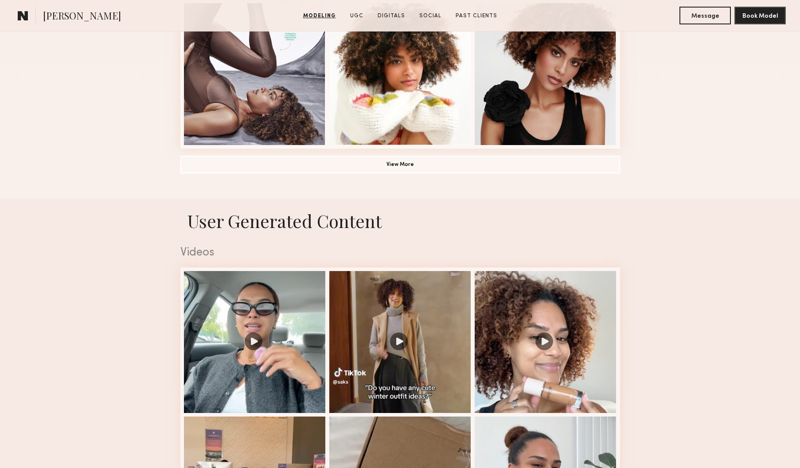
scroll to position [783, 0]
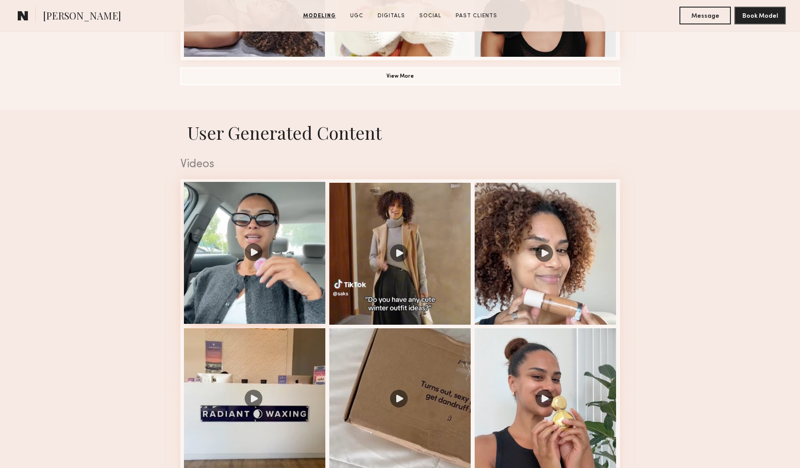
click at [237, 213] on div at bounding box center [255, 253] width 142 height 142
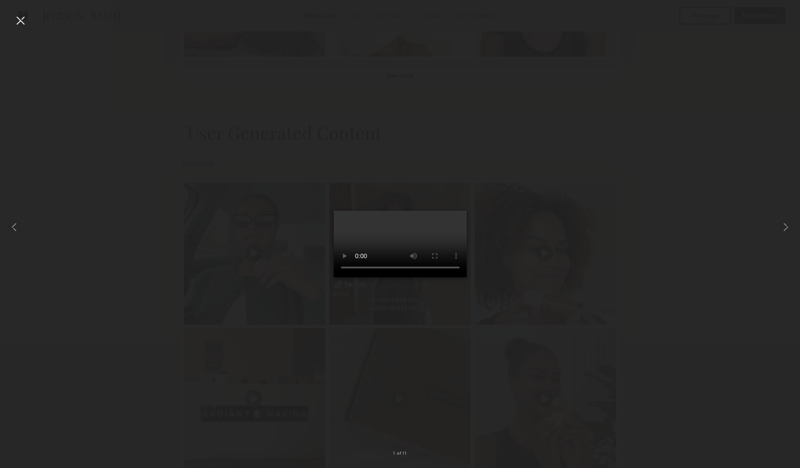
click at [18, 22] on div at bounding box center [20, 20] width 14 height 14
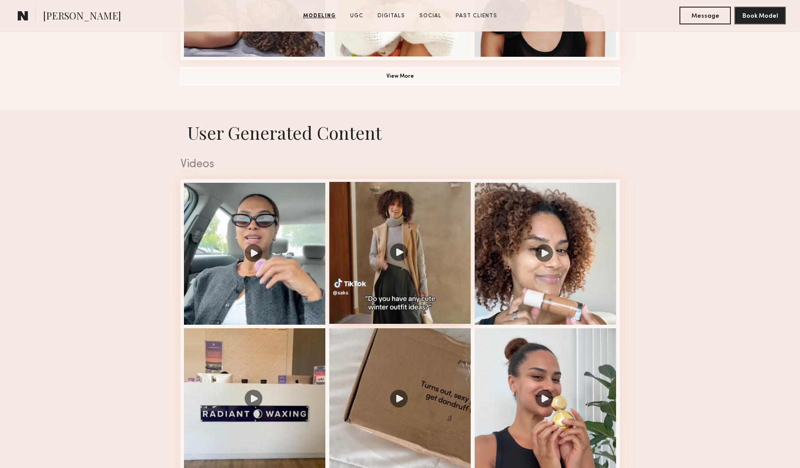
click at [391, 286] on div at bounding box center [400, 253] width 142 height 142
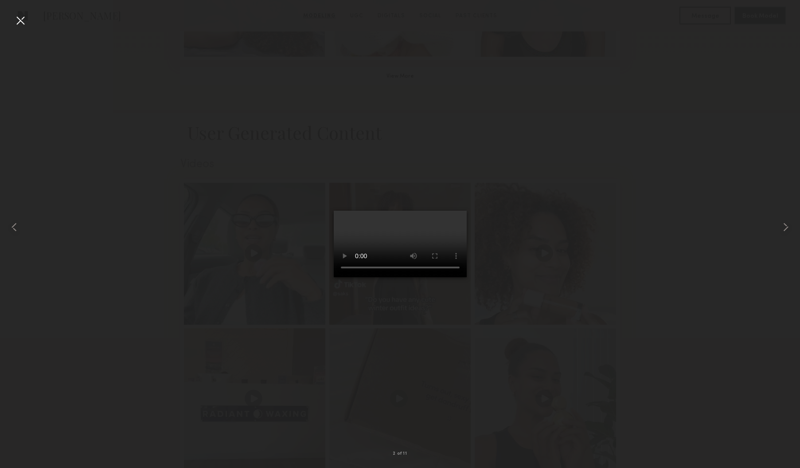
click at [14, 20] on div at bounding box center [20, 20] width 14 height 14
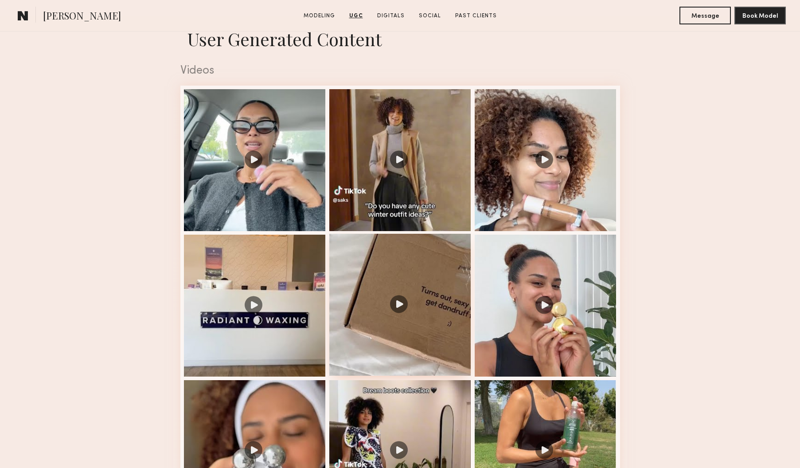
scroll to position [942, 0]
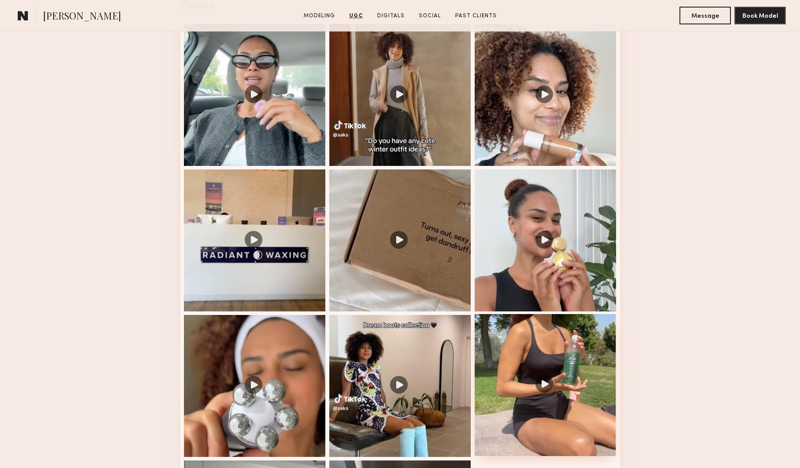
click at [578, 332] on div at bounding box center [546, 385] width 142 height 142
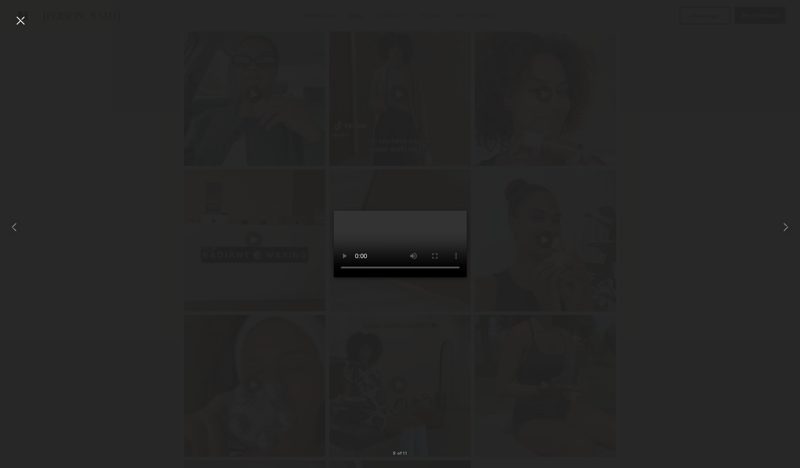
click at [20, 22] on div at bounding box center [20, 20] width 14 height 14
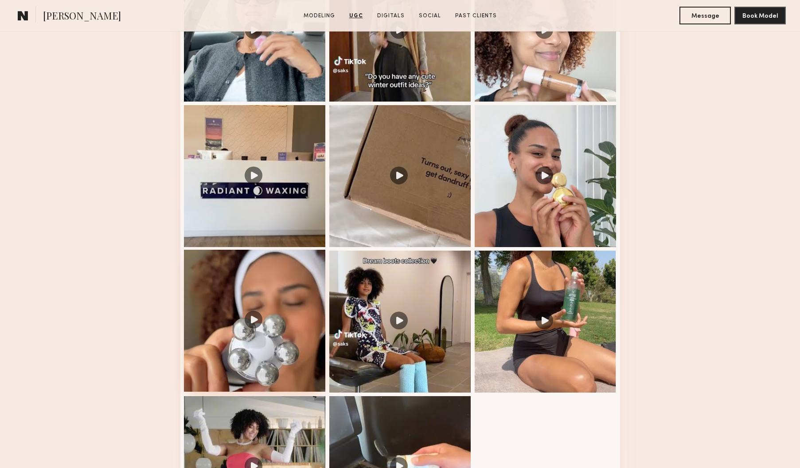
scroll to position [1056, 0]
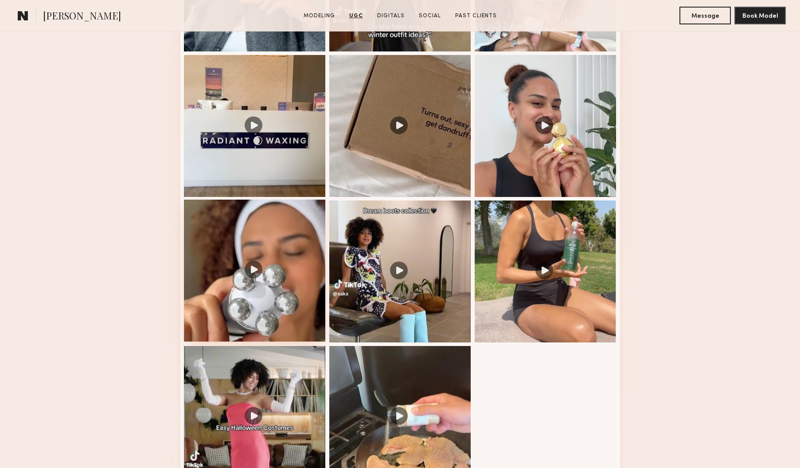
click at [283, 273] on div at bounding box center [255, 271] width 142 height 142
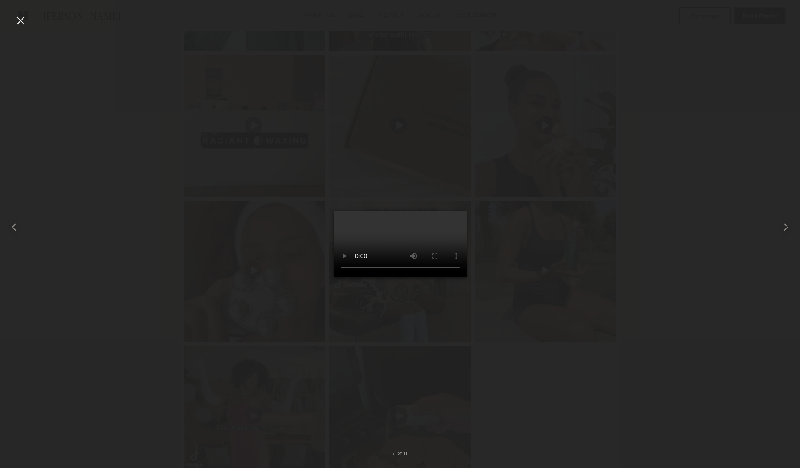
click at [20, 20] on div at bounding box center [20, 20] width 14 height 14
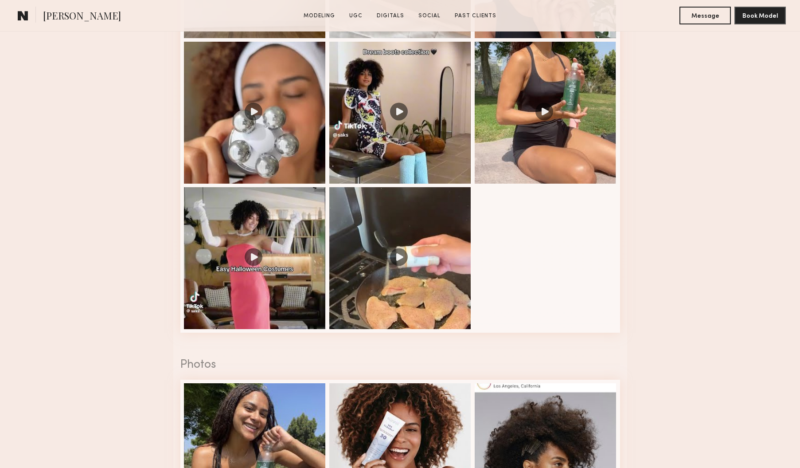
scroll to position [1472, 0]
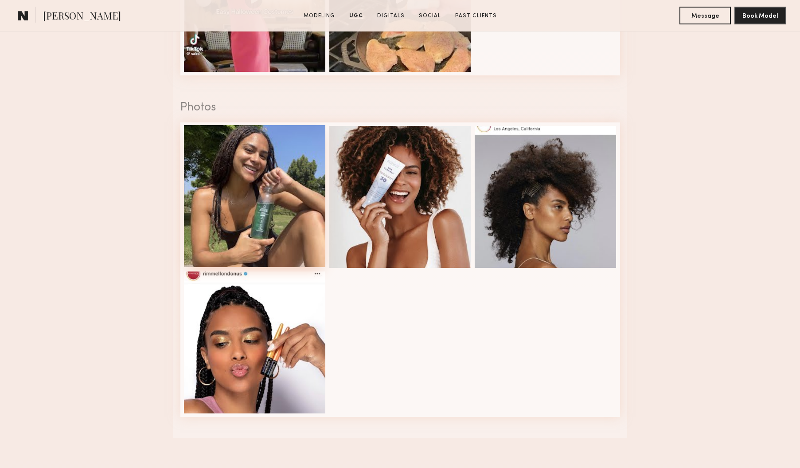
click at [250, 221] on div at bounding box center [255, 196] width 142 height 142
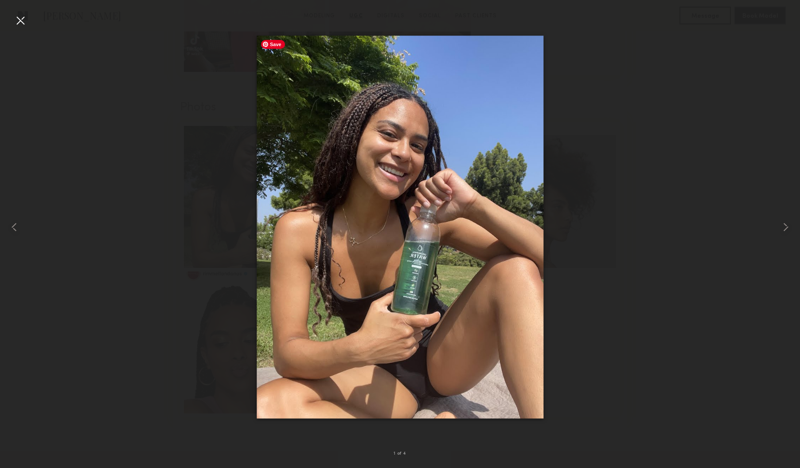
click at [574, 147] on div at bounding box center [400, 226] width 800 height 425
click at [21, 23] on div at bounding box center [20, 20] width 14 height 14
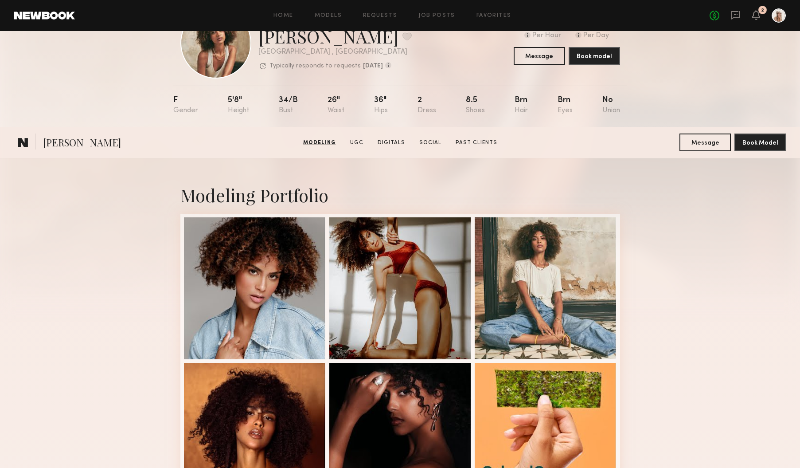
scroll to position [0, 0]
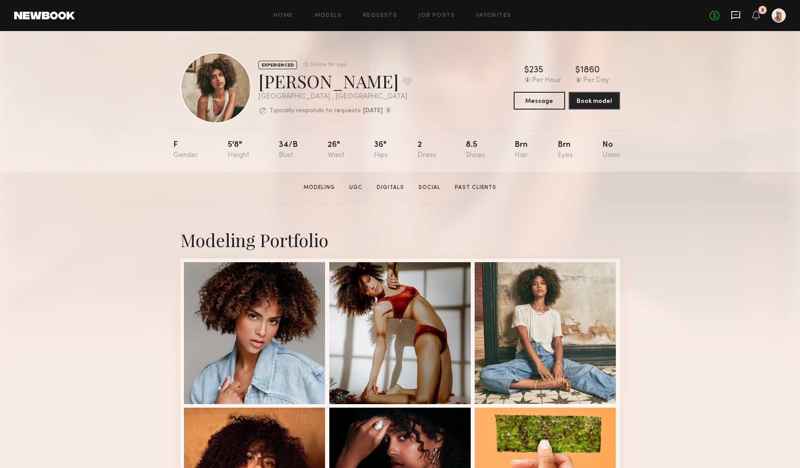
click at [737, 16] on icon at bounding box center [736, 15] width 10 height 10
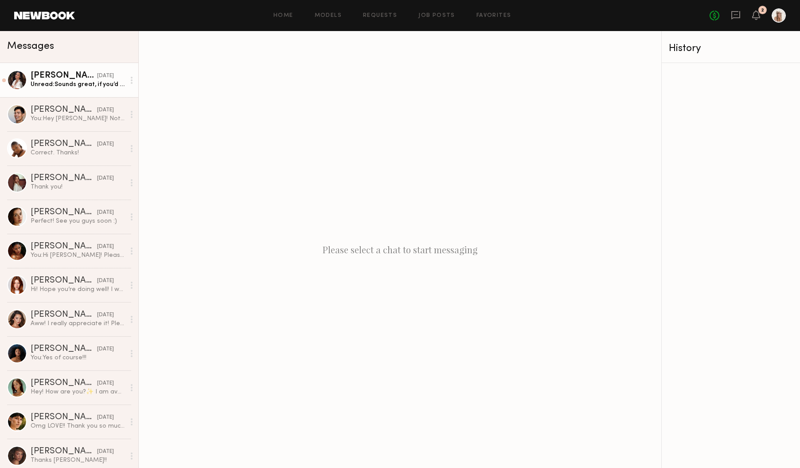
click at [55, 82] on div "Unread: Sounds great, if you’d like to send over the revised booking request I’…" at bounding box center [78, 84] width 94 height 8
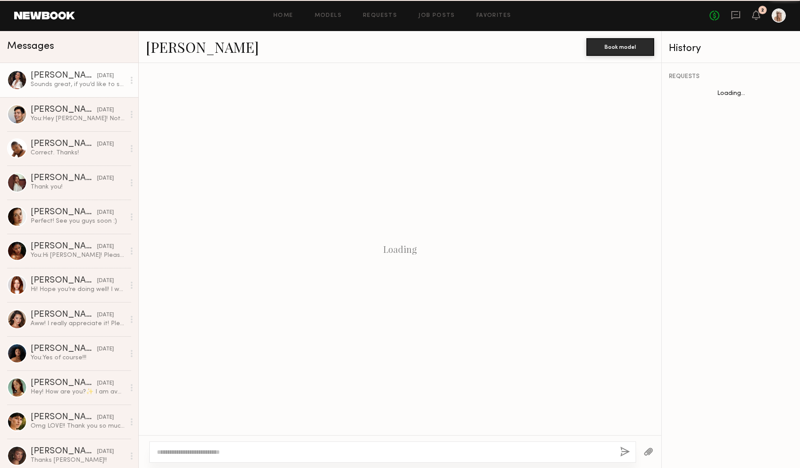
scroll to position [224, 0]
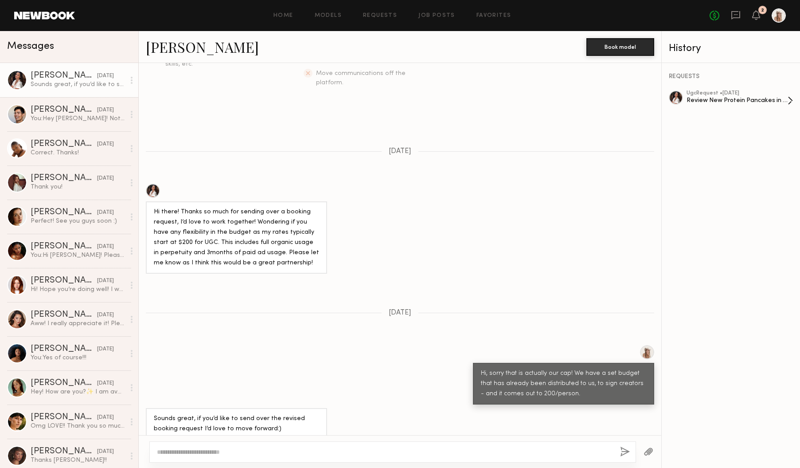
click at [724, 96] on div "Review New Protein Pancakes in 4 Delicious Flavors - DITL, Recipes & Lifestyle" at bounding box center [737, 100] width 101 height 8
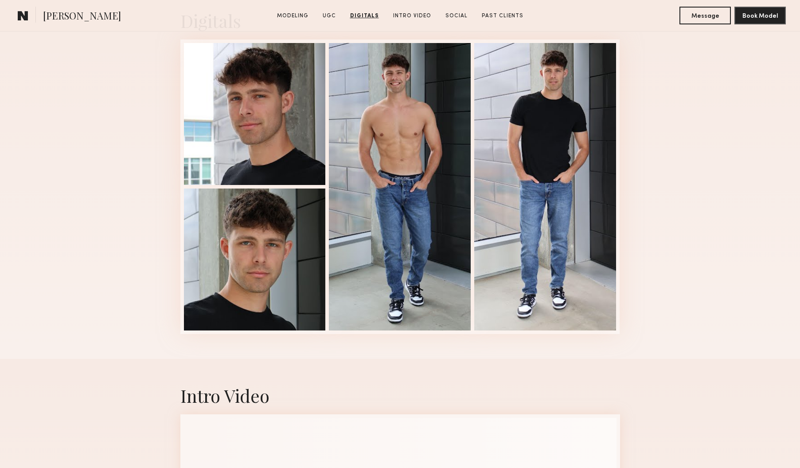
scroll to position [831, 0]
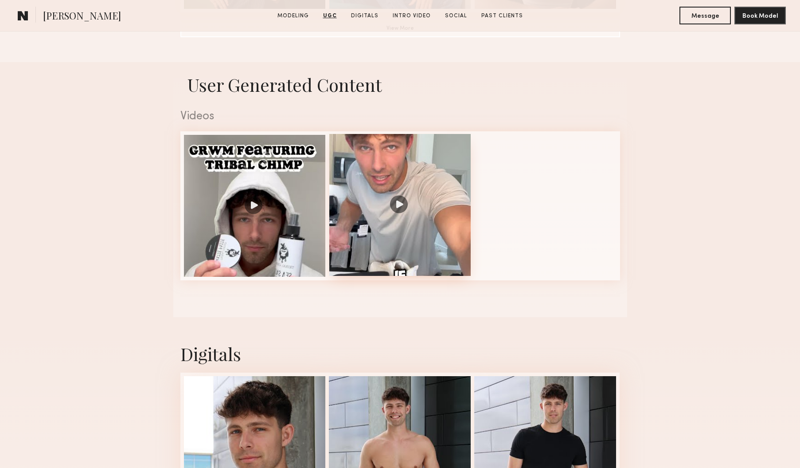
click at [439, 253] on div at bounding box center [400, 205] width 142 height 142
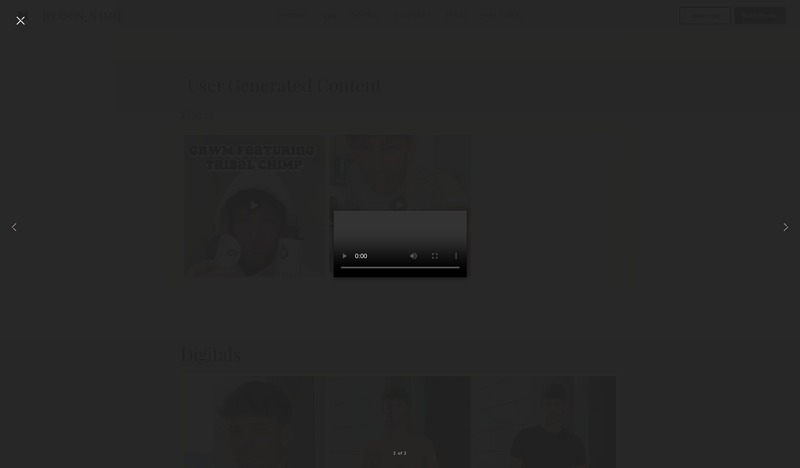
click at [22, 23] on div at bounding box center [20, 20] width 14 height 14
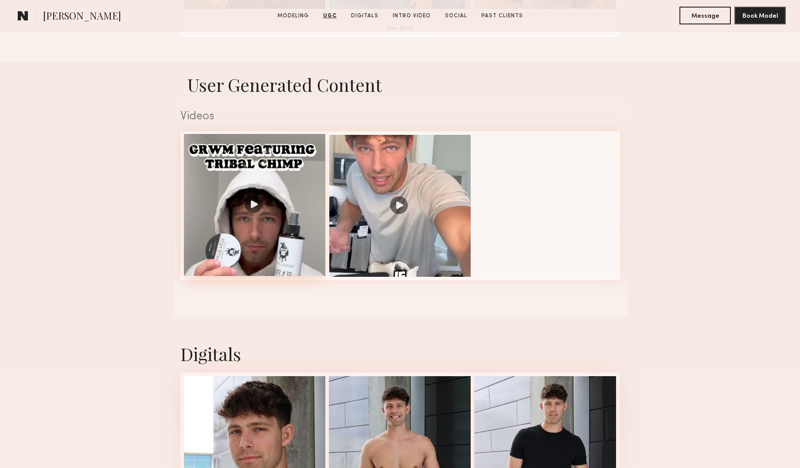
click at [235, 203] on div at bounding box center [255, 205] width 142 height 142
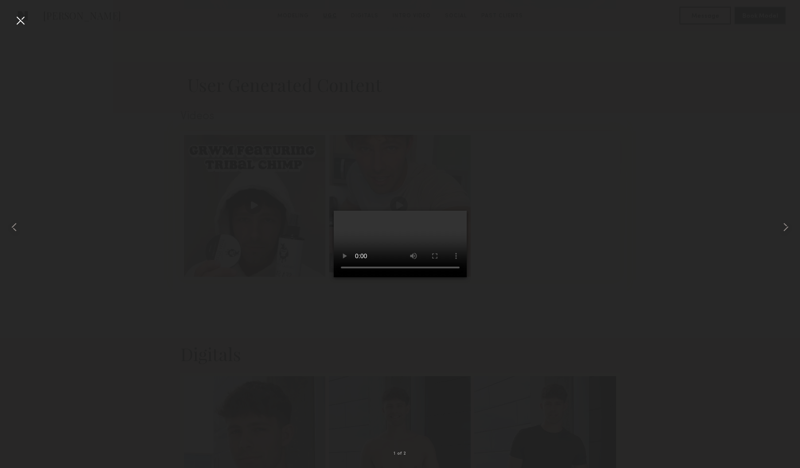
click at [578, 271] on div at bounding box center [400, 226] width 800 height 425
click at [20, 19] on div at bounding box center [20, 20] width 14 height 14
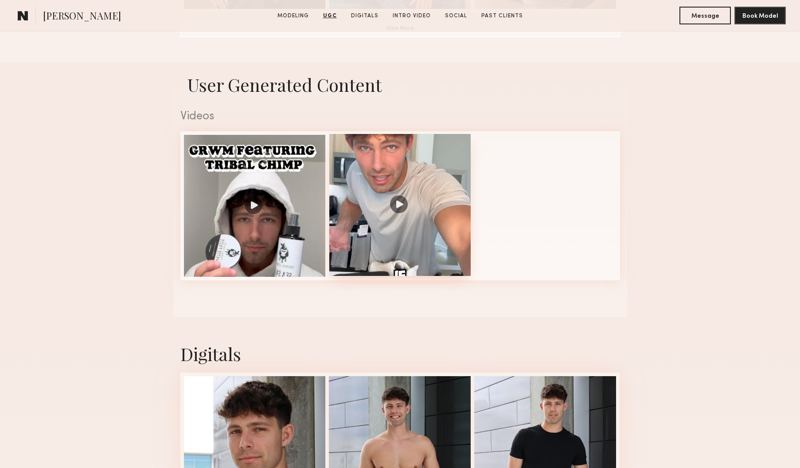
click at [403, 184] on div at bounding box center [400, 205] width 142 height 142
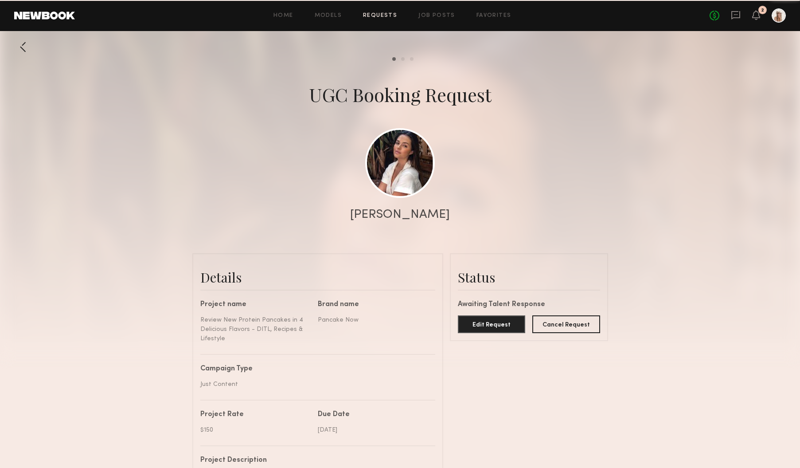
scroll to position [575, 0]
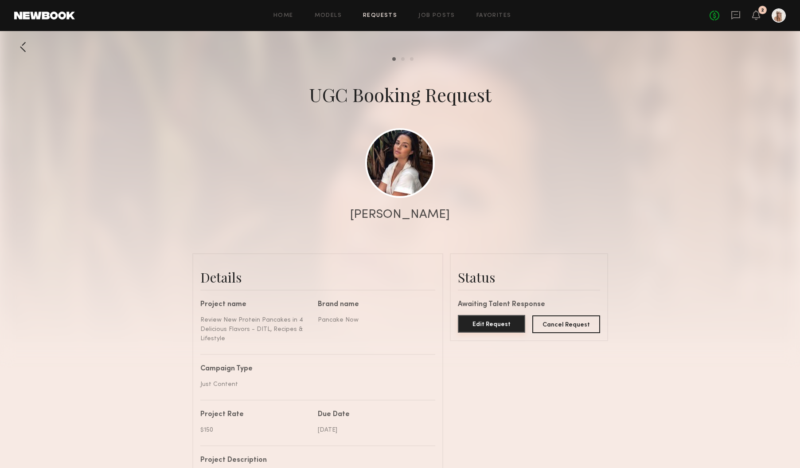
click at [485, 324] on button "Edit Request" at bounding box center [492, 324] width 68 height 18
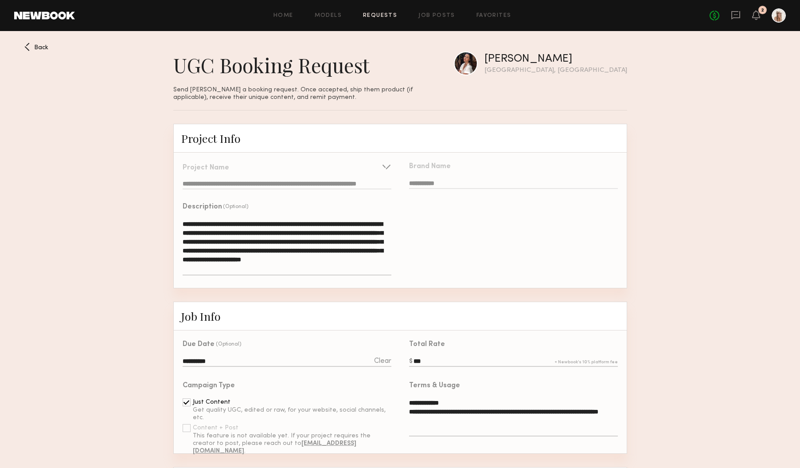
click at [428, 360] on input "***" at bounding box center [513, 362] width 208 height 10
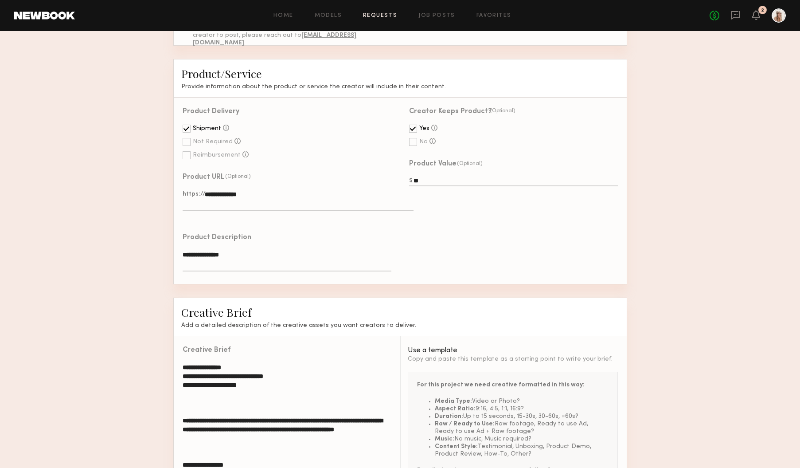
scroll to position [516, 0]
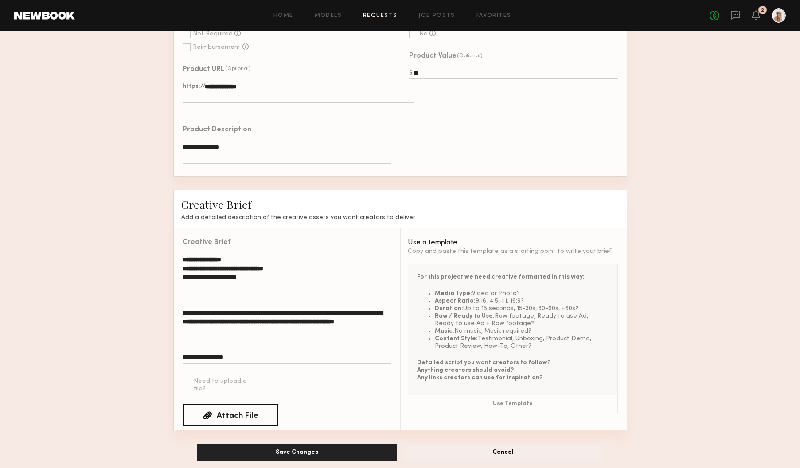
type input "***"
click at [307, 443] on button "Save Changes" at bounding box center [297, 452] width 200 height 18
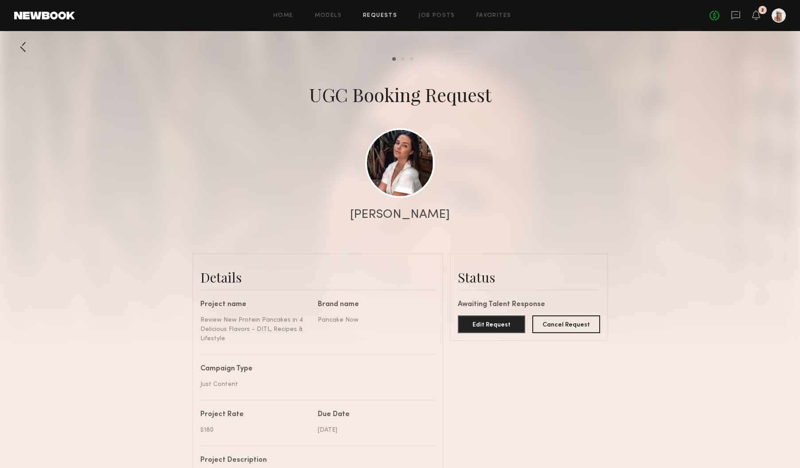
scroll to position [575, 0]
click at [471, 276] on div "Status" at bounding box center [529, 277] width 142 height 18
click at [738, 13] on icon at bounding box center [736, 15] width 10 height 10
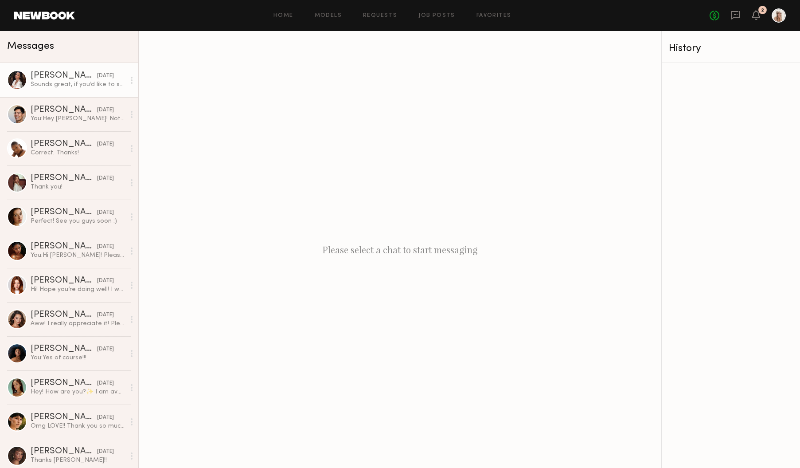
click at [55, 79] on div "AnnaNoel O." at bounding box center [64, 75] width 67 height 9
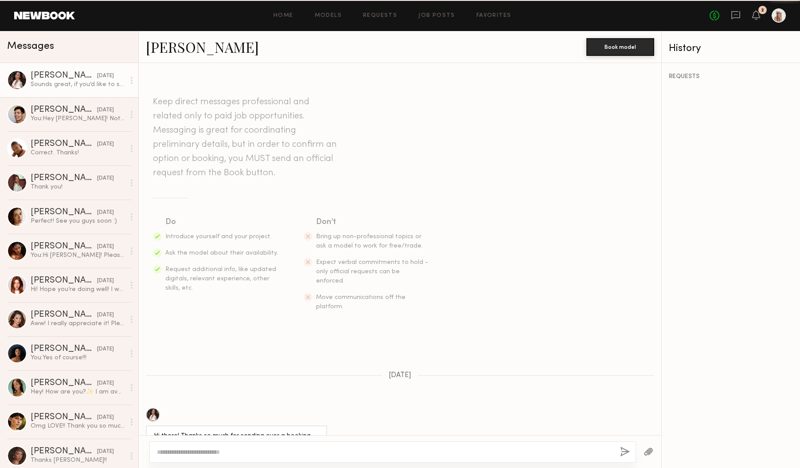
scroll to position [224, 0]
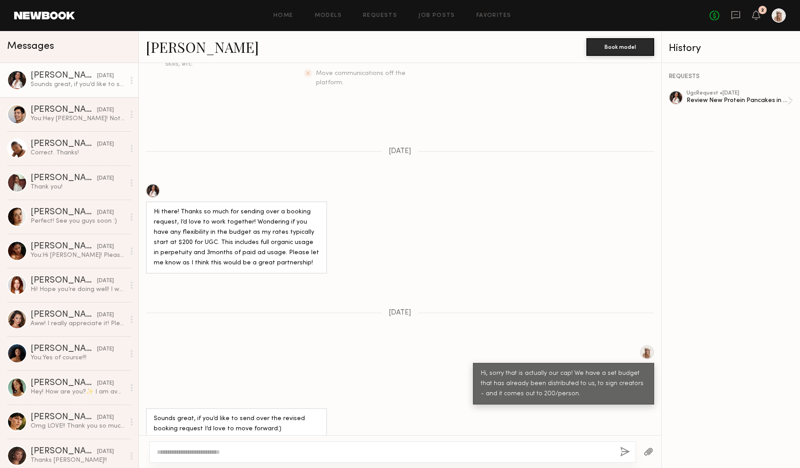
click at [222, 454] on textarea at bounding box center [385, 451] width 456 height 9
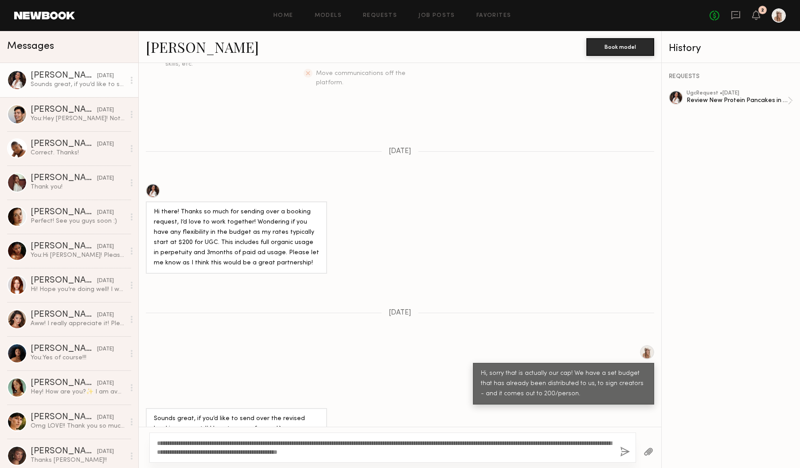
click at [589, 442] on textarea "**********" at bounding box center [385, 447] width 456 height 18
click at [495, 441] on textarea "**********" at bounding box center [385, 447] width 456 height 18
click at [185, 452] on textarea "**********" at bounding box center [385, 447] width 456 height 18
type textarea "**********"
click at [628, 448] on button "button" at bounding box center [625, 451] width 10 height 11
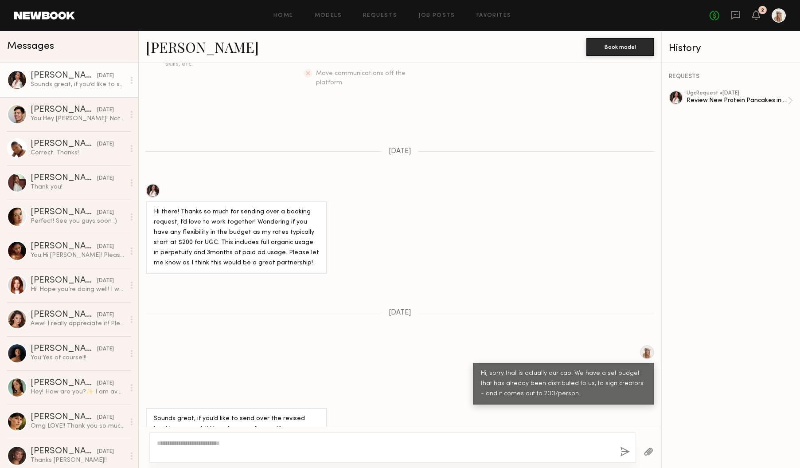
scroll to position [364, 0]
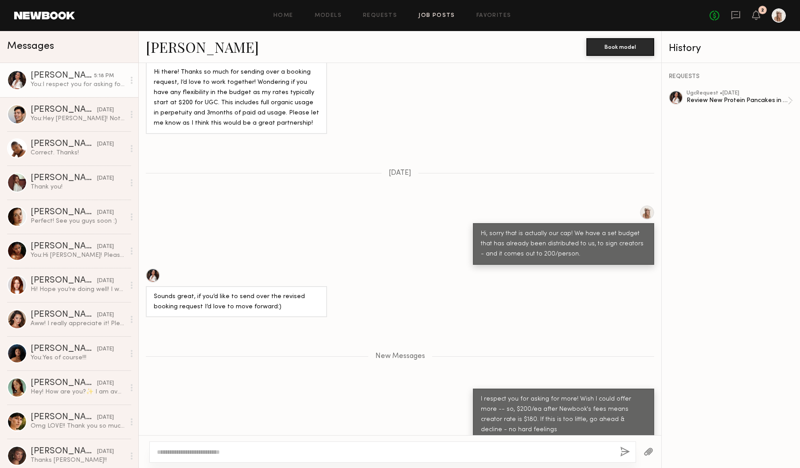
click at [426, 15] on link "Job Posts" at bounding box center [437, 16] width 37 height 6
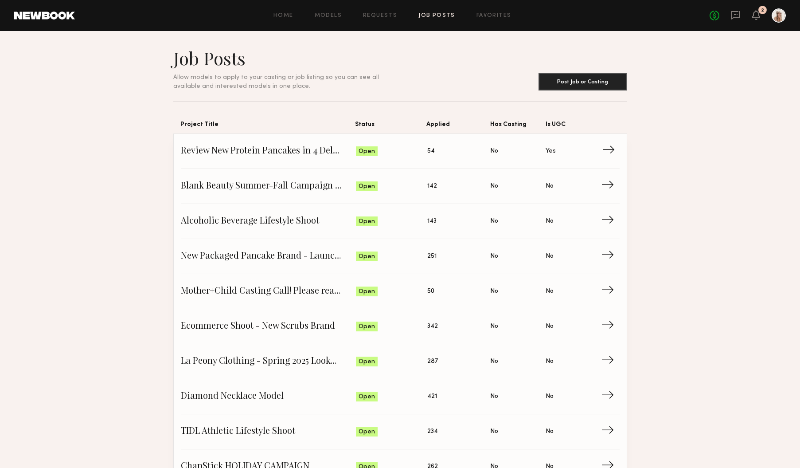
click at [377, 153] on span "Status: Open" at bounding box center [391, 151] width 71 height 13
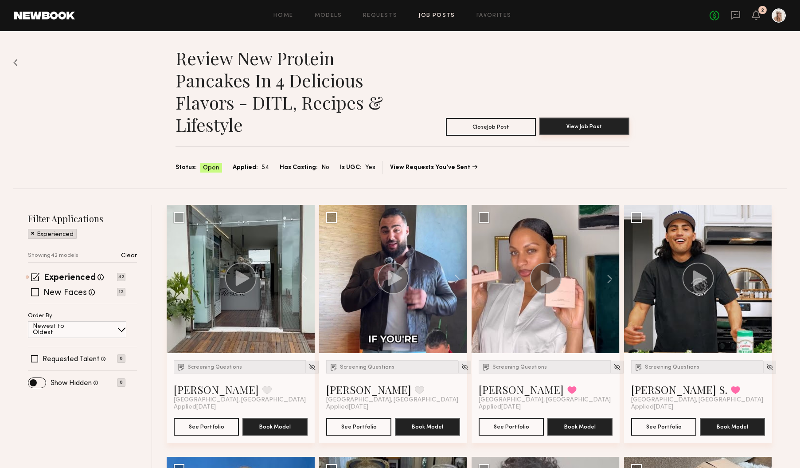
click at [597, 127] on button "View Job Post" at bounding box center [585, 126] width 90 height 18
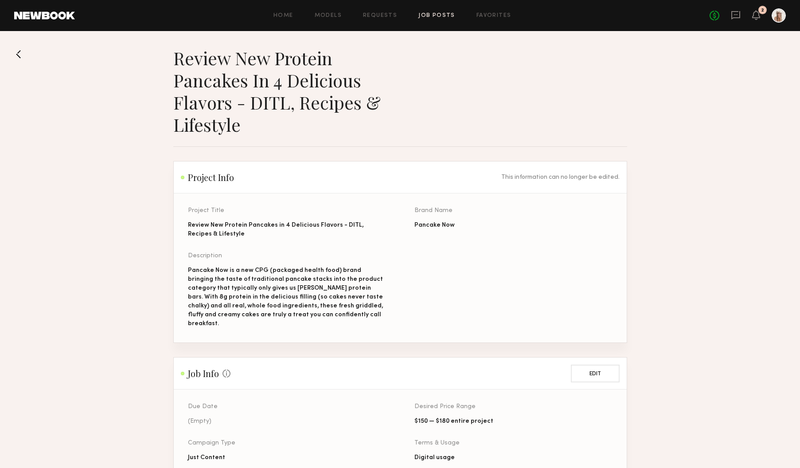
click at [438, 13] on link "Job Posts" at bounding box center [437, 16] width 37 height 6
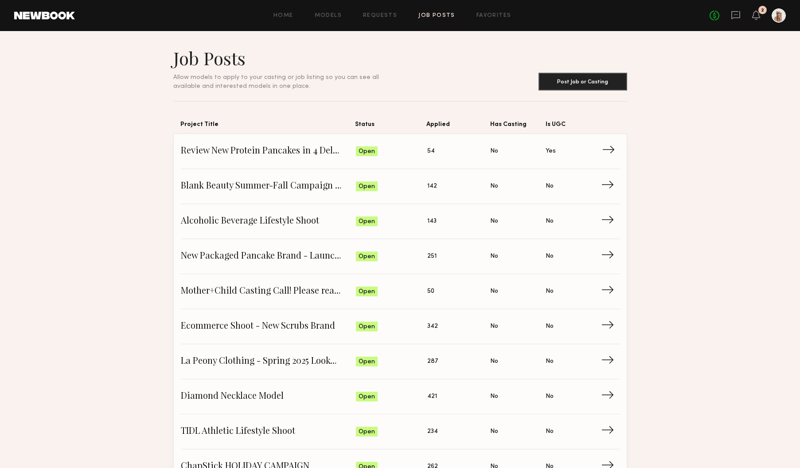
click at [283, 156] on span "Review New Protein Pancakes in 4 Delicious Flavors - DITL, Recipes & Lifestyle" at bounding box center [269, 151] width 176 height 13
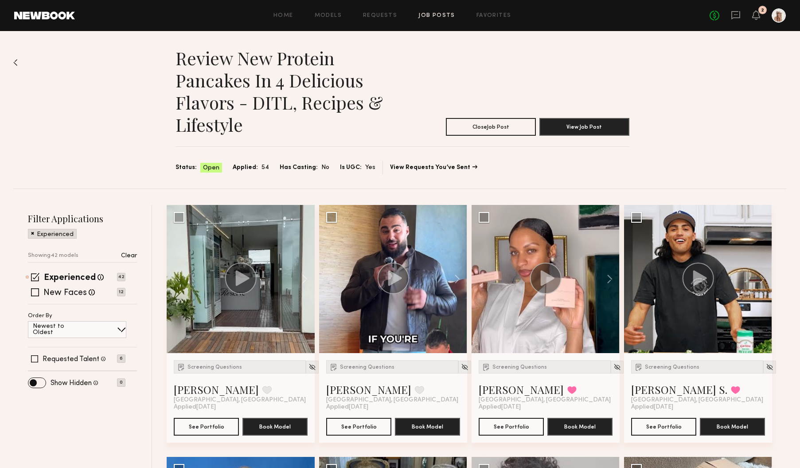
scroll to position [251, 0]
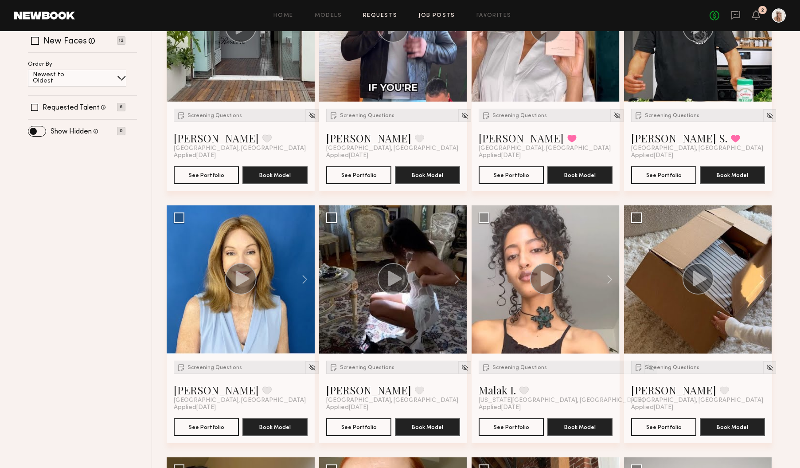
click at [380, 16] on link "Requests" at bounding box center [380, 16] width 34 height 6
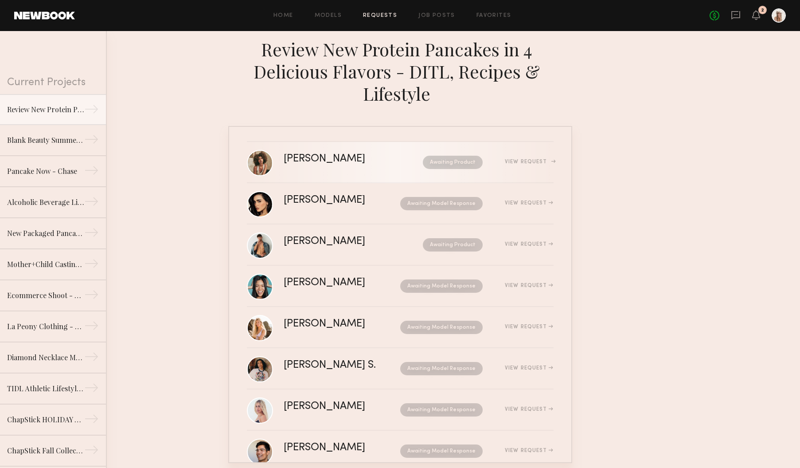
scroll to position [1, 0]
click at [526, 170] on link "[PERSON_NAME] Awaiting Product View Request" at bounding box center [400, 161] width 307 height 41
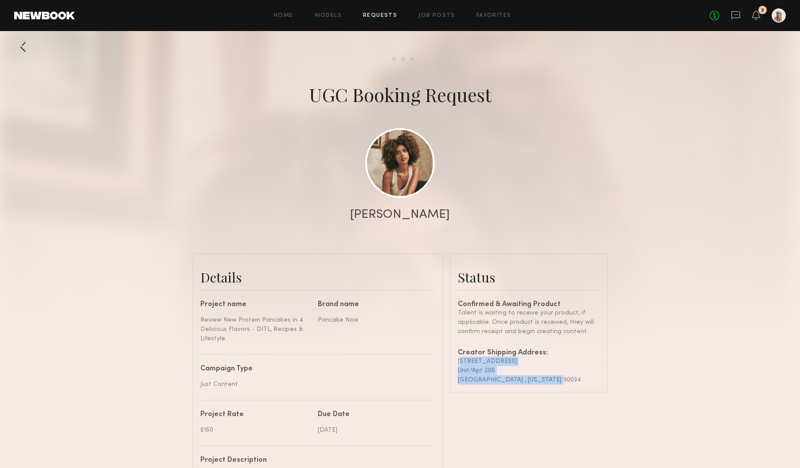
drag, startPoint x: 546, startPoint y: 379, endPoint x: 455, endPoint y: 356, distance: 93.3
click at [455, 356] on common-border "Status Confirmed & Awaiting Product Talent is waiting to receive your product, …" at bounding box center [529, 322] width 158 height 139
copy div "3641 Midvale Ave Unit/Apt 205 Los Angeles , California 90034"
click at [22, 48] on div at bounding box center [23, 47] width 18 height 18
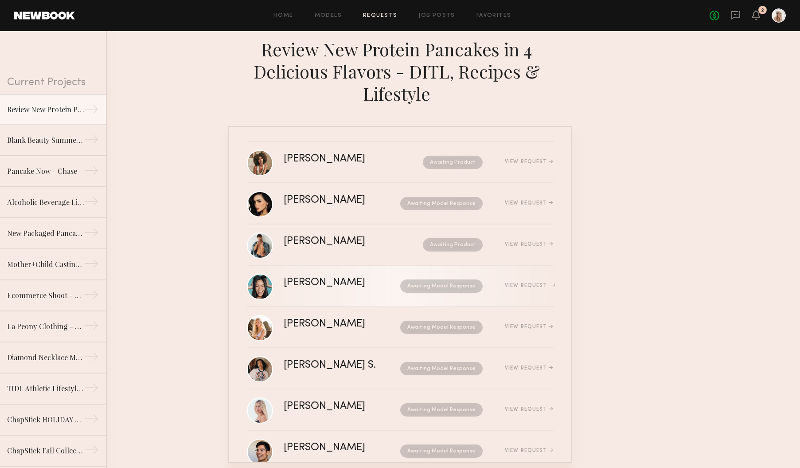
click at [353, 278] on div "[PERSON_NAME]" at bounding box center [333, 283] width 99 height 10
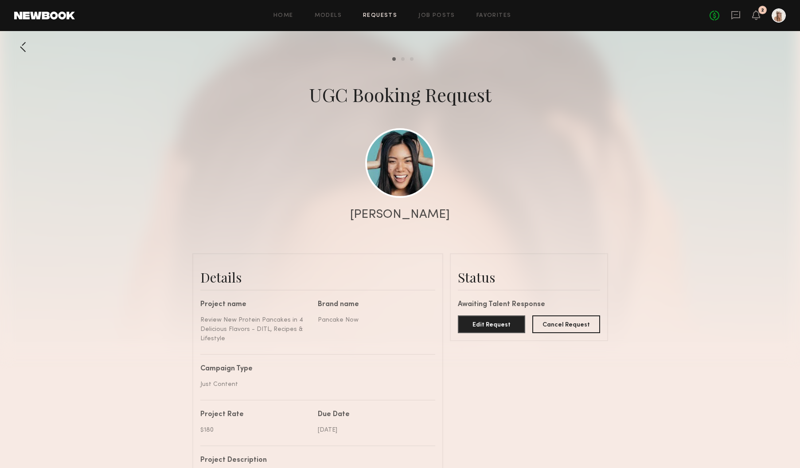
click at [22, 46] on div at bounding box center [23, 47] width 18 height 18
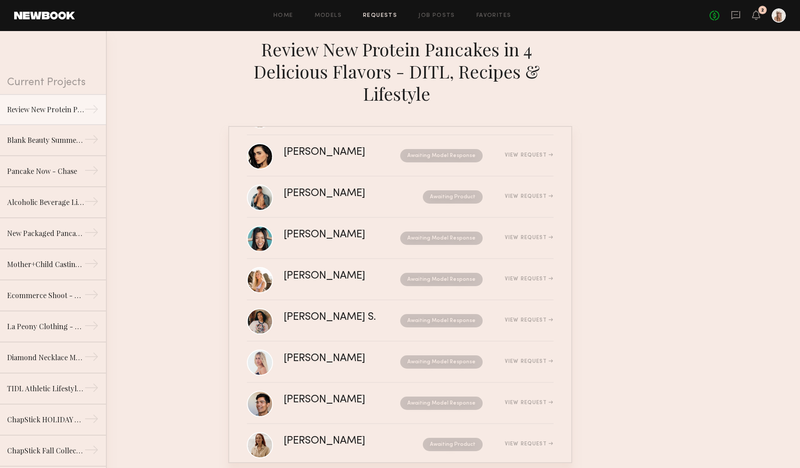
scroll to position [47, 0]
click at [533, 429] on link "[PERSON_NAME] Awaiting Product View Request" at bounding box center [400, 444] width 307 height 41
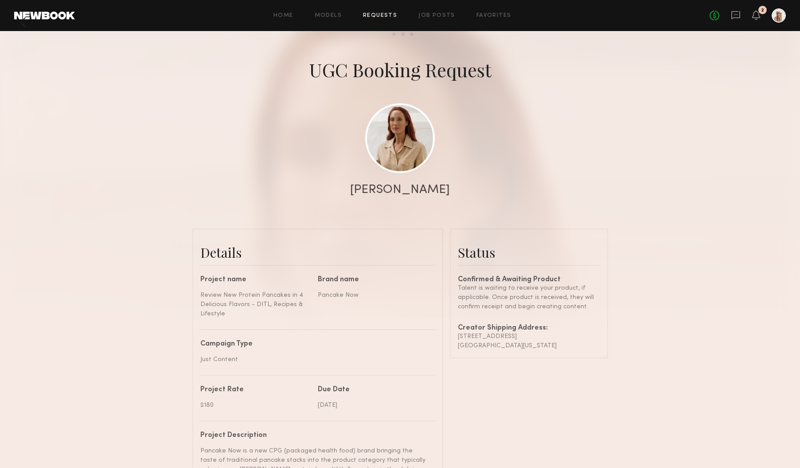
scroll to position [27, 0]
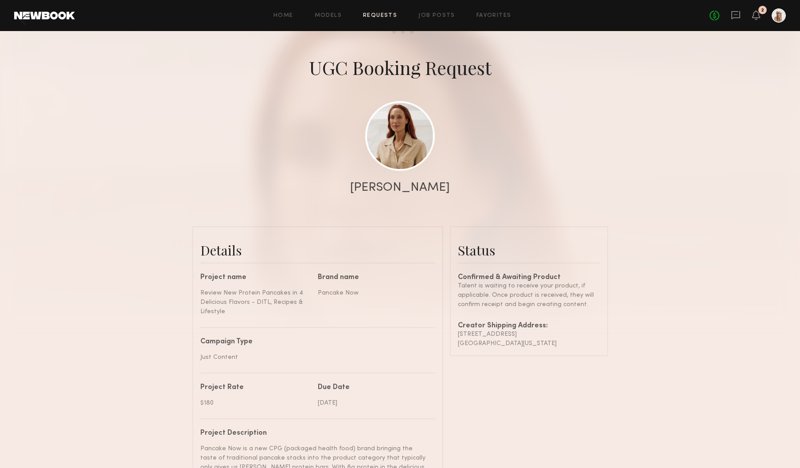
drag, startPoint x: 550, startPoint y: 341, endPoint x: 447, endPoint y: 333, distance: 103.2
copy div "2515 Rockdell street La Crescenta , California 91214"
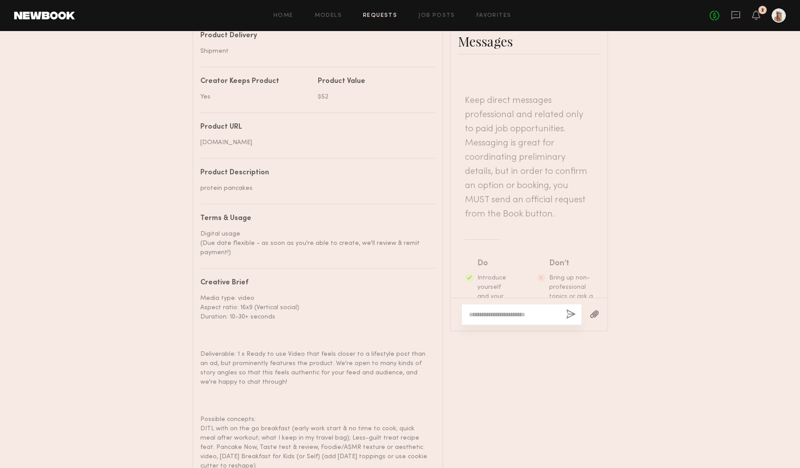
scroll to position [0, 0]
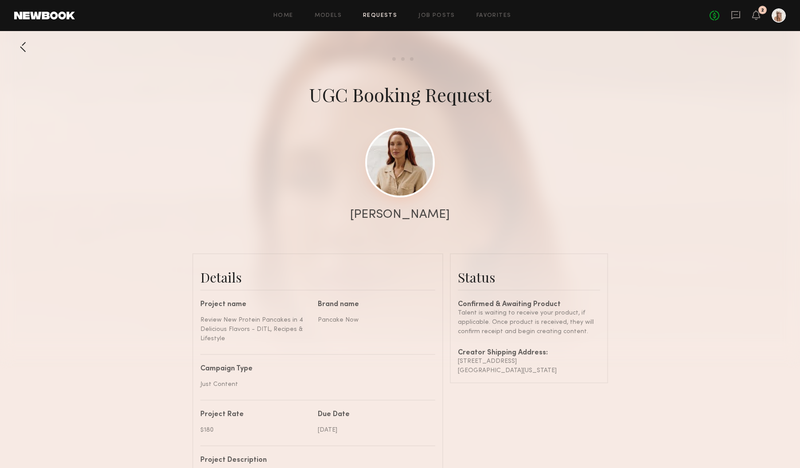
click at [385, 174] on link at bounding box center [400, 163] width 70 height 70
copy div "2515 Rockdell street La Crescenta , California 91214"
click at [409, 156] on link at bounding box center [400, 163] width 70 height 70
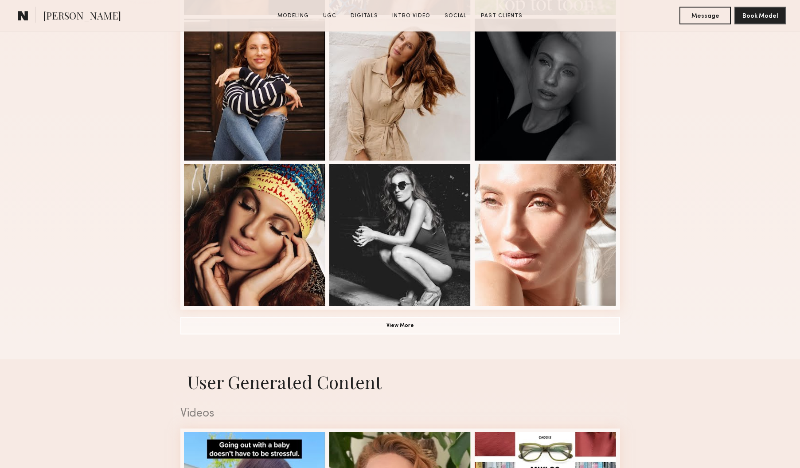
scroll to position [726, 0]
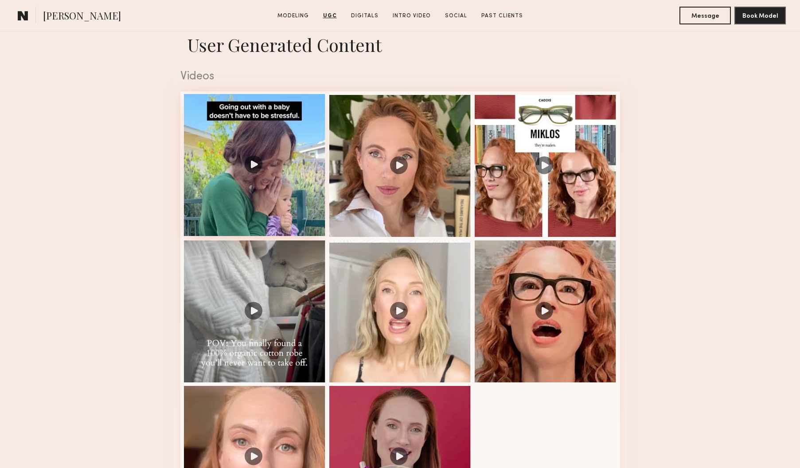
click at [274, 208] on div at bounding box center [255, 165] width 142 height 142
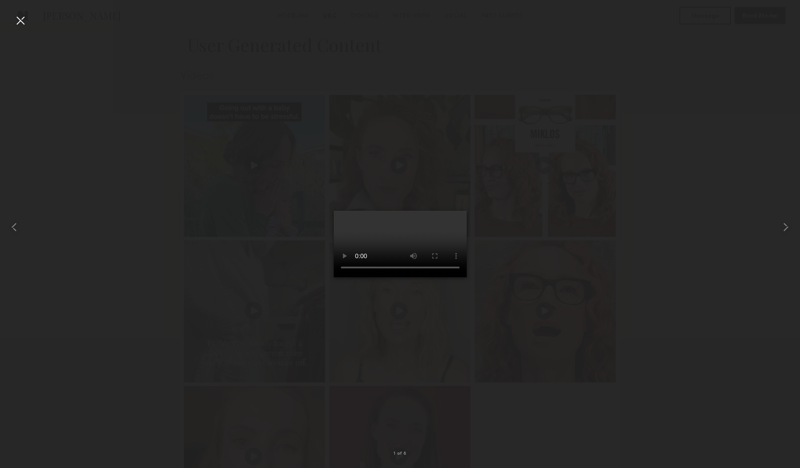
click at [373, 277] on video at bounding box center [400, 244] width 133 height 67
click at [21, 21] on div at bounding box center [20, 20] width 14 height 14
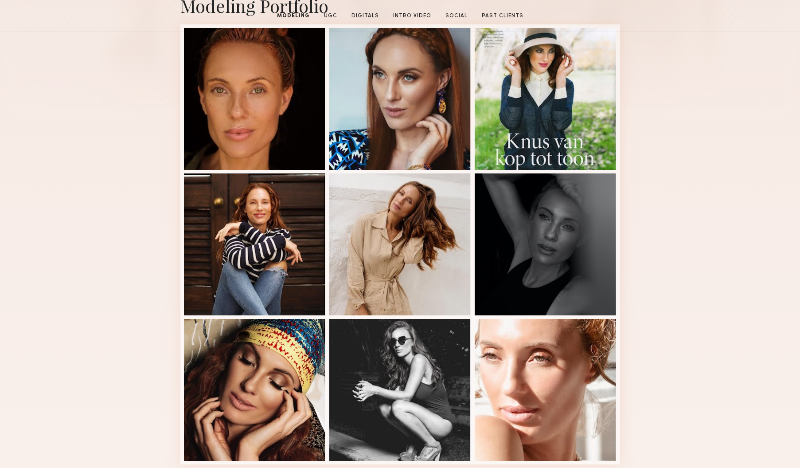
scroll to position [0, 0]
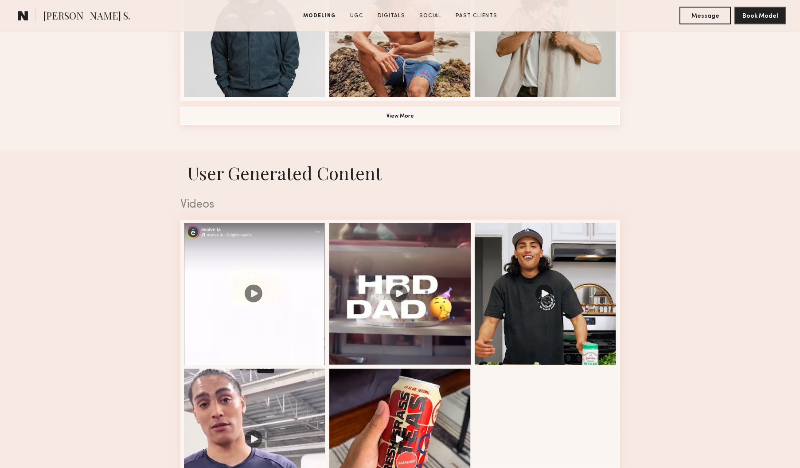
scroll to position [792, 0]
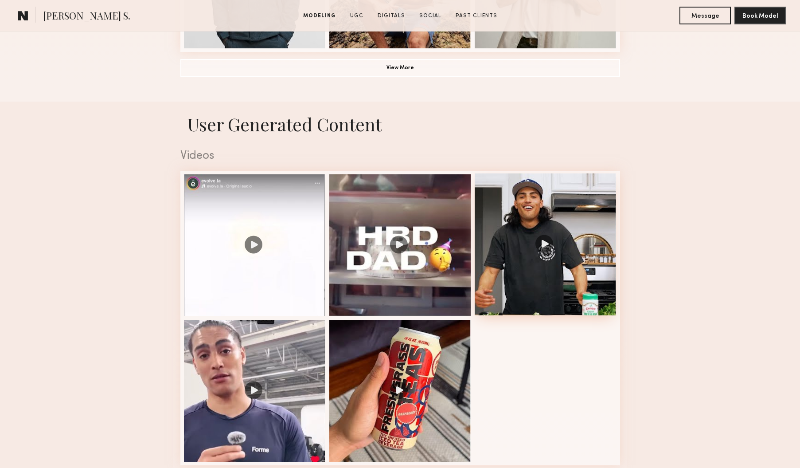
click at [559, 271] on div at bounding box center [546, 244] width 142 height 142
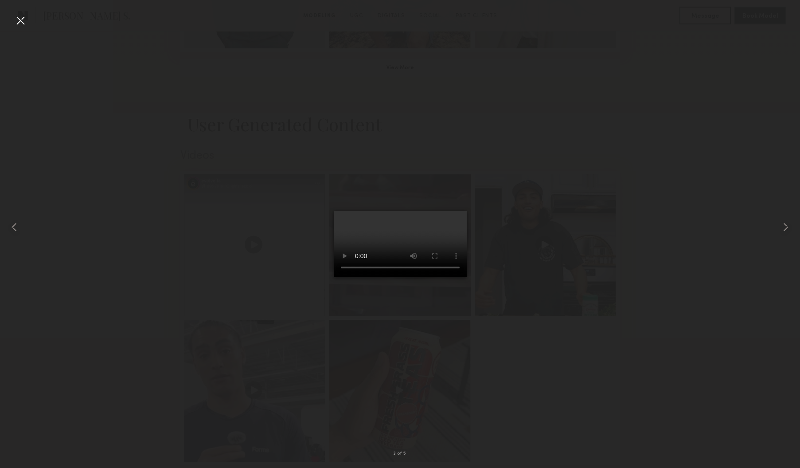
click at [376, 277] on video at bounding box center [400, 244] width 133 height 67
click at [20, 22] on div at bounding box center [20, 20] width 14 height 14
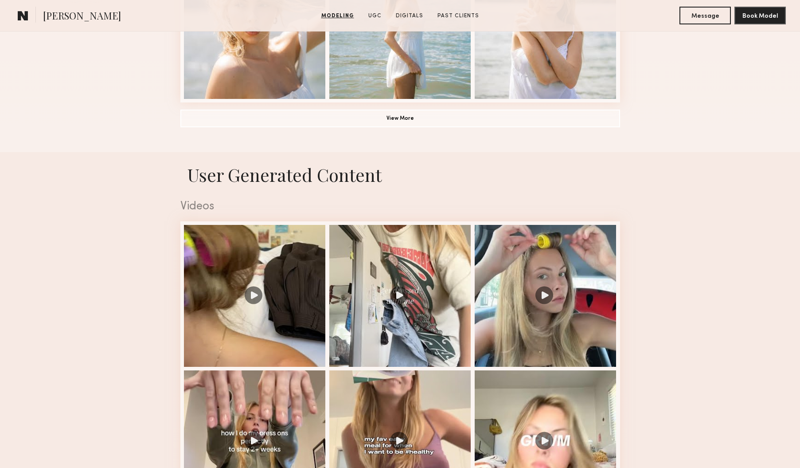
scroll to position [943, 0]
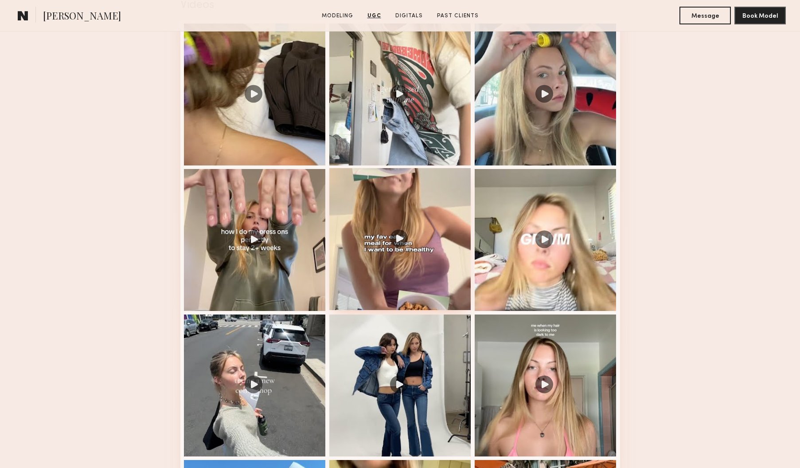
click at [415, 188] on div at bounding box center [400, 239] width 142 height 142
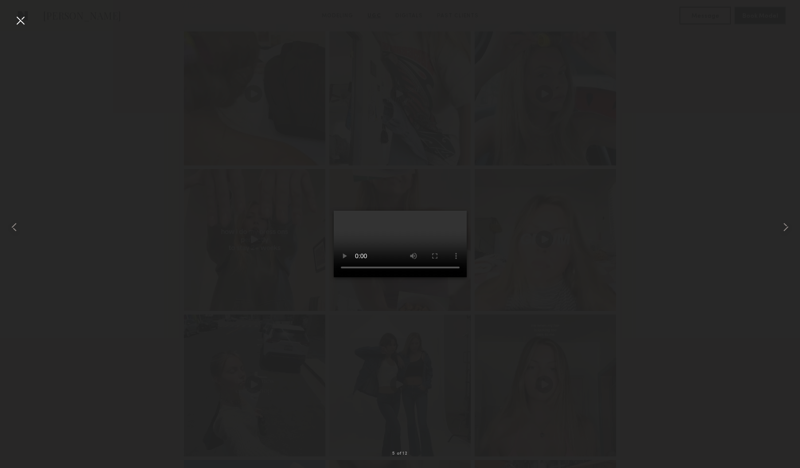
click at [17, 21] on div at bounding box center [20, 20] width 14 height 14
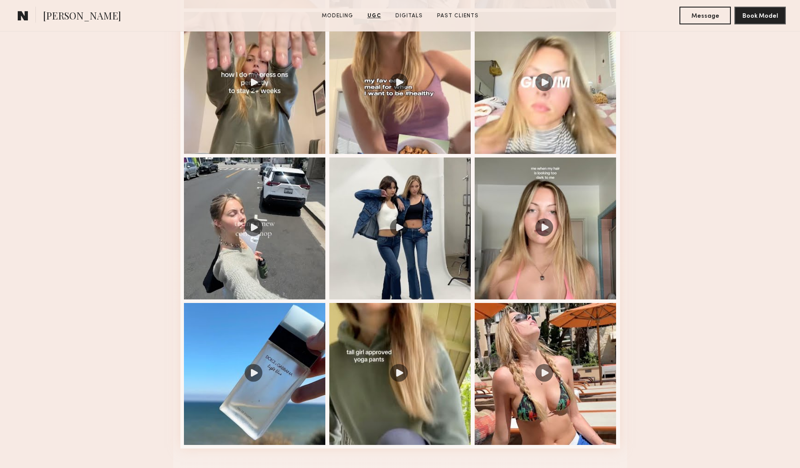
scroll to position [1115, 0]
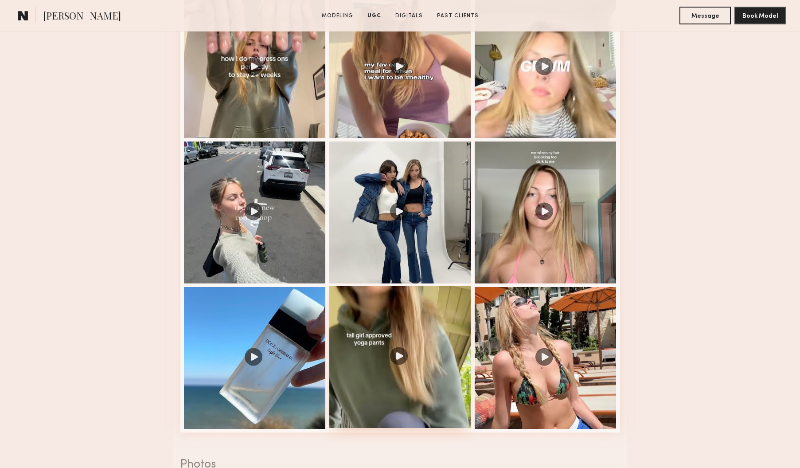
click at [411, 320] on div at bounding box center [400, 357] width 142 height 142
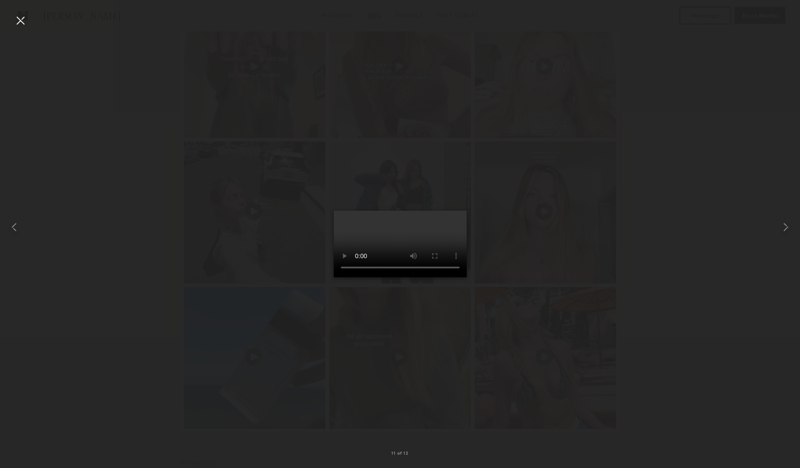
click at [15, 20] on div at bounding box center [20, 20] width 14 height 14
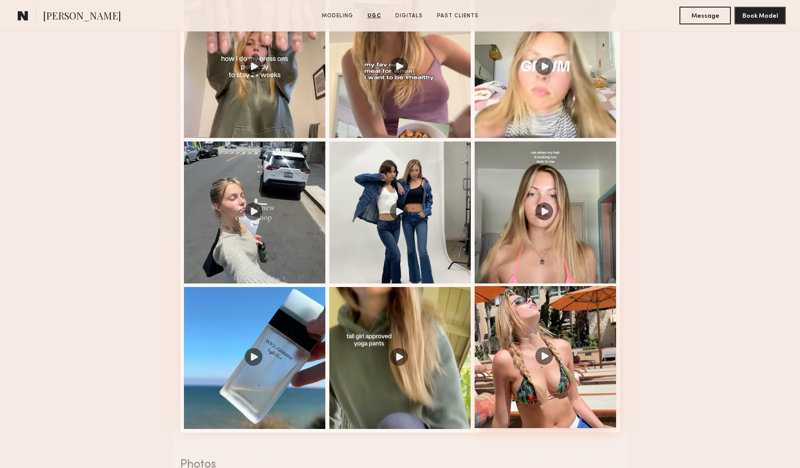
click at [576, 315] on div at bounding box center [546, 357] width 142 height 142
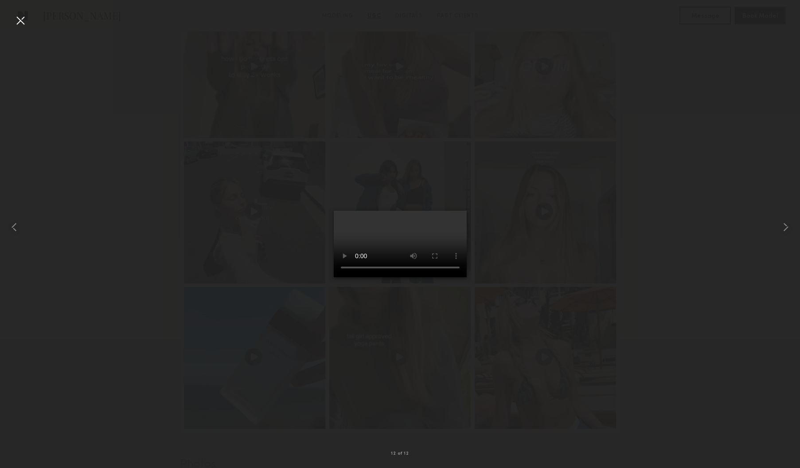
click at [18, 21] on div at bounding box center [20, 20] width 14 height 14
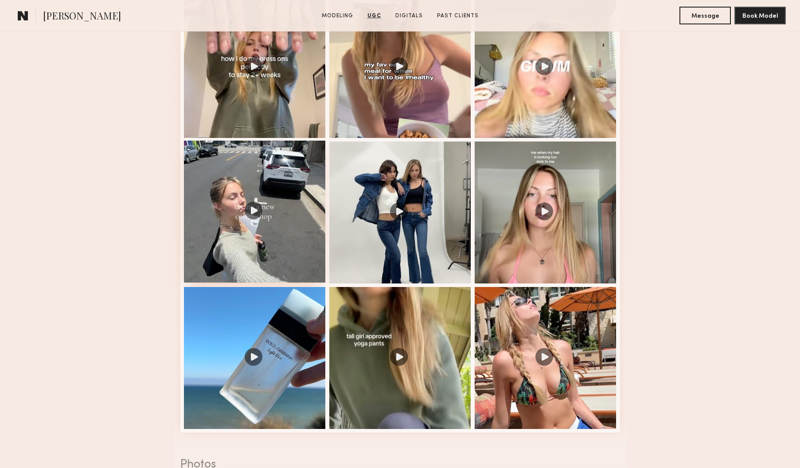
click at [256, 254] on div at bounding box center [255, 212] width 142 height 142
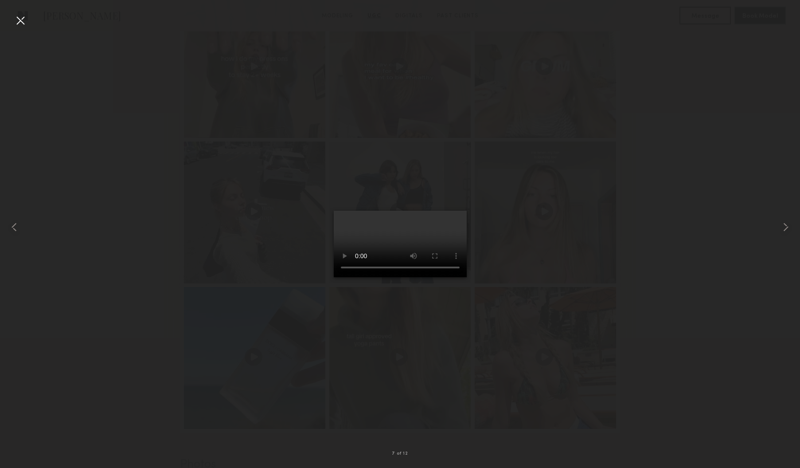
click at [674, 155] on div at bounding box center [400, 226] width 800 height 425
click at [24, 21] on div at bounding box center [20, 20] width 14 height 14
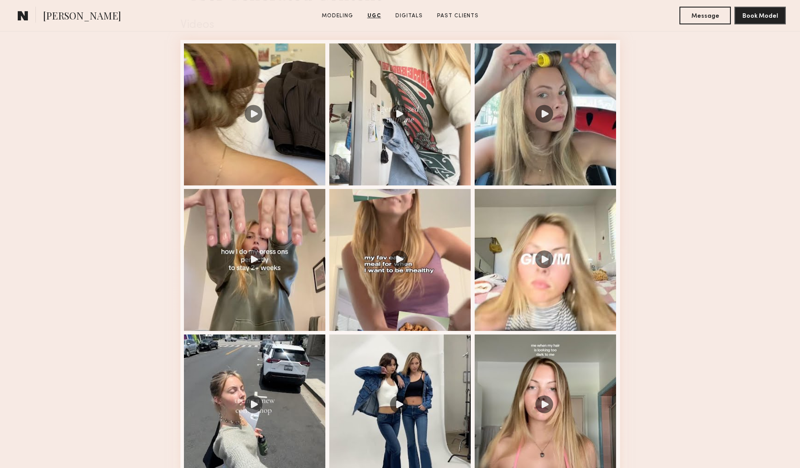
scroll to position [921, 0]
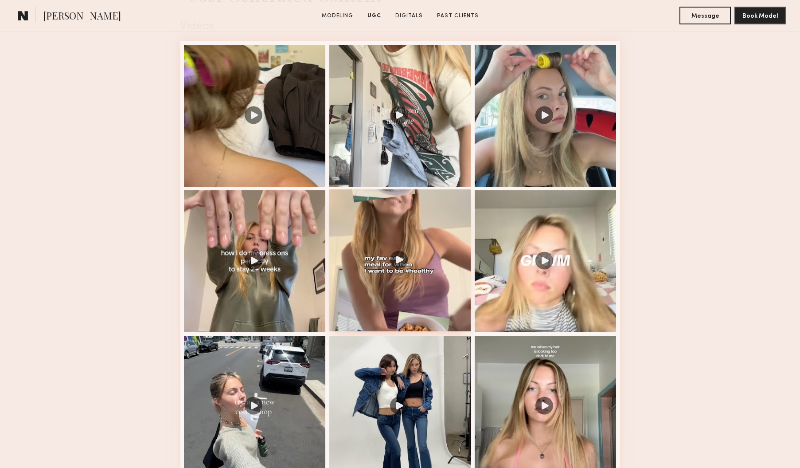
click at [420, 239] on div at bounding box center [400, 260] width 142 height 142
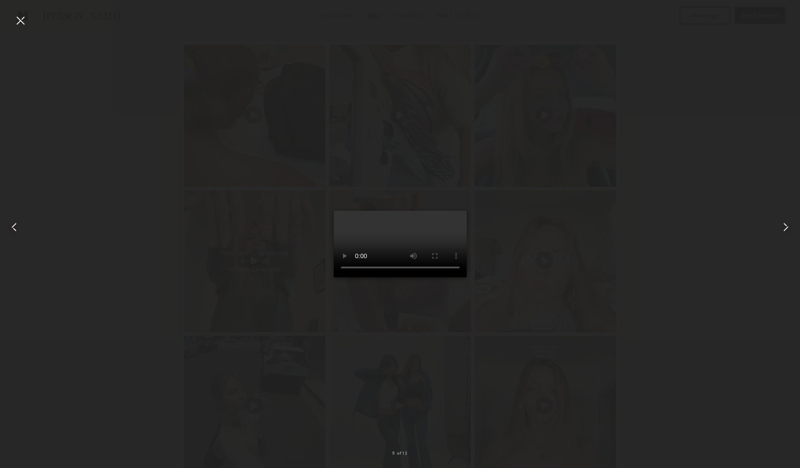
click at [16, 25] on div at bounding box center [20, 20] width 14 height 14
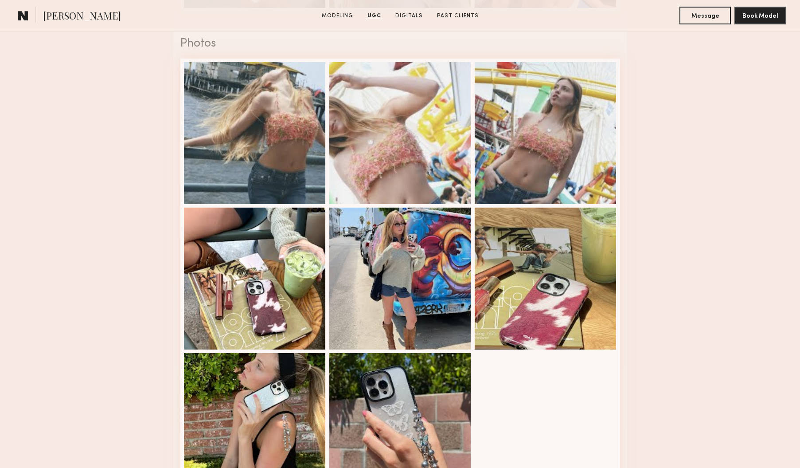
scroll to position [1475, 0]
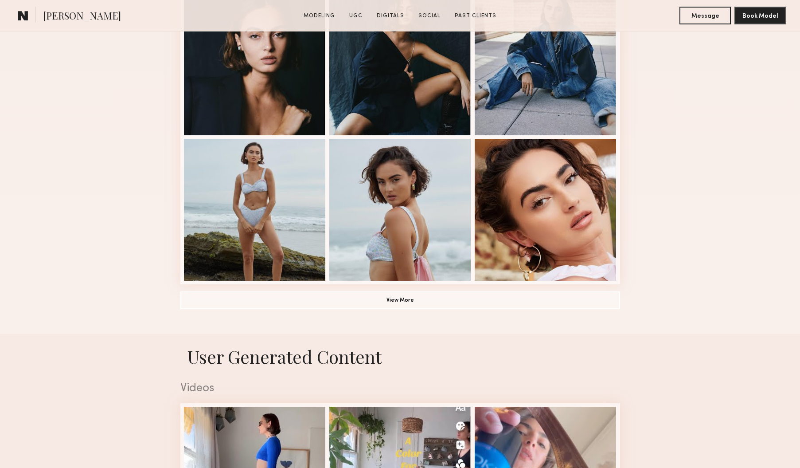
scroll to position [660, 0]
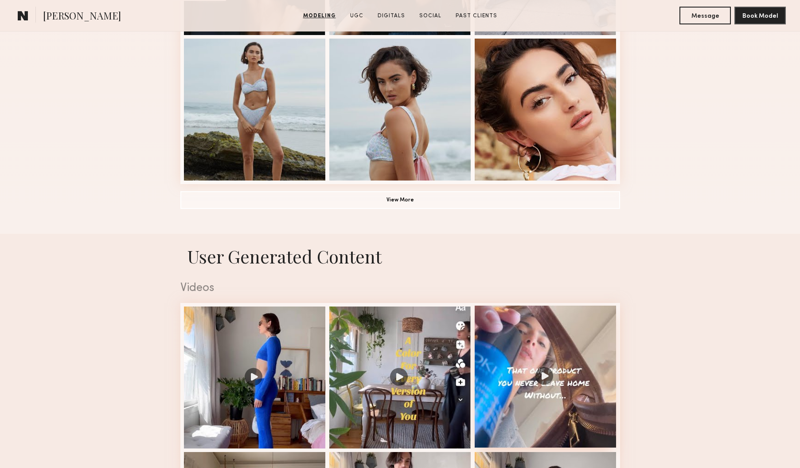
click at [547, 344] on div at bounding box center [546, 376] width 142 height 142
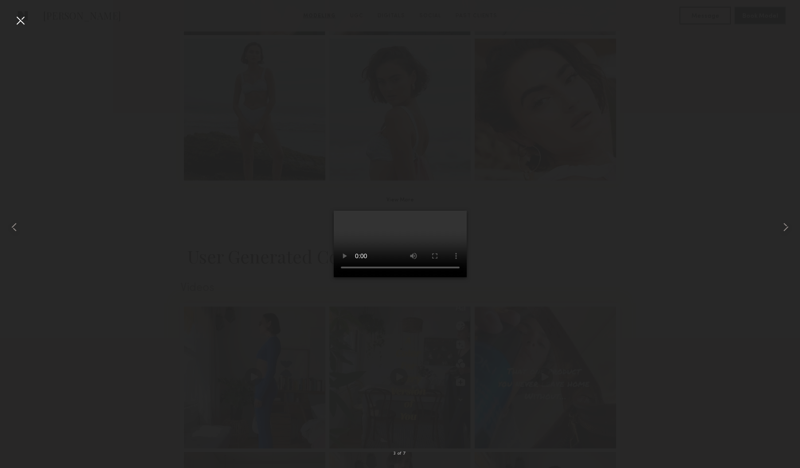
click at [17, 21] on div at bounding box center [20, 20] width 14 height 14
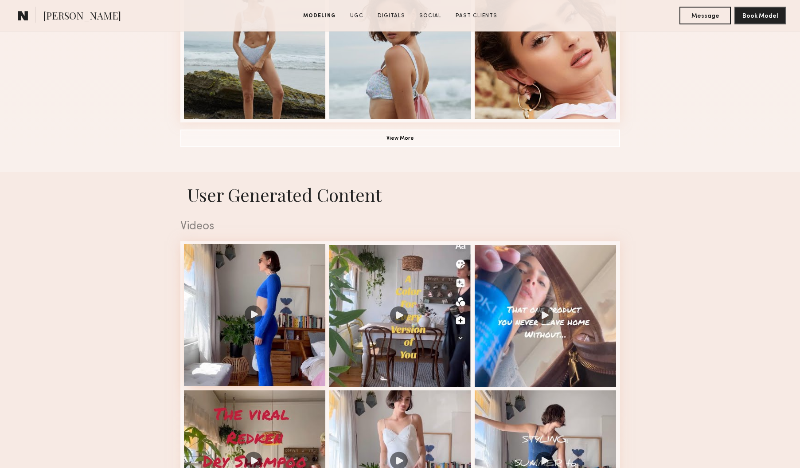
scroll to position [768, 0]
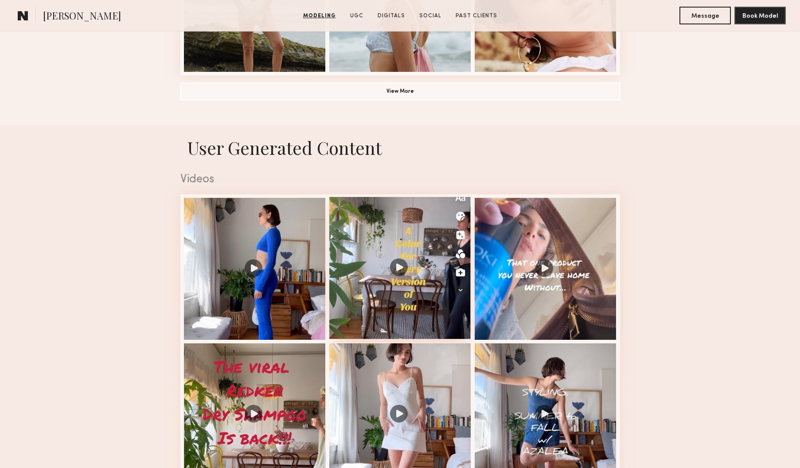
click at [429, 232] on div at bounding box center [400, 268] width 142 height 142
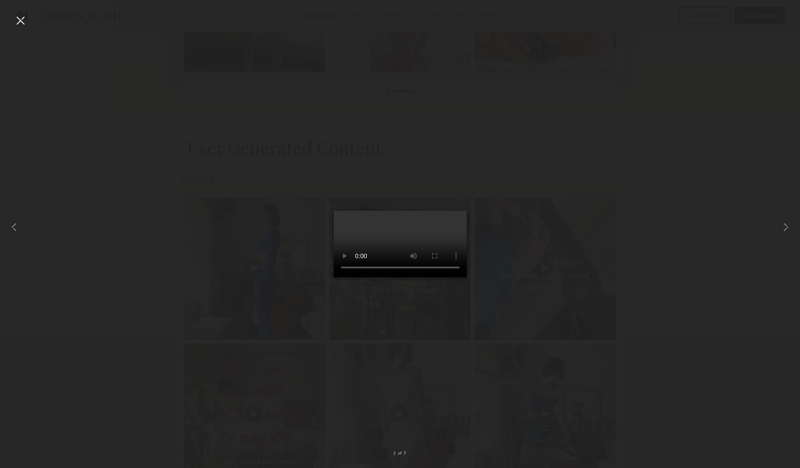
click at [19, 21] on div at bounding box center [20, 20] width 14 height 14
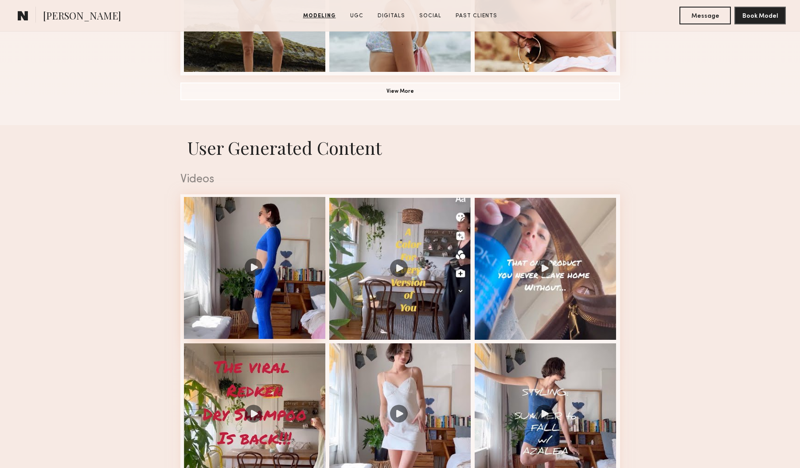
click at [266, 290] on div at bounding box center [255, 268] width 142 height 142
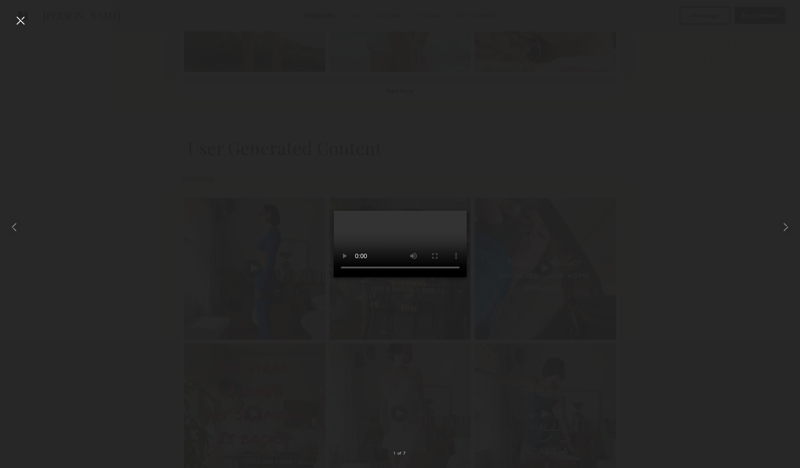
click at [20, 19] on div at bounding box center [20, 20] width 14 height 14
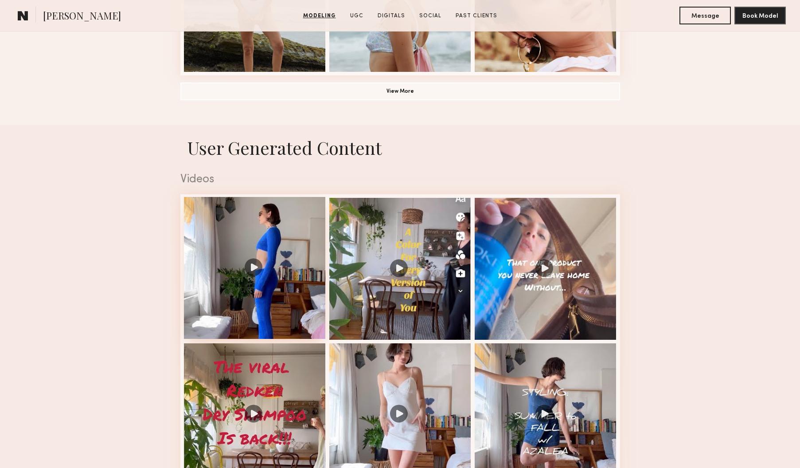
scroll to position [909, 0]
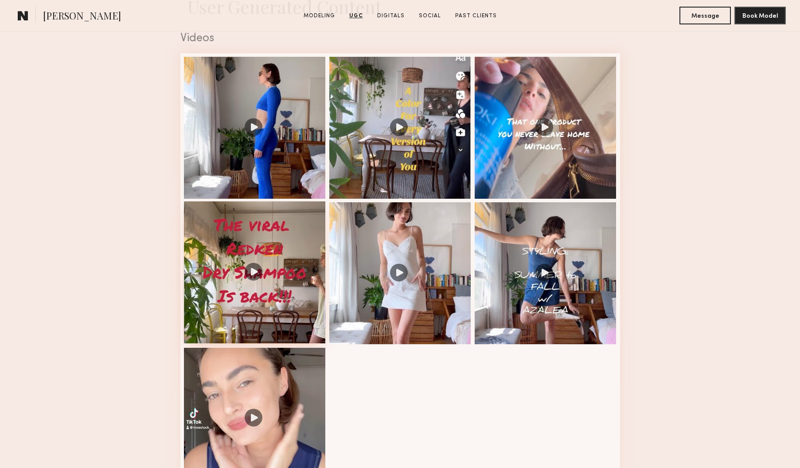
click at [292, 313] on div at bounding box center [255, 272] width 142 height 142
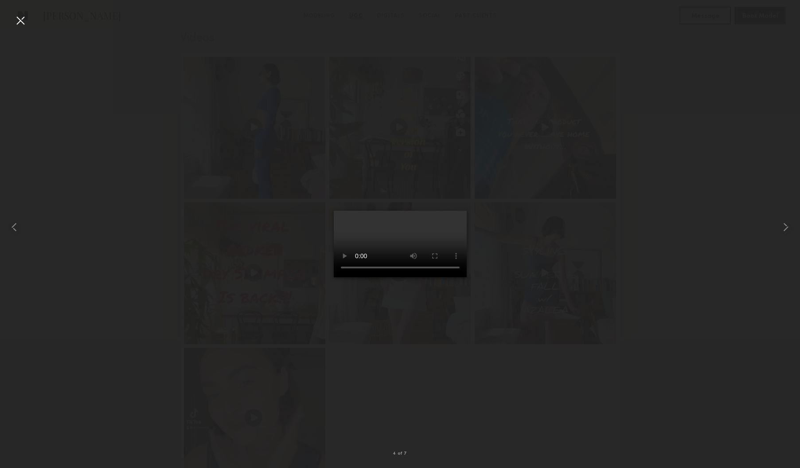
click at [19, 20] on div at bounding box center [20, 20] width 14 height 14
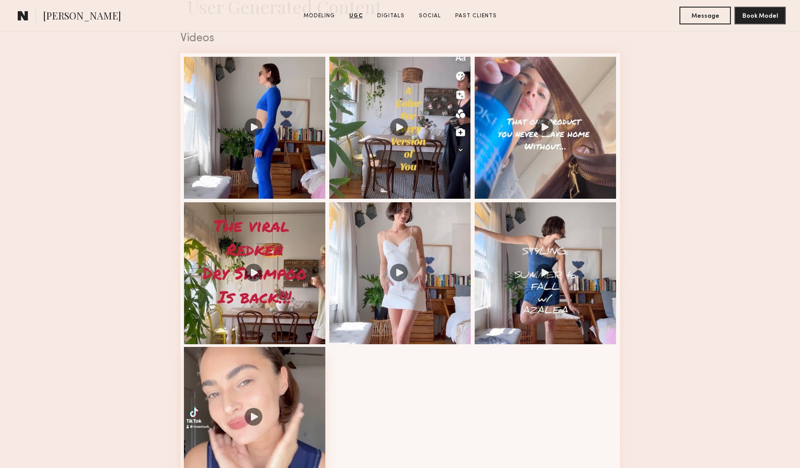
click at [284, 356] on div at bounding box center [255, 418] width 142 height 142
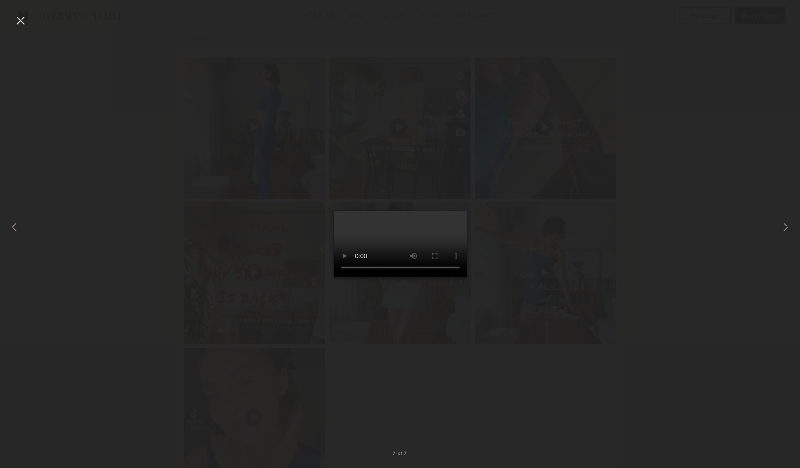
click at [611, 231] on div at bounding box center [400, 226] width 800 height 425
click at [31, 23] on div at bounding box center [16, 226] width 32 height 425
click at [21, 17] on div at bounding box center [20, 20] width 14 height 14
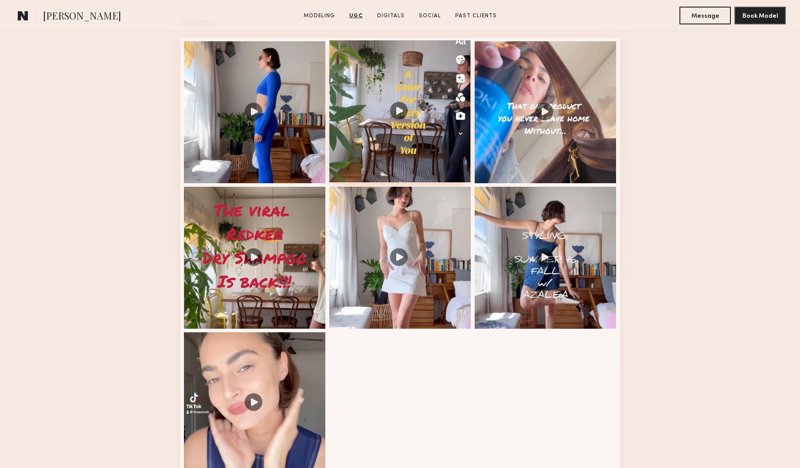
click at [434, 160] on div at bounding box center [400, 111] width 142 height 142
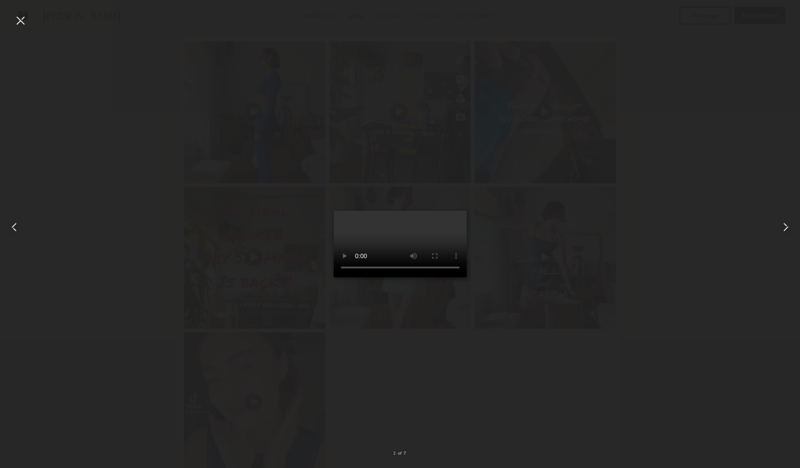
click at [18, 22] on div at bounding box center [20, 20] width 14 height 14
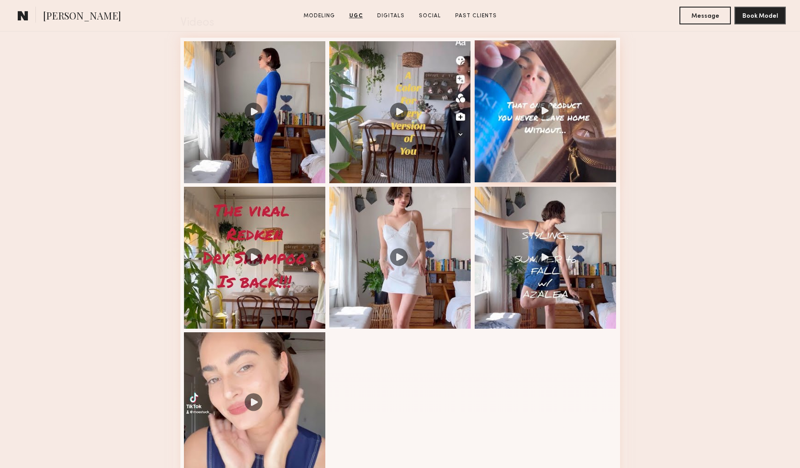
click at [583, 147] on div at bounding box center [546, 111] width 142 height 142
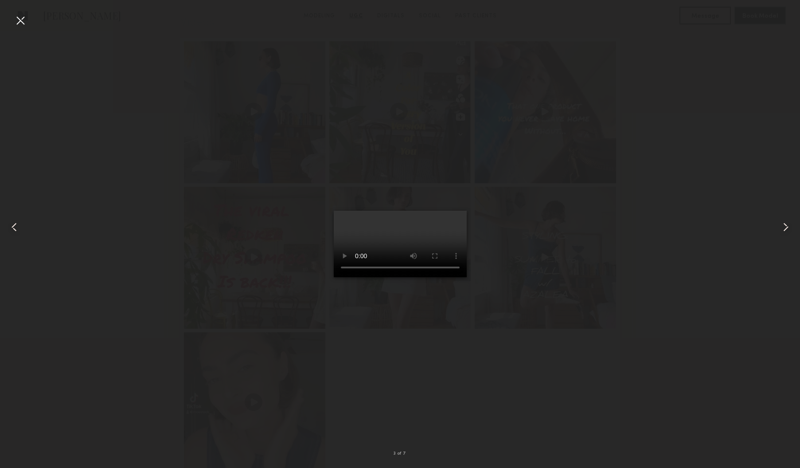
click at [20, 21] on div at bounding box center [20, 20] width 14 height 14
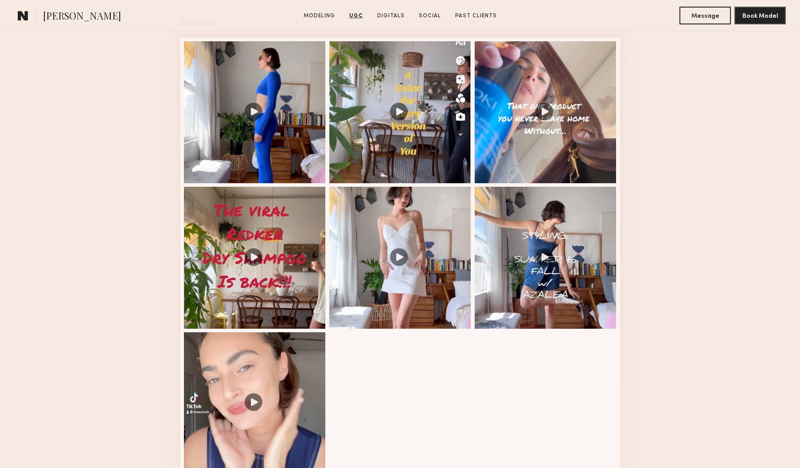
click at [18, 92] on nb-model-profile-ugc-container "User Generated Content Videos 3 of 7 Photos 1 of 9" at bounding box center [400, 477] width 800 height 1017
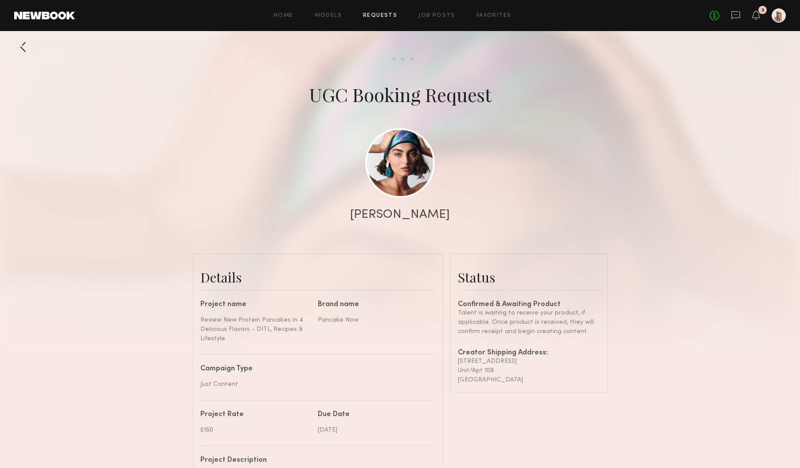
click at [378, 17] on link "Requests" at bounding box center [380, 16] width 34 height 6
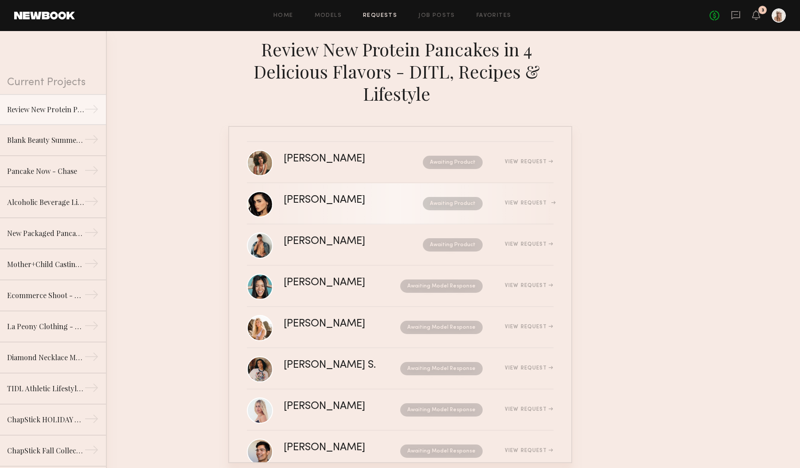
click at [520, 206] on div "[PERSON_NAME] Awaiting Product View Request" at bounding box center [419, 203] width 270 height 17
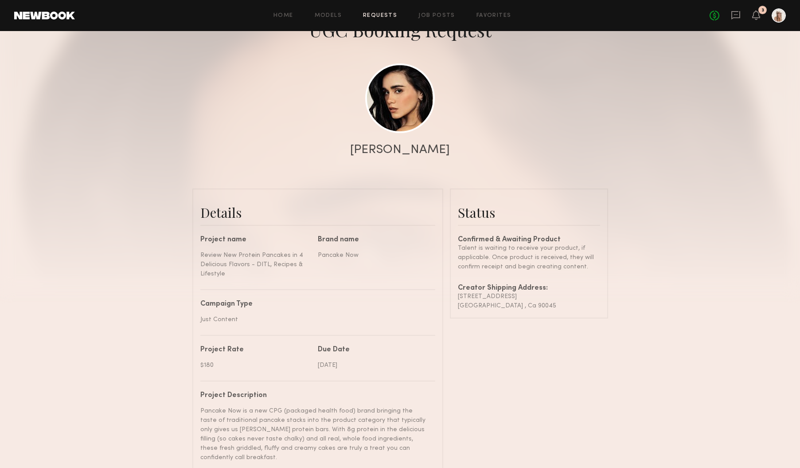
scroll to position [64, 0]
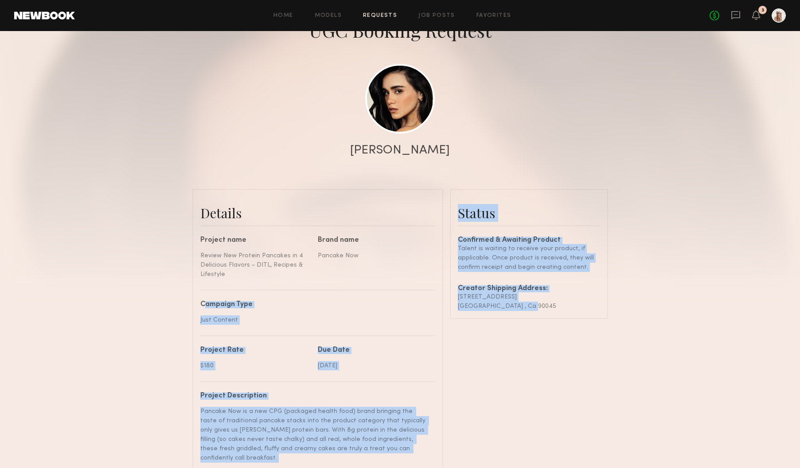
drag, startPoint x: 539, startPoint y: 301, endPoint x: 446, endPoint y: 296, distance: 92.8
click at [464, 299] on div "[STREET_ADDRESS]" at bounding box center [529, 296] width 142 height 9
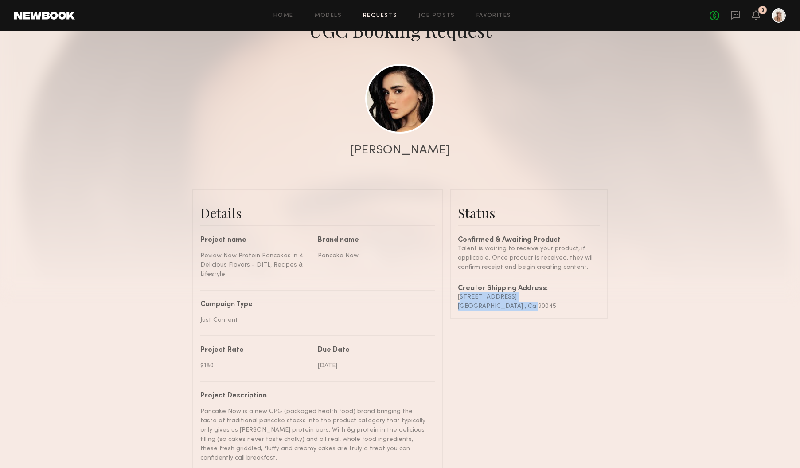
drag, startPoint x: 458, startPoint y: 295, endPoint x: 538, endPoint y: 305, distance: 81.3
click at [538, 305] on div "Confirmed & Awaiting Product Talent is waiting to receive your product, if appl…" at bounding box center [529, 274] width 142 height 74
copy div "[STREET_ADDRESS]"
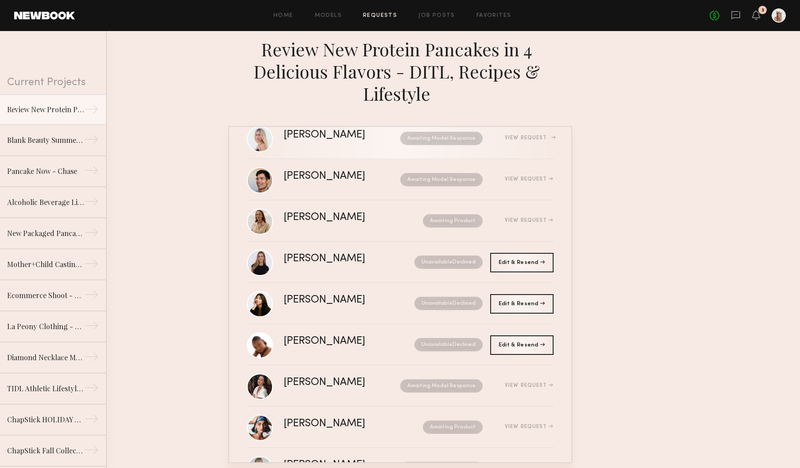
scroll to position [347, 0]
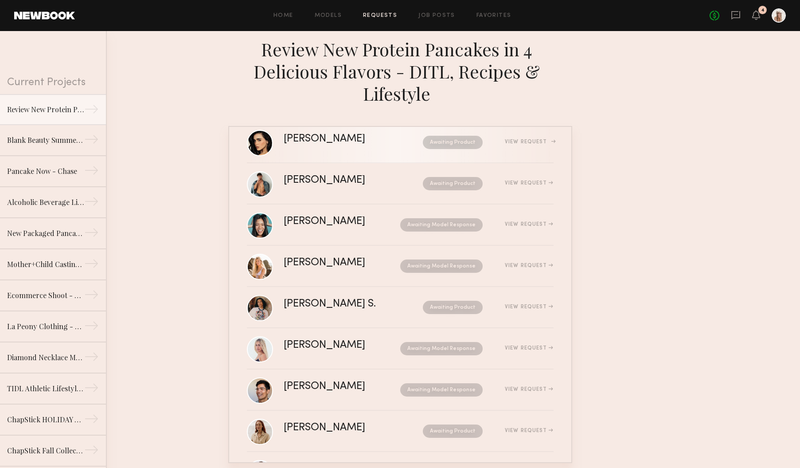
scroll to position [67, 0]
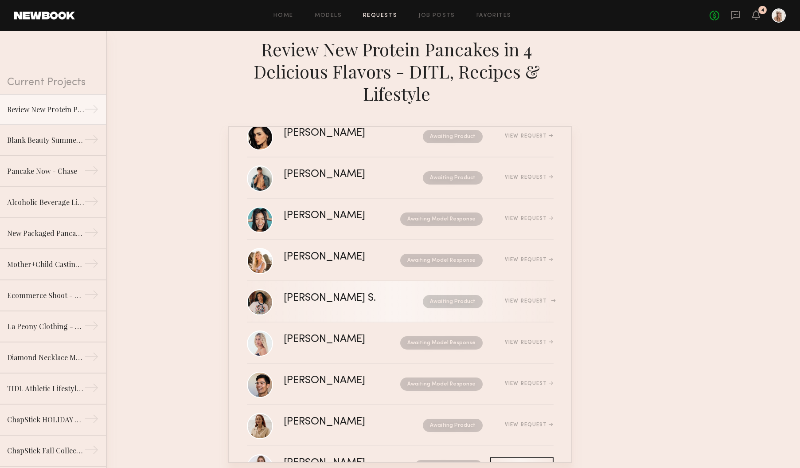
click at [528, 307] on div "[PERSON_NAME] S. Awaiting Product View Request" at bounding box center [419, 301] width 270 height 17
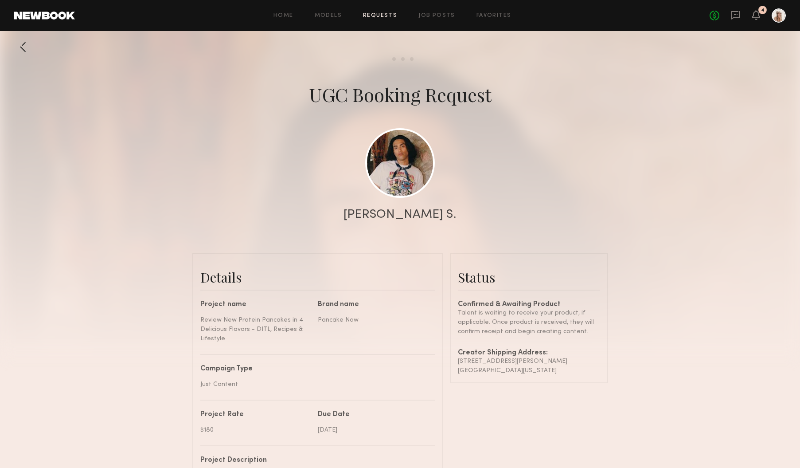
scroll to position [1471, 0]
drag, startPoint x: 545, startPoint y: 367, endPoint x: 455, endPoint y: 359, distance: 90.8
click at [455, 359] on common-border "Status Confirmed & Awaiting Product Talent is waiting to receive your product, …" at bounding box center [529, 318] width 158 height 130
copy div "[STREET_ADDRESS][PERSON_NAME][US_STATE]"
click at [22, 47] on div at bounding box center [23, 47] width 18 height 18
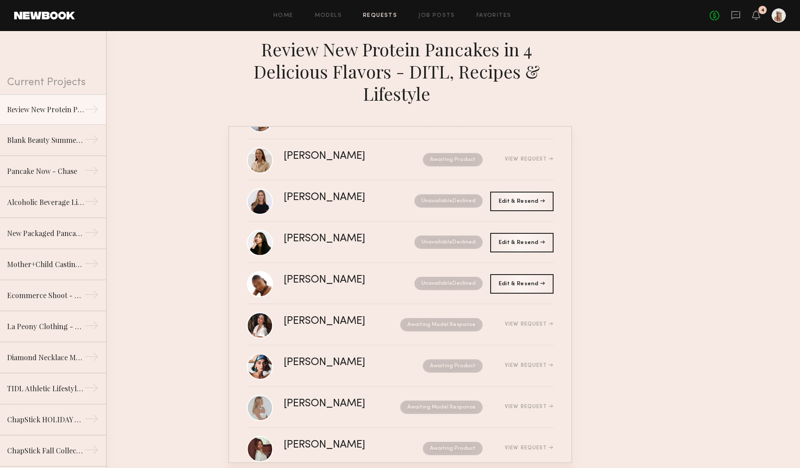
scroll to position [347, 0]
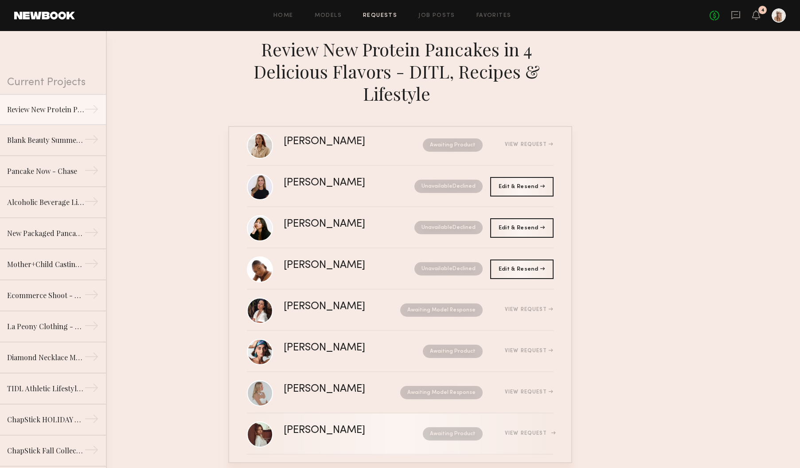
click at [505, 430] on div "View Request" at bounding box center [529, 432] width 48 height 5
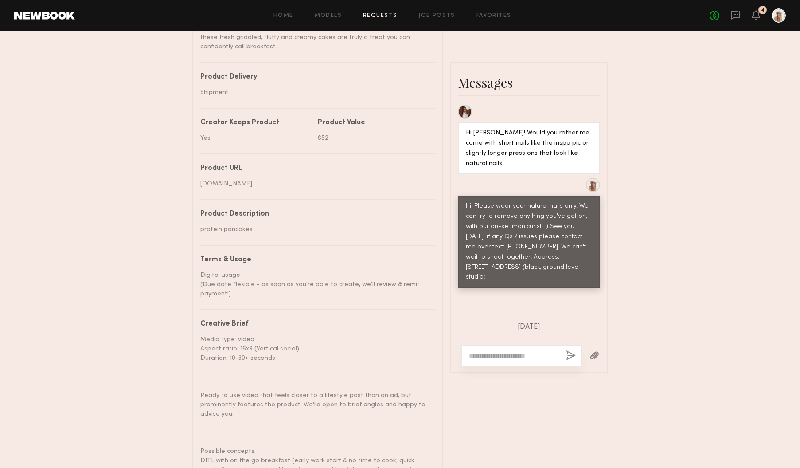
scroll to position [488, 0]
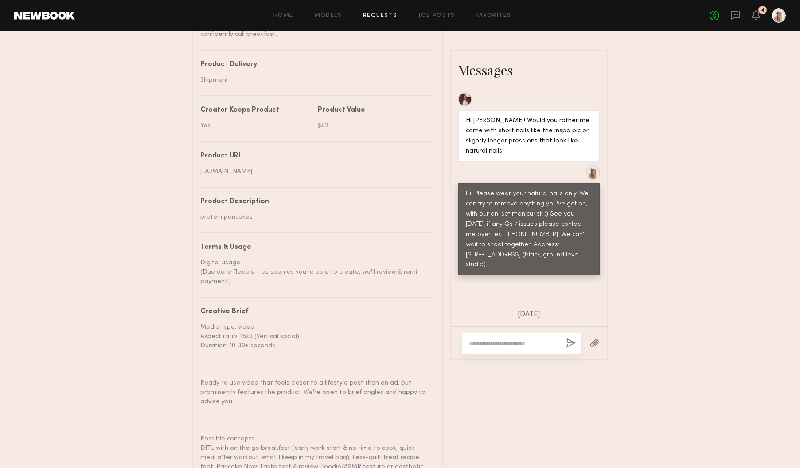
click at [497, 339] on textarea at bounding box center [514, 343] width 90 height 9
click at [490, 326] on textarea "**********" at bounding box center [514, 334] width 90 height 27
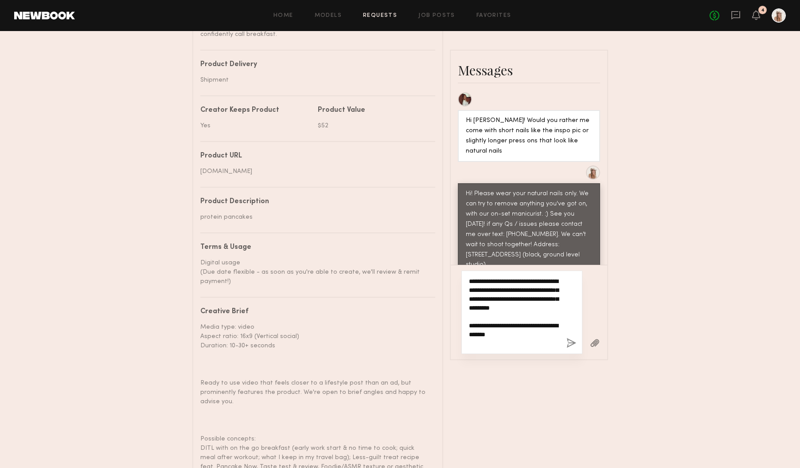
click at [511, 313] on textarea "**********" at bounding box center [514, 312] width 90 height 71
click at [546, 319] on textarea "**********" at bounding box center [514, 312] width 90 height 71
click at [536, 323] on textarea "**********" at bounding box center [514, 312] width 90 height 71
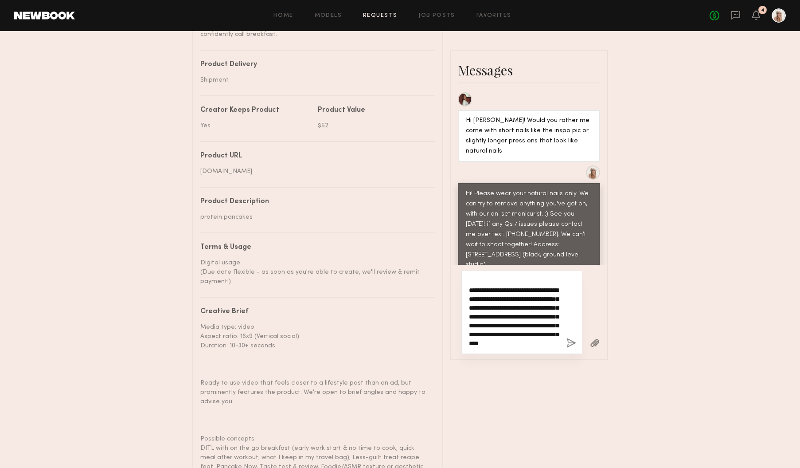
scroll to position [61, 0]
click at [534, 329] on textarea "**********" at bounding box center [514, 312] width 90 height 71
click at [469, 277] on textarea "**********" at bounding box center [514, 312] width 90 height 71
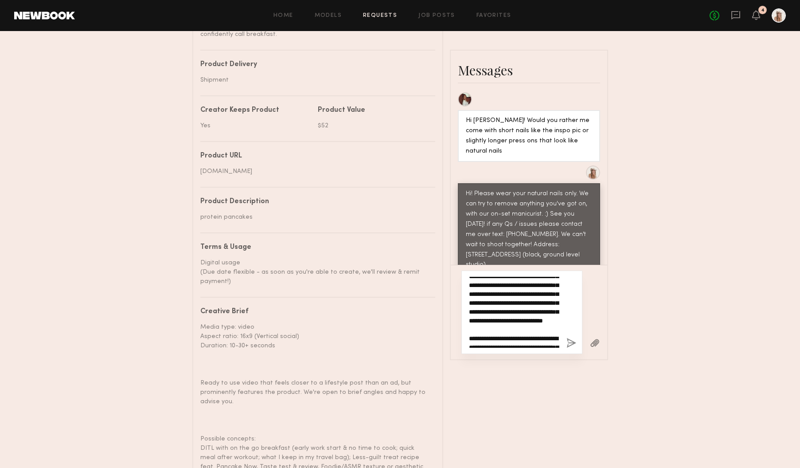
click at [506, 312] on textarea "**********" at bounding box center [514, 312] width 90 height 71
click at [524, 310] on textarea "**********" at bounding box center [514, 312] width 90 height 71
click at [537, 321] on textarea "**********" at bounding box center [514, 312] width 90 height 71
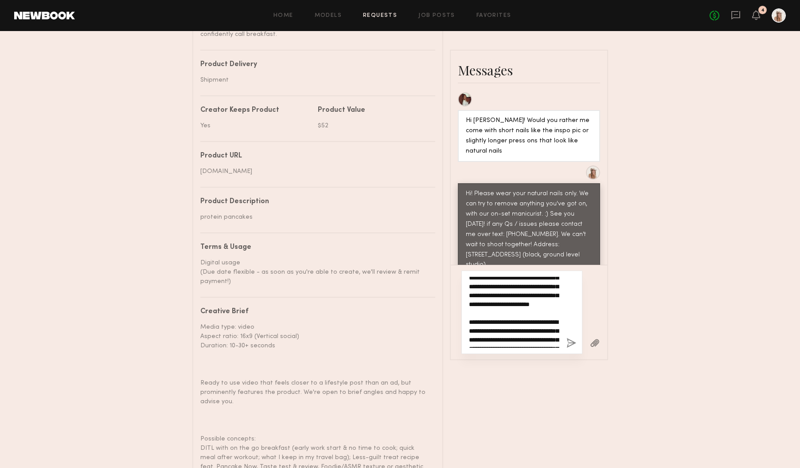
click at [488, 321] on textarea "**********" at bounding box center [514, 312] width 90 height 71
click at [528, 312] on textarea "**********" at bounding box center [514, 312] width 90 height 71
click at [492, 323] on textarea "**********" at bounding box center [514, 312] width 90 height 71
click at [469, 278] on textarea "**********" at bounding box center [514, 312] width 90 height 71
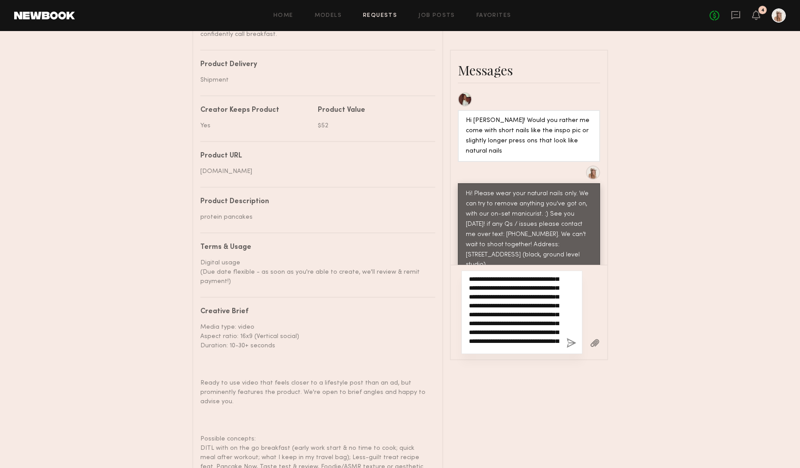
drag, startPoint x: 507, startPoint y: 278, endPoint x: 531, endPoint y: 295, distance: 29.3
click at [531, 295] on textarea "**********" at bounding box center [514, 312] width 90 height 71
click at [524, 277] on textarea "**********" at bounding box center [514, 312] width 90 height 71
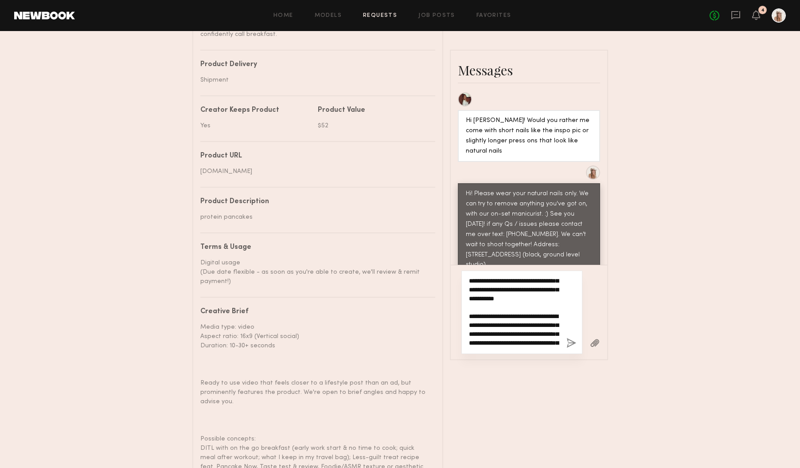
click at [532, 281] on textarea "**********" at bounding box center [514, 312] width 90 height 71
drag, startPoint x: 508, startPoint y: 297, endPoint x: 565, endPoint y: 297, distance: 57.6
click at [565, 297] on div "**********" at bounding box center [522, 311] width 121 height 83
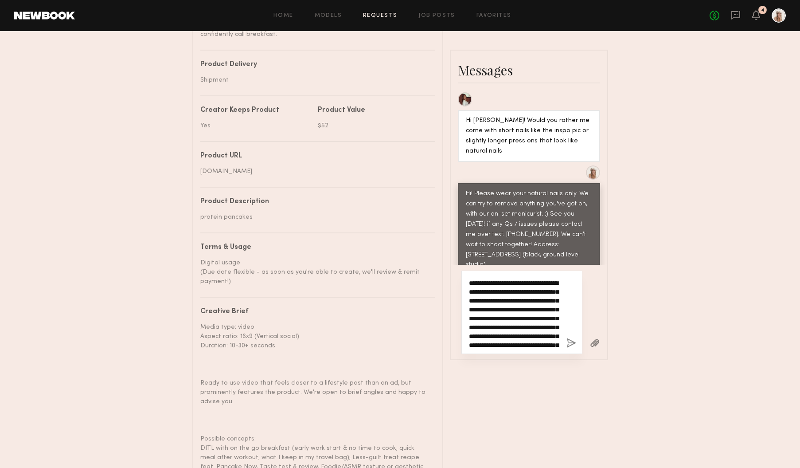
click at [484, 302] on textarea "**********" at bounding box center [514, 312] width 90 height 71
click at [523, 311] on textarea "**********" at bounding box center [514, 312] width 90 height 71
click at [481, 287] on textarea "**********" at bounding box center [514, 312] width 90 height 71
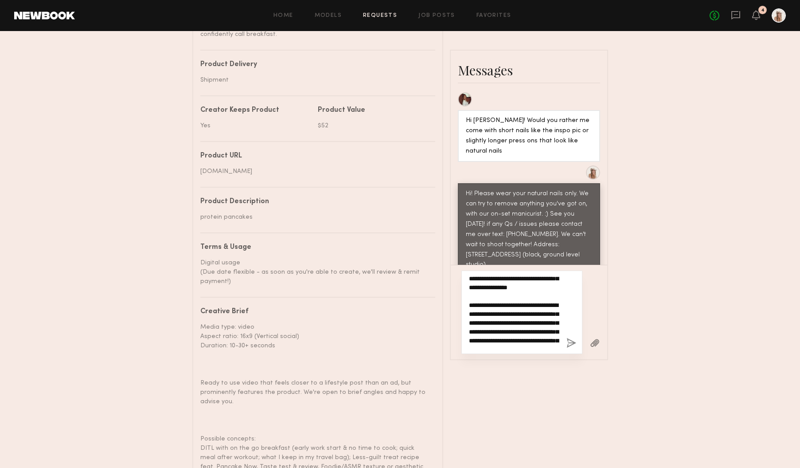
click at [522, 287] on textarea "**********" at bounding box center [514, 312] width 90 height 71
click at [525, 292] on textarea "**********" at bounding box center [514, 312] width 90 height 71
click at [528, 310] on textarea "**********" at bounding box center [514, 312] width 90 height 71
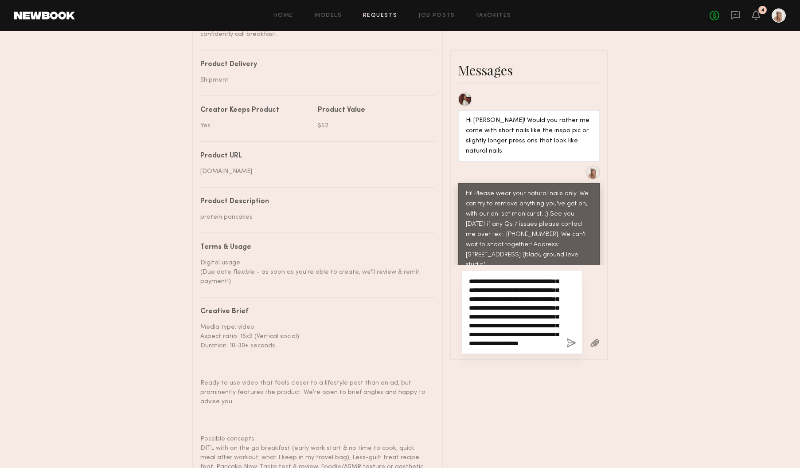
scroll to position [240, 0]
click at [552, 325] on textarea "**********" at bounding box center [514, 312] width 90 height 71
click at [496, 303] on textarea "**********" at bounding box center [514, 312] width 90 height 71
type textarea "**********"
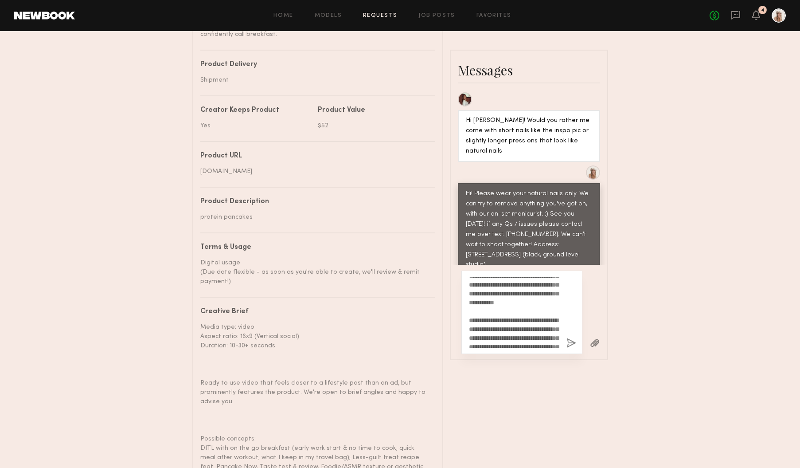
click at [598, 338] on button "button" at bounding box center [595, 343] width 10 height 11
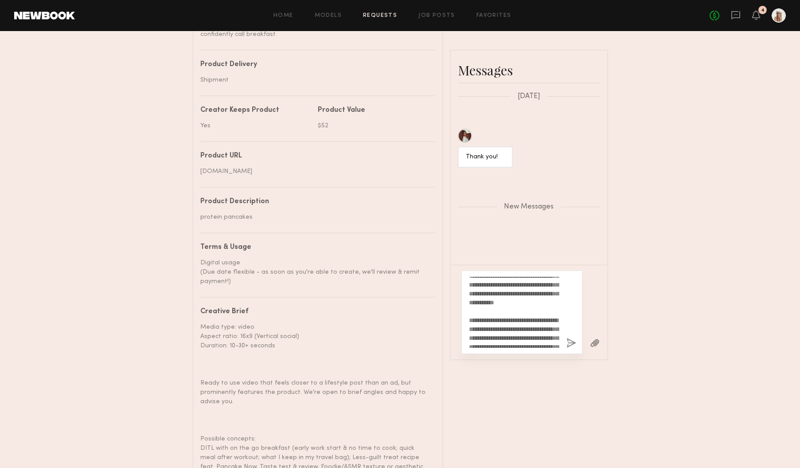
scroll to position [1071, 0]
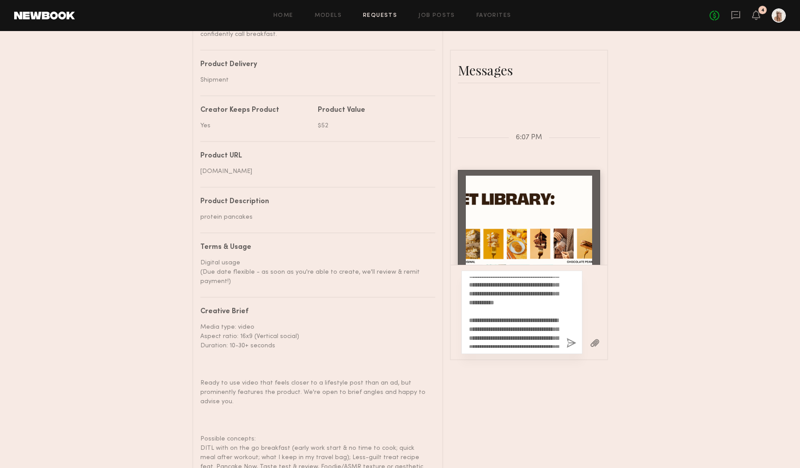
click at [571, 338] on button "button" at bounding box center [572, 343] width 10 height 11
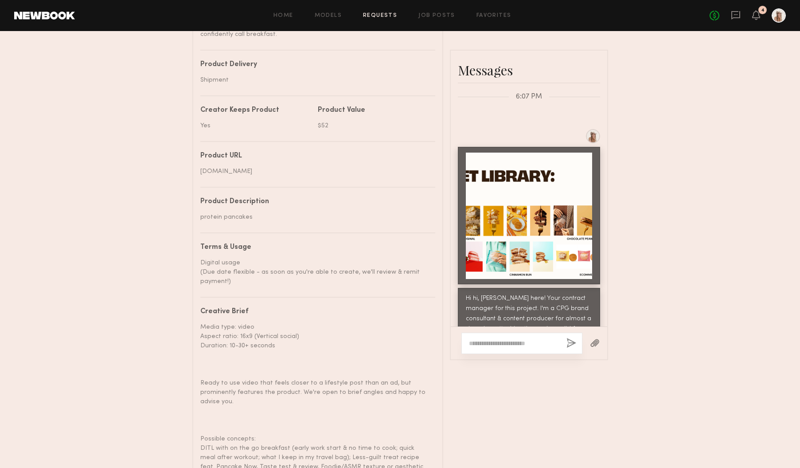
scroll to position [1091, 0]
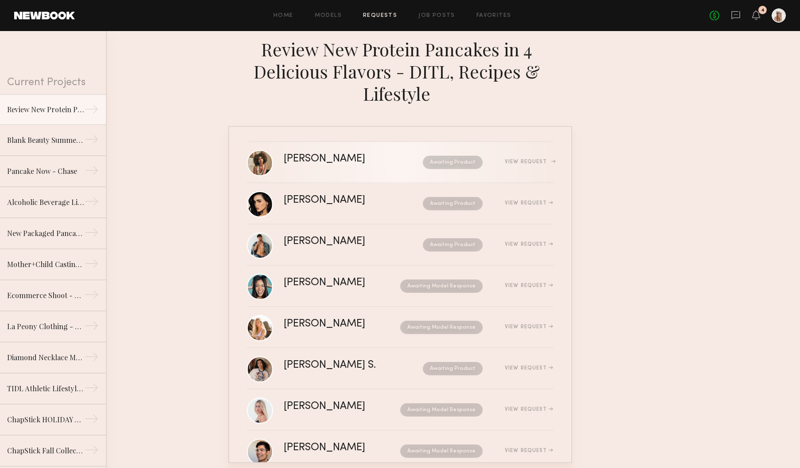
click at [549, 156] on div "[PERSON_NAME] Awaiting Product View Request" at bounding box center [419, 162] width 270 height 17
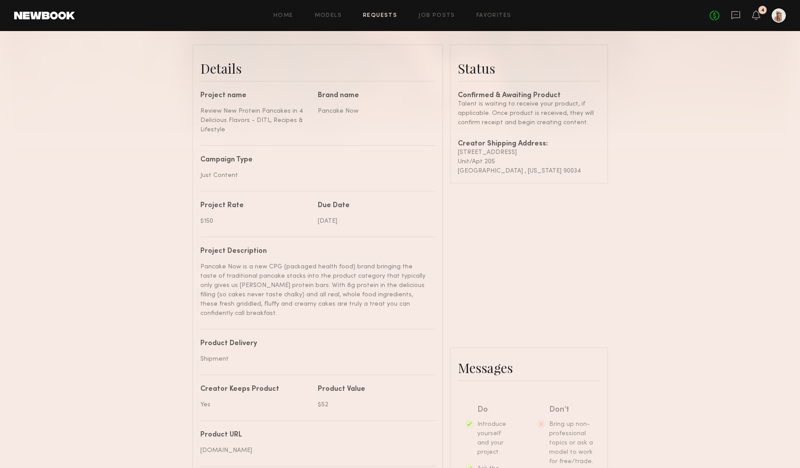
scroll to position [488, 0]
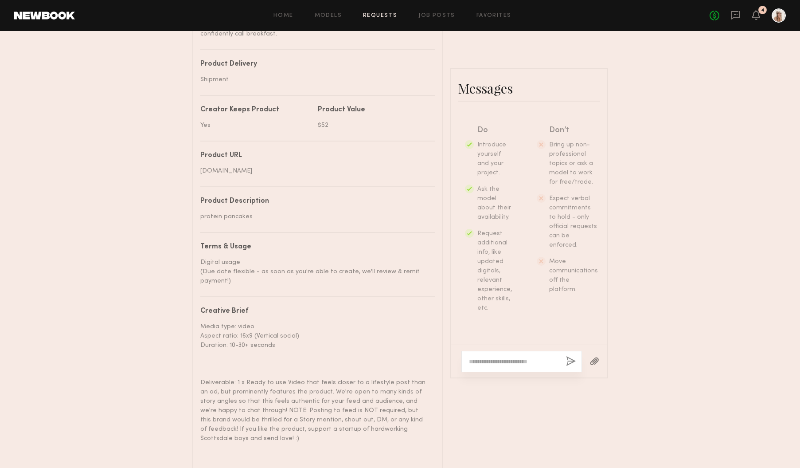
click at [497, 357] on textarea at bounding box center [514, 361] width 90 height 9
paste textarea "**********"
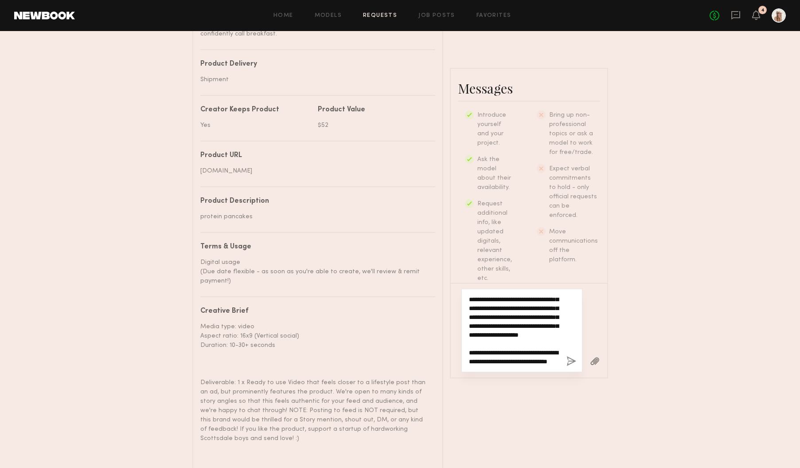
scroll to position [0, 0]
type textarea "**********"
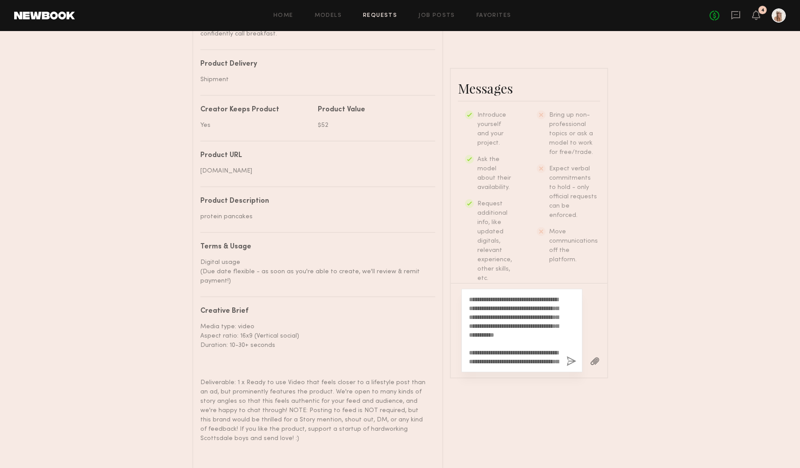
click at [593, 356] on button "button" at bounding box center [595, 361] width 10 height 11
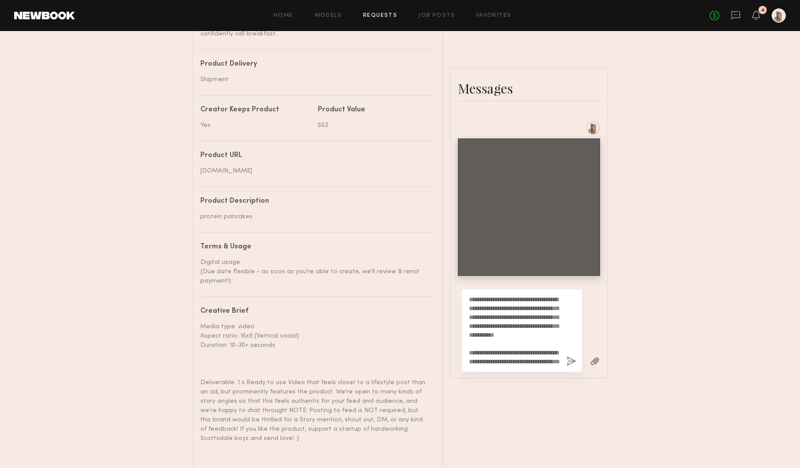
click at [569, 356] on button "button" at bounding box center [572, 361] width 10 height 11
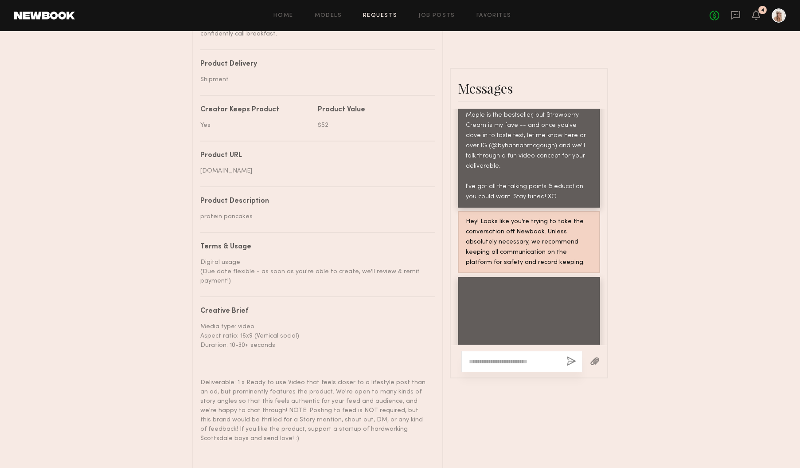
scroll to position [790, 0]
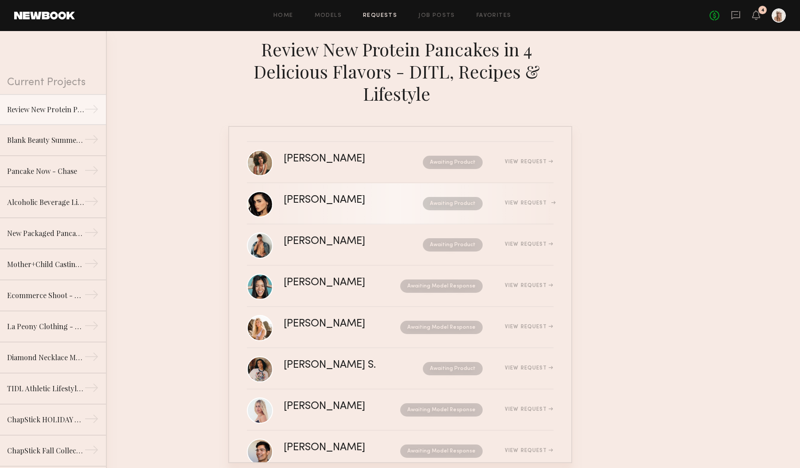
click at [350, 209] on div "[PERSON_NAME] Awaiting Product View Request" at bounding box center [419, 203] width 270 height 17
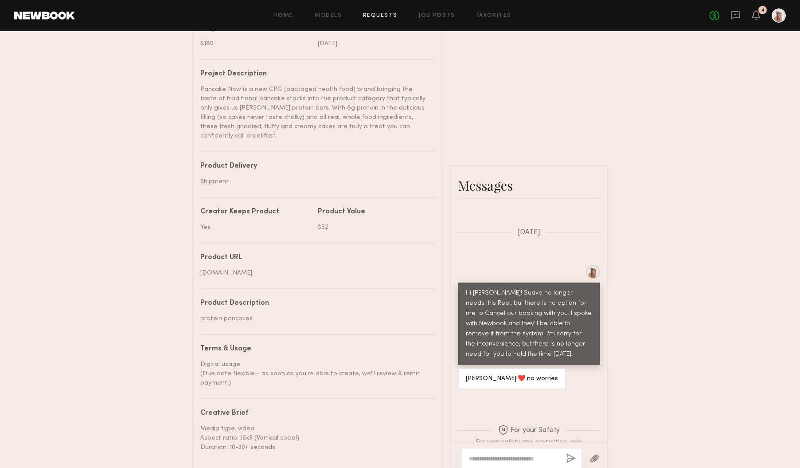
scroll to position [420, 0]
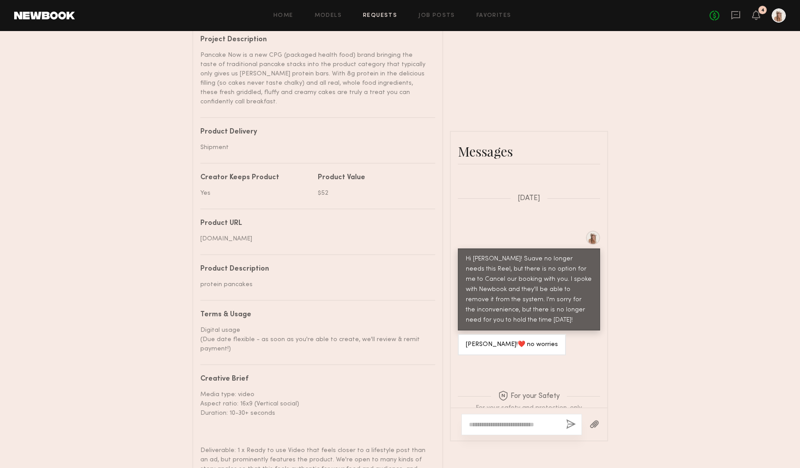
click at [508, 420] on textarea at bounding box center [514, 424] width 90 height 9
paste textarea "**********"
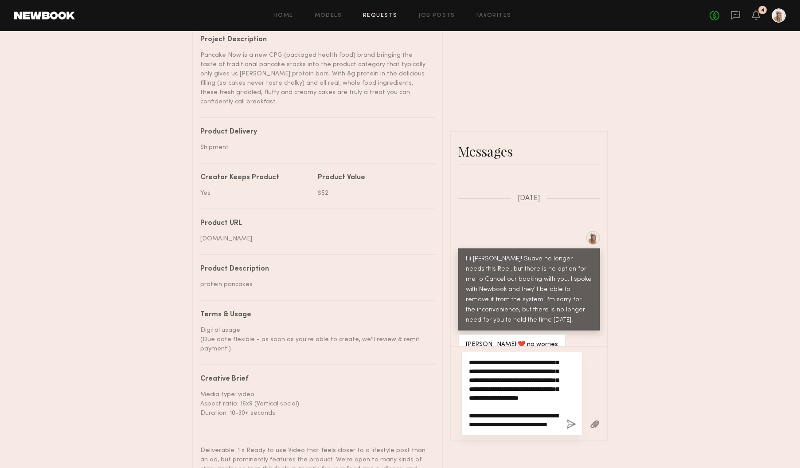
type textarea "**********"
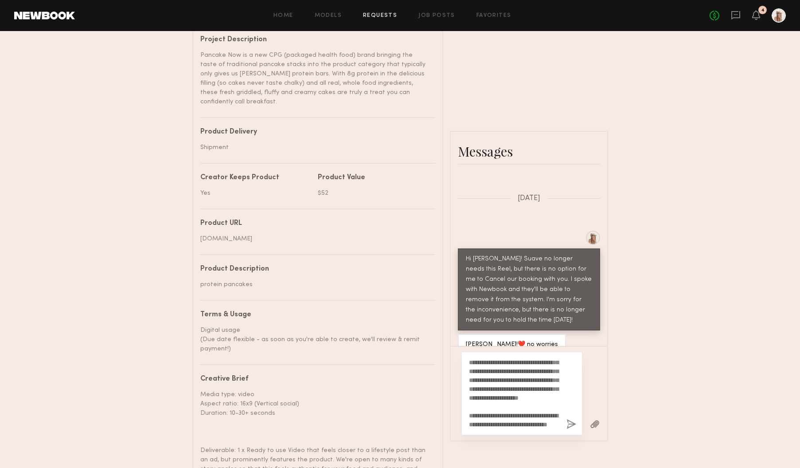
click at [593, 419] on button "button" at bounding box center [595, 424] width 10 height 11
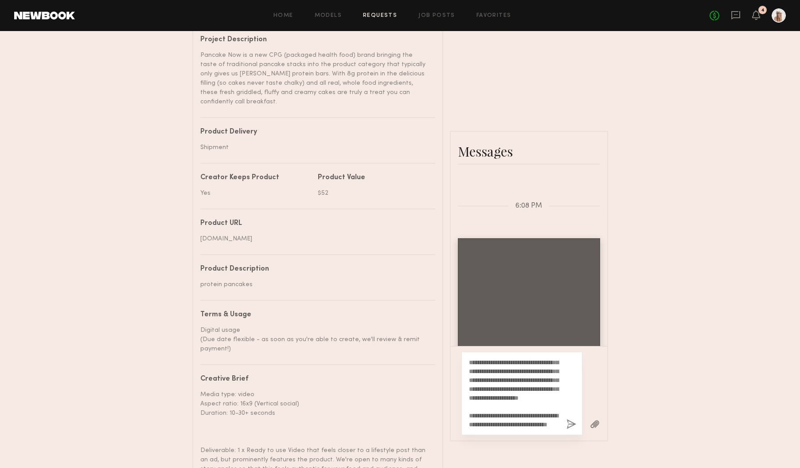
click at [571, 419] on button "button" at bounding box center [572, 424] width 10 height 11
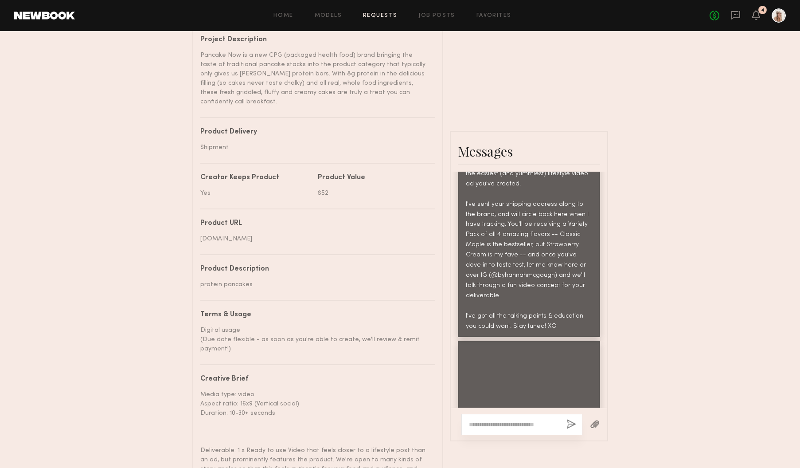
scroll to position [1818, 0]
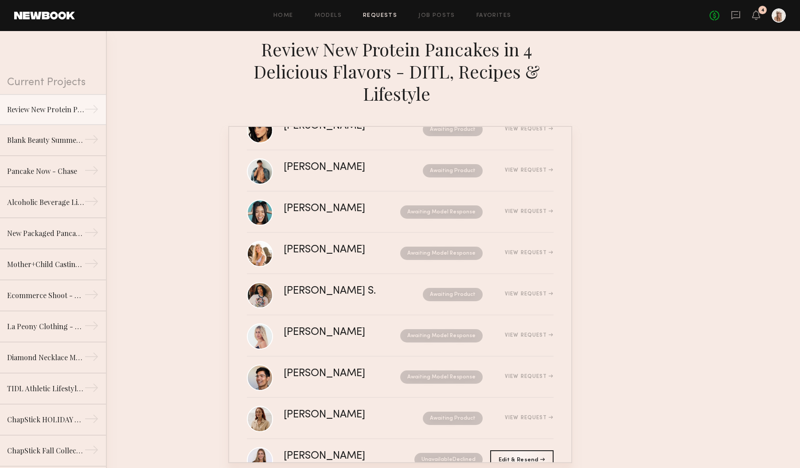
scroll to position [74, 0]
click at [540, 293] on div "View Request" at bounding box center [518, 293] width 71 height 7
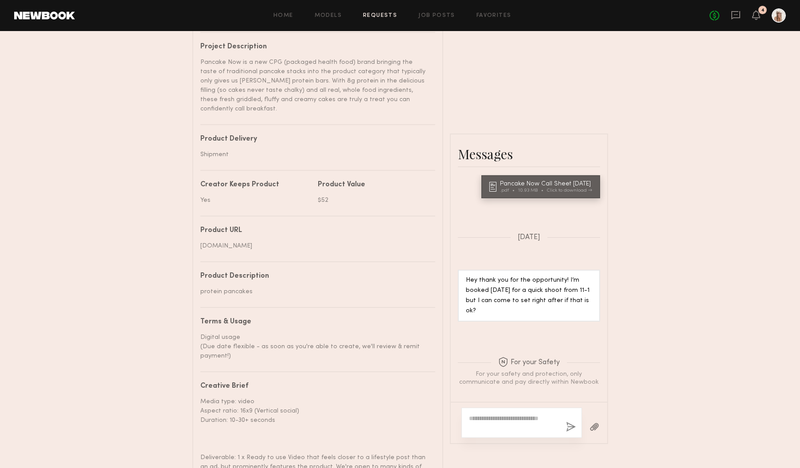
scroll to position [492, 0]
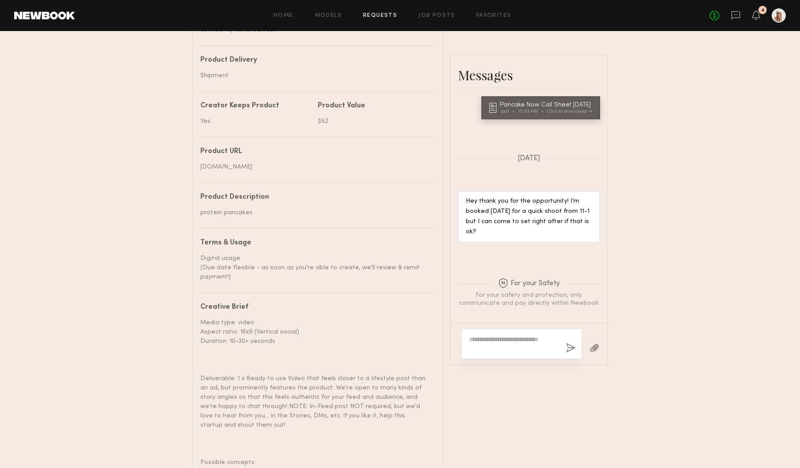
click at [510, 335] on textarea at bounding box center [514, 344] width 90 height 18
paste textarea "**********"
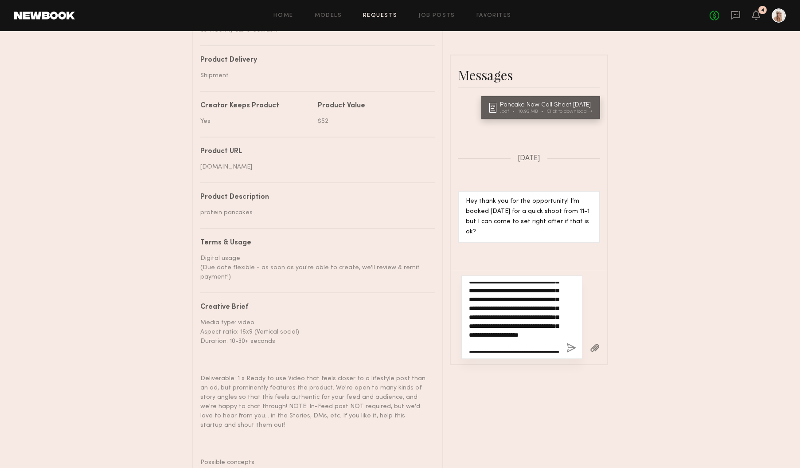
scroll to position [189, 0]
type textarea "**********"
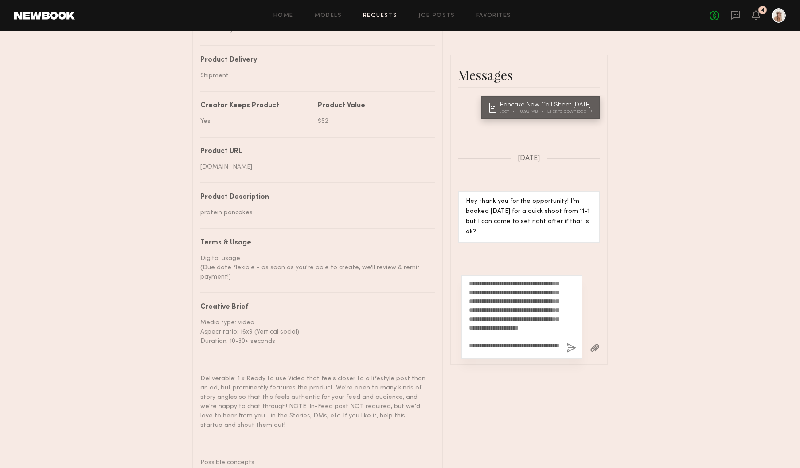
click at [567, 343] on button "button" at bounding box center [572, 348] width 10 height 11
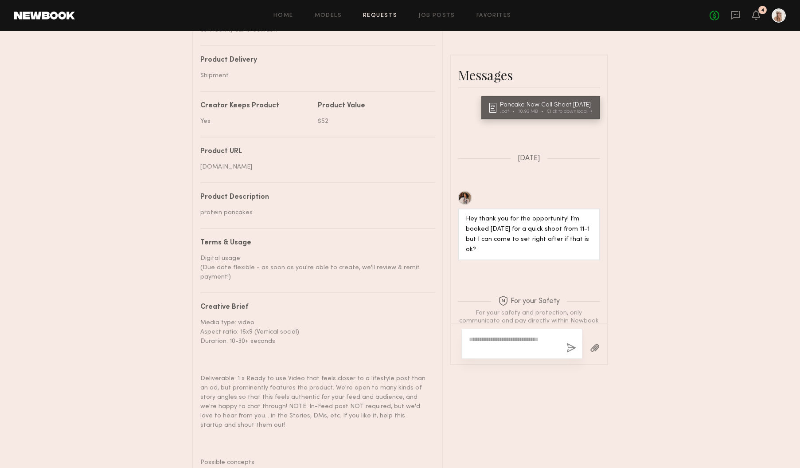
scroll to position [0, 0]
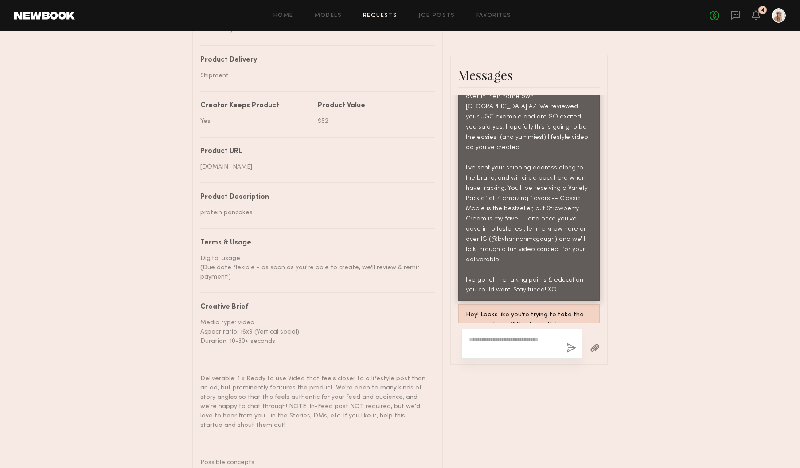
click at [595, 343] on button "button" at bounding box center [595, 348] width 10 height 11
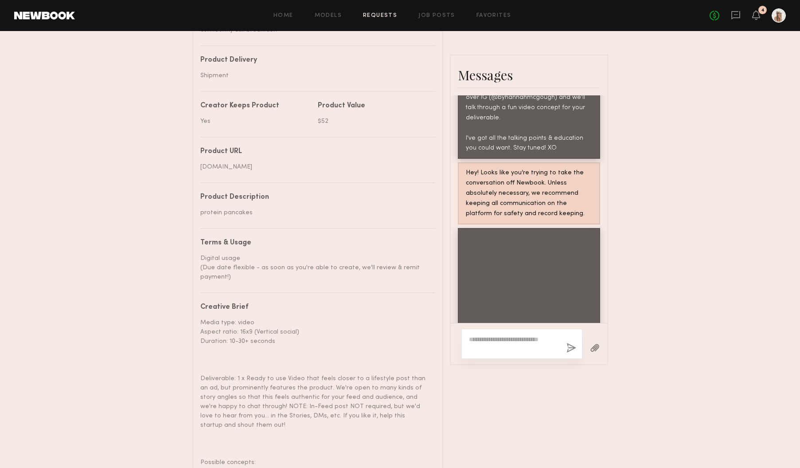
click at [489, 335] on textarea at bounding box center [514, 344] width 90 height 18
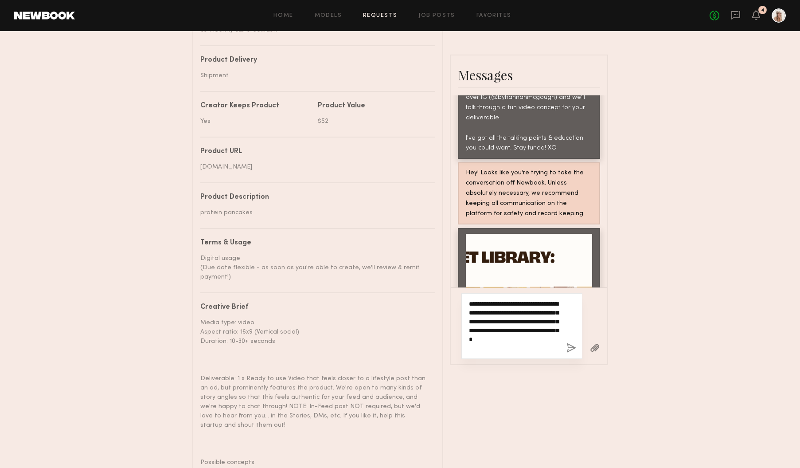
click at [555, 319] on textarea "**********" at bounding box center [514, 325] width 90 height 53
click at [532, 329] on textarea "**********" at bounding box center [514, 325] width 90 height 53
type textarea "**********"
click at [568, 343] on button "button" at bounding box center [572, 348] width 10 height 11
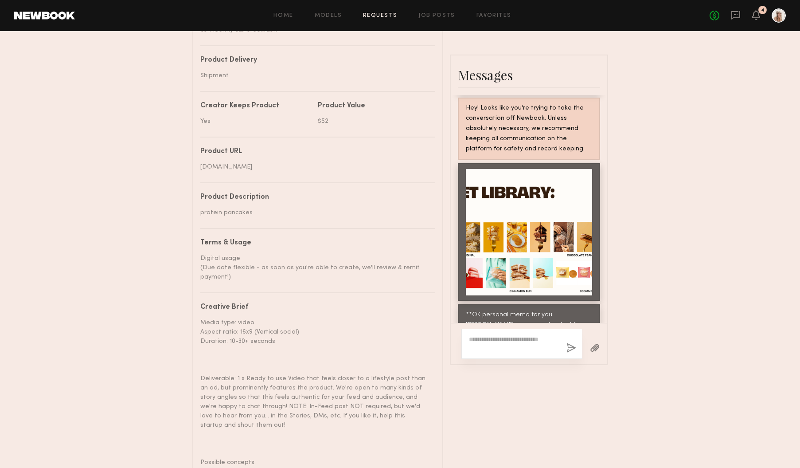
scroll to position [2132, 0]
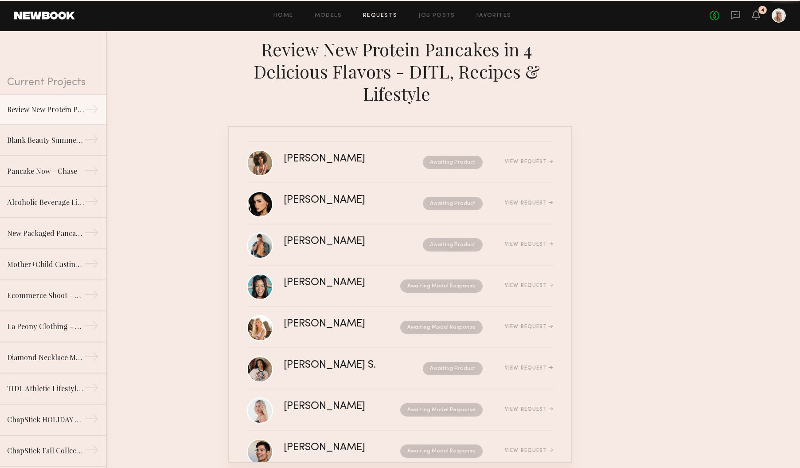
scroll to position [191, 0]
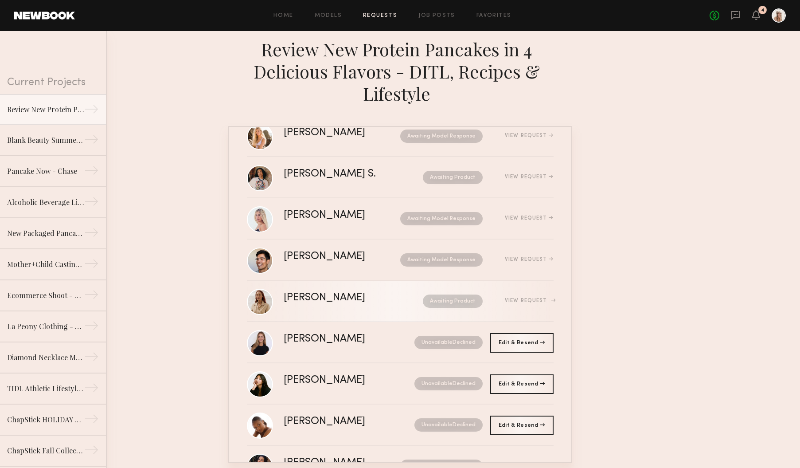
click at [336, 293] on div "[PERSON_NAME]" at bounding box center [339, 298] width 110 height 10
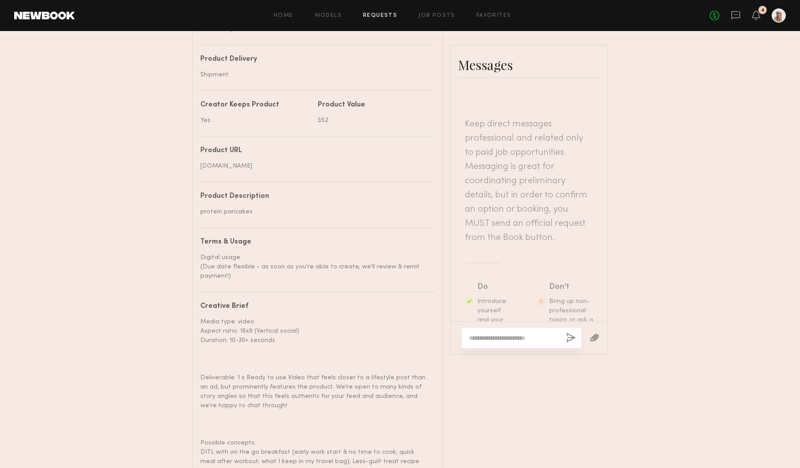
scroll to position [547, 0]
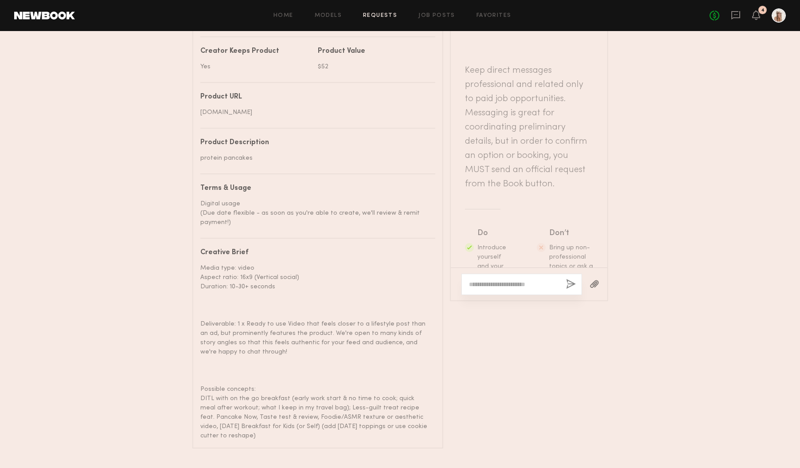
click at [494, 278] on div at bounding box center [522, 284] width 121 height 21
click at [487, 280] on textarea at bounding box center [514, 284] width 90 height 9
paste textarea "**********"
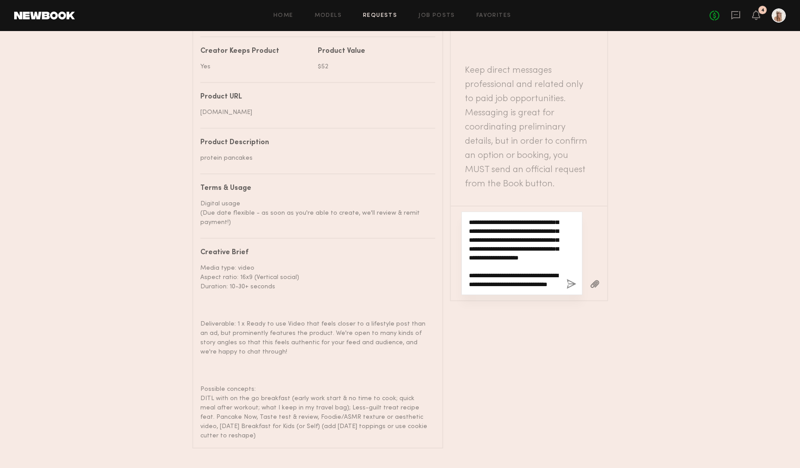
type textarea "**********"
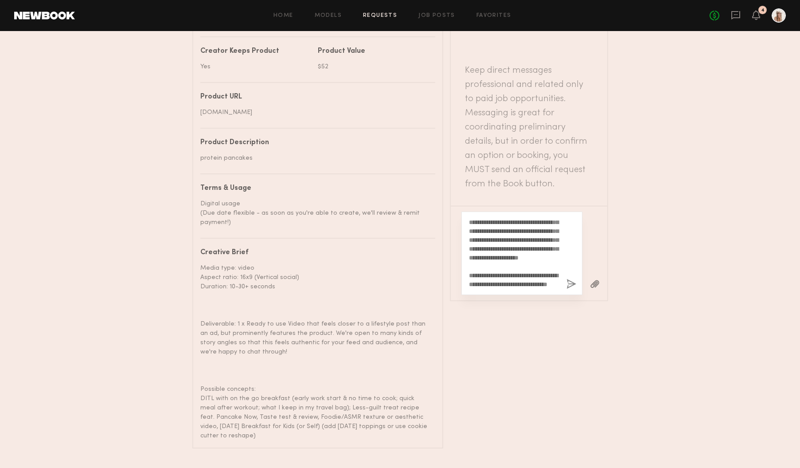
click at [598, 279] on button "button" at bounding box center [595, 284] width 10 height 11
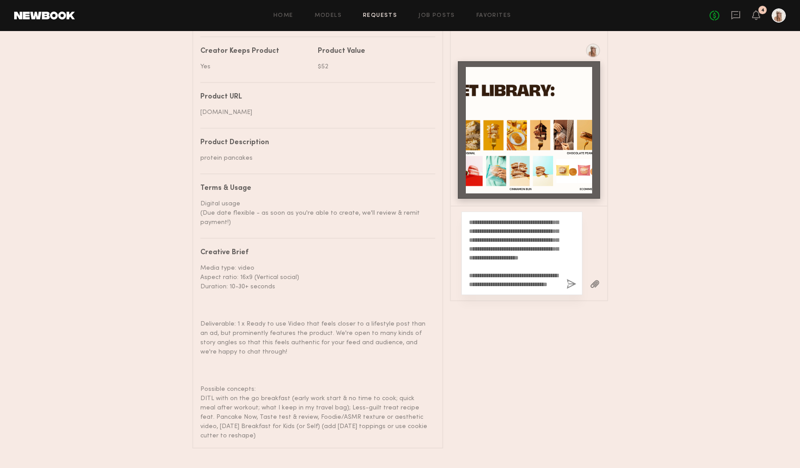
click at [596, 279] on button "button" at bounding box center [595, 284] width 10 height 11
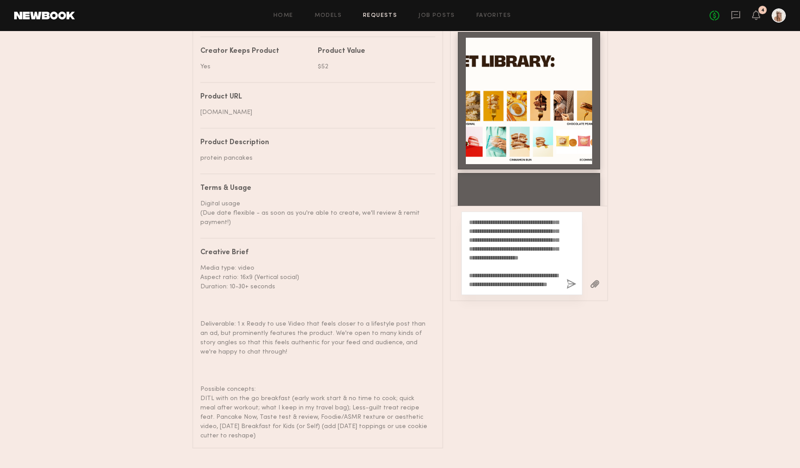
scroll to position [639, 0]
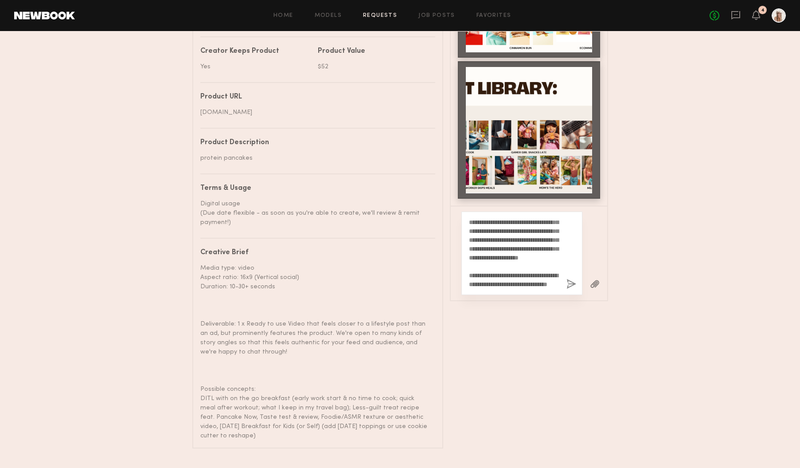
click at [572, 279] on button "button" at bounding box center [572, 284] width 10 height 11
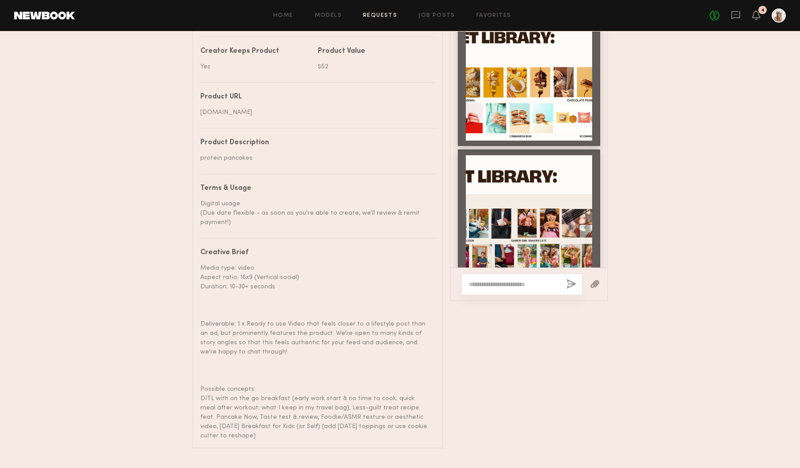
scroll to position [429, 0]
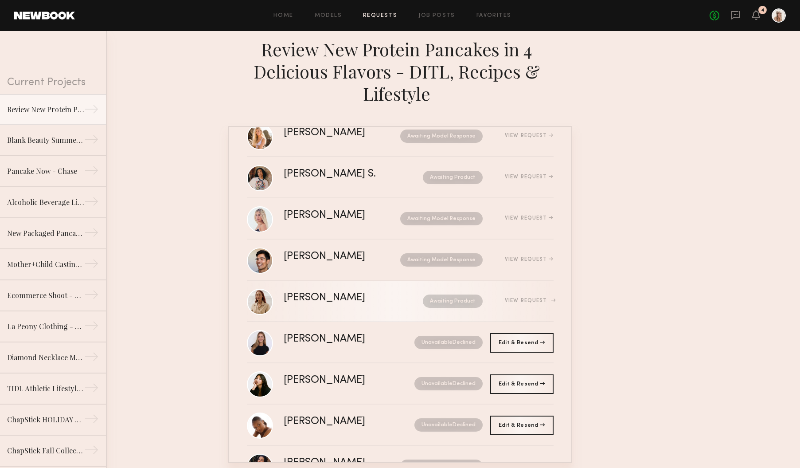
scroll to position [347, 0]
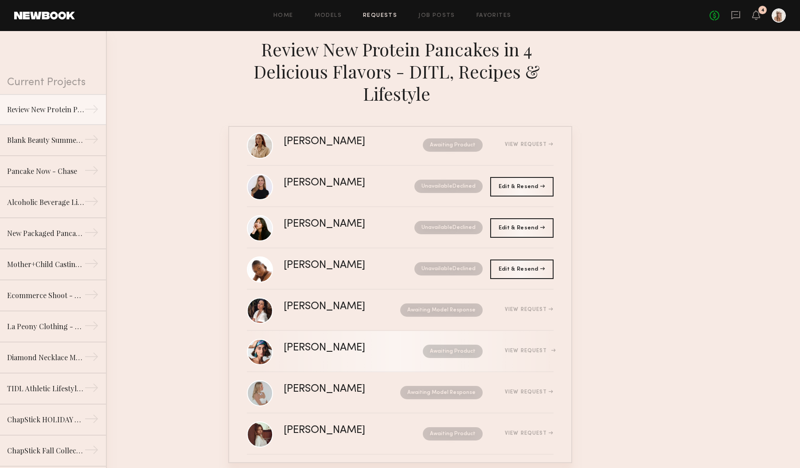
click at [545, 343] on div "[PERSON_NAME] Awaiting Product View Request" at bounding box center [419, 351] width 270 height 17
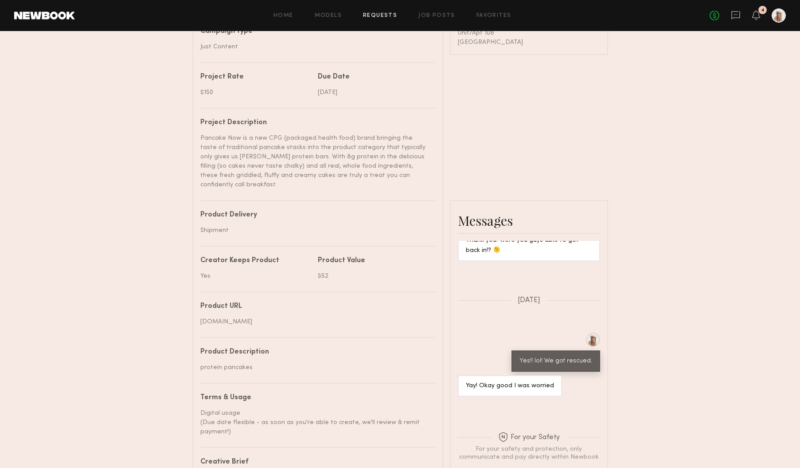
scroll to position [430, 0]
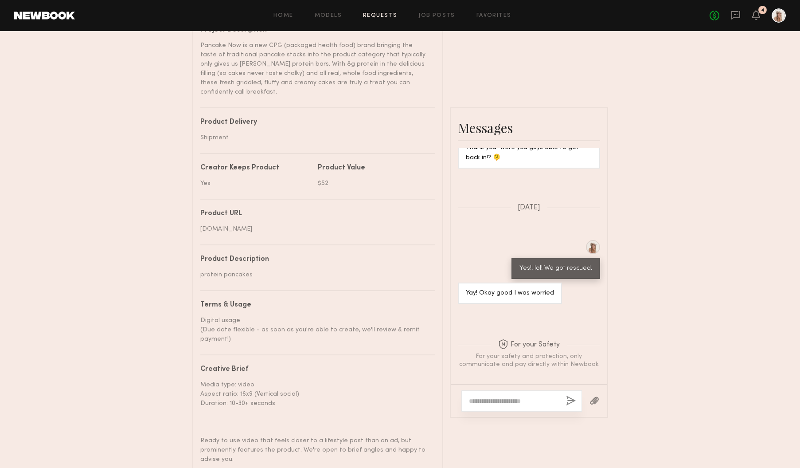
click at [500, 396] on textarea at bounding box center [514, 400] width 90 height 9
paste textarea "**********"
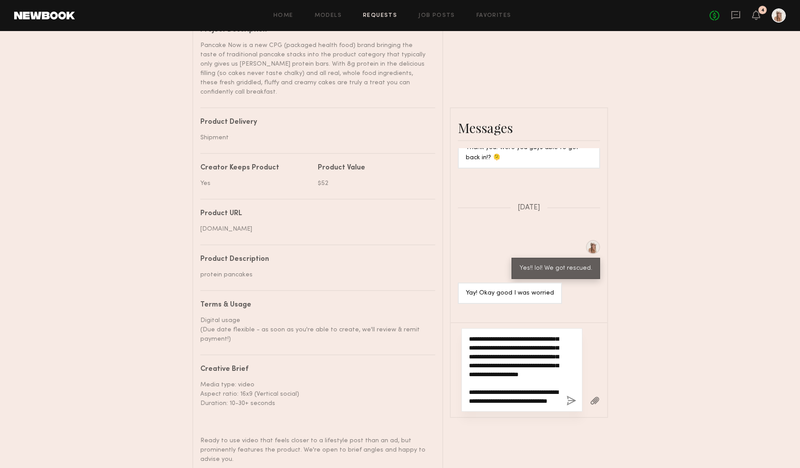
type textarea "**********"
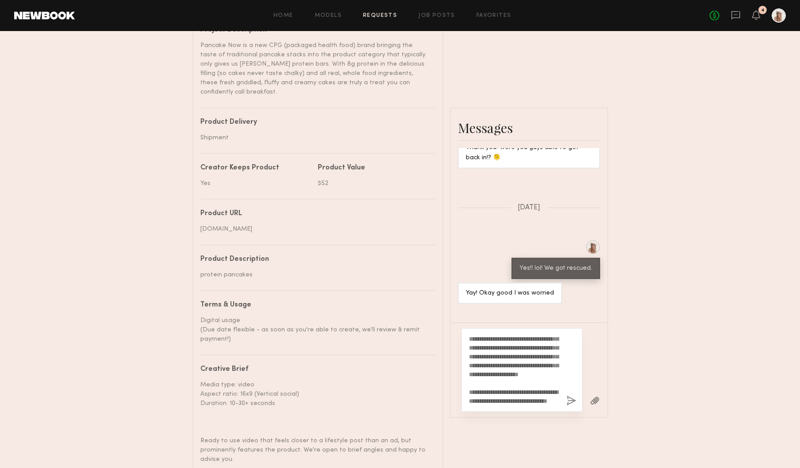
click at [572, 395] on button "button" at bounding box center [572, 400] width 10 height 11
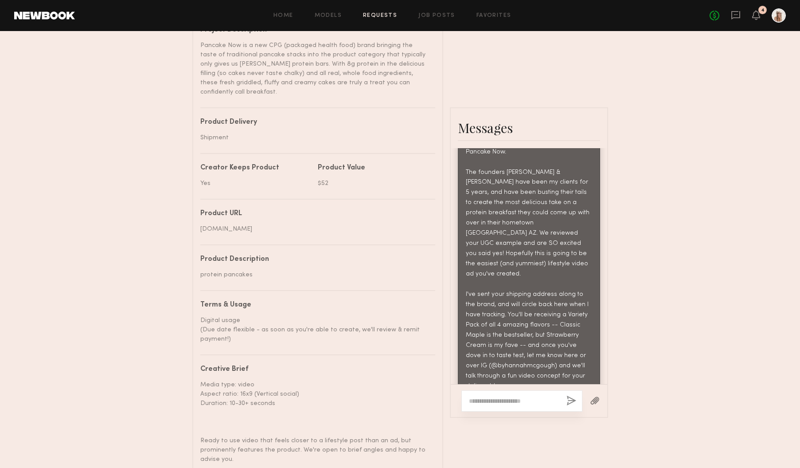
scroll to position [959, 0]
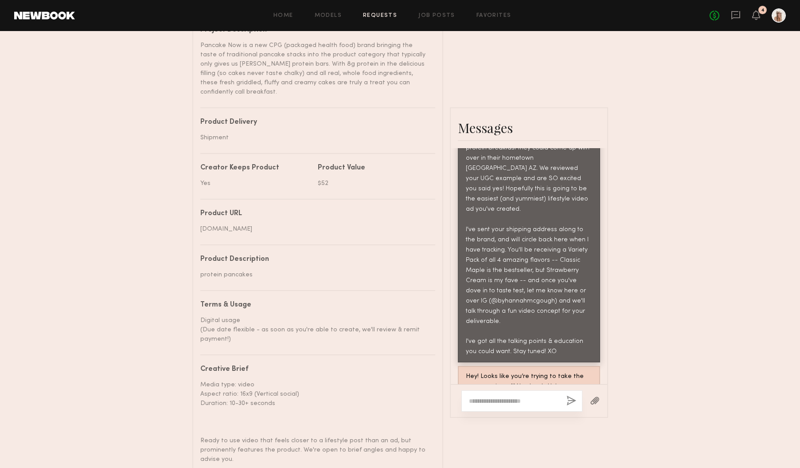
click at [596, 395] on button "button" at bounding box center [595, 400] width 10 height 11
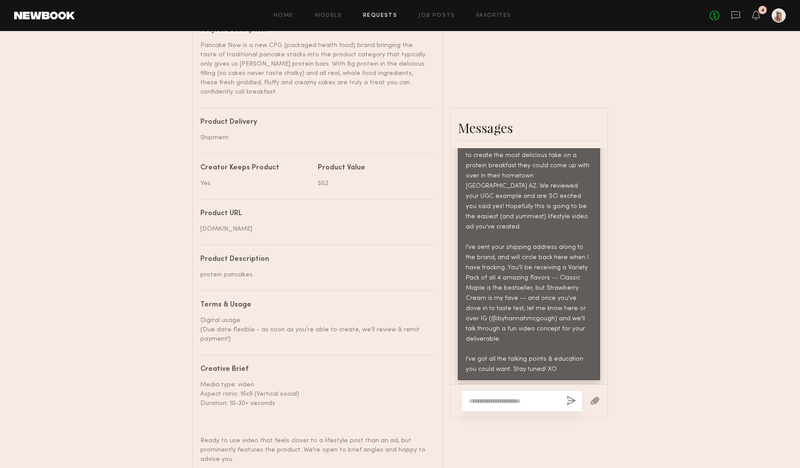
scroll to position [1119, 0]
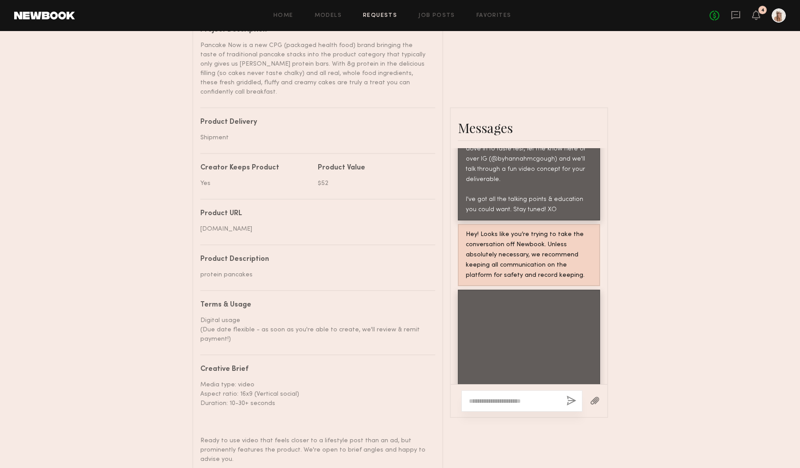
click at [592, 395] on button "button" at bounding box center [595, 400] width 10 height 11
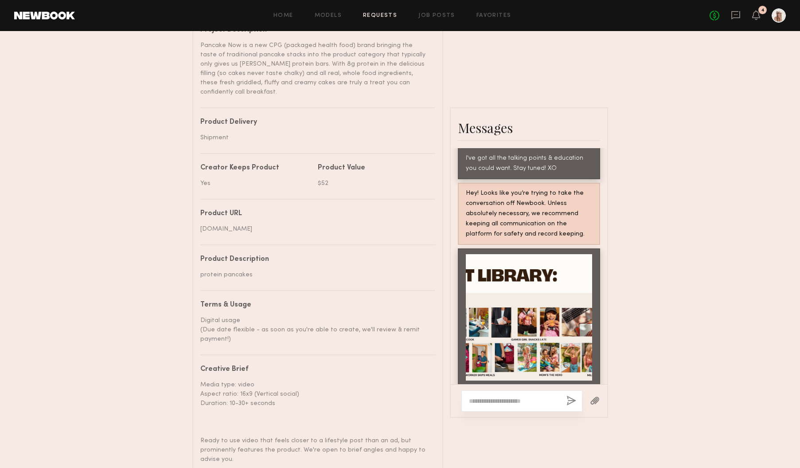
scroll to position [1155, 0]
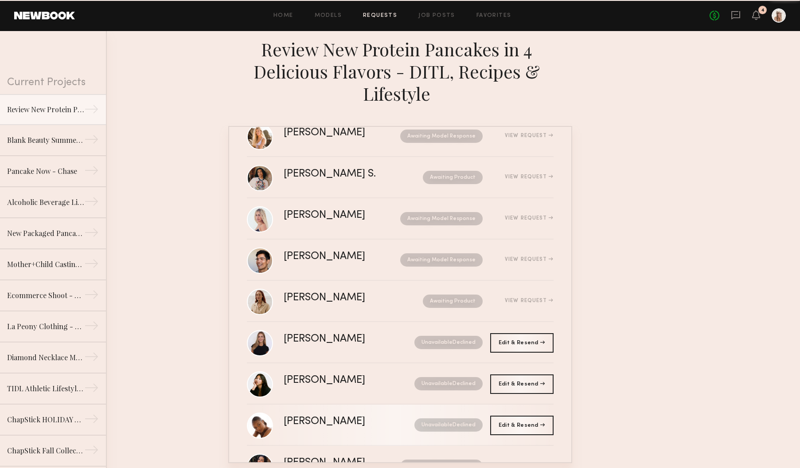
scroll to position [347, 0]
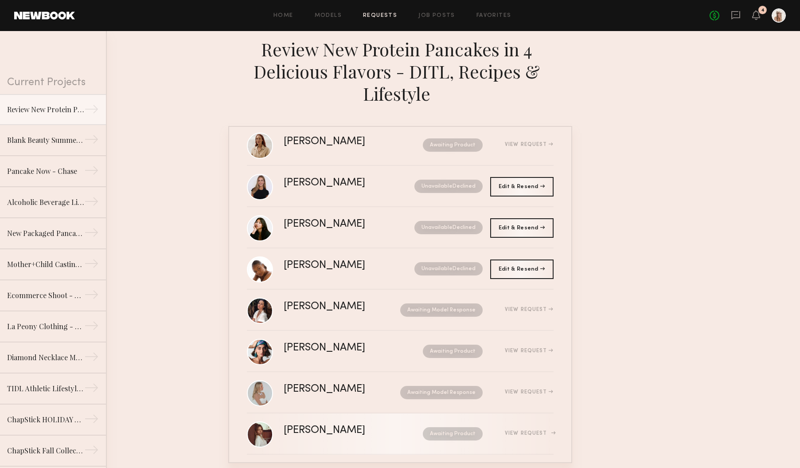
click at [507, 430] on div "View Request" at bounding box center [518, 433] width 71 height 7
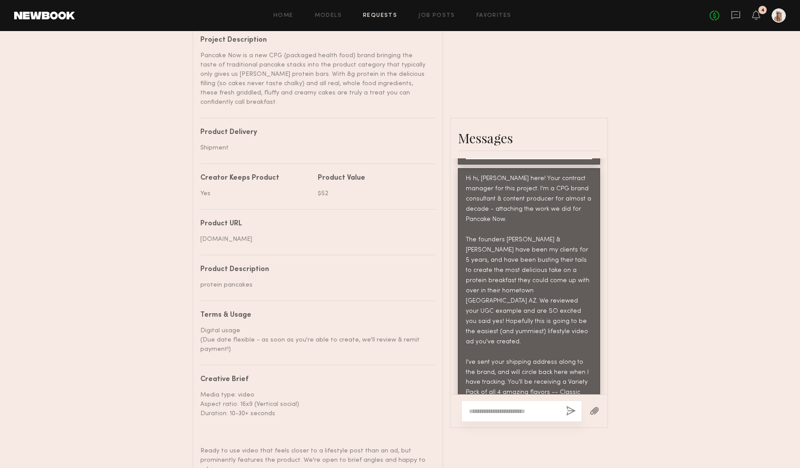
scroll to position [528, 0]
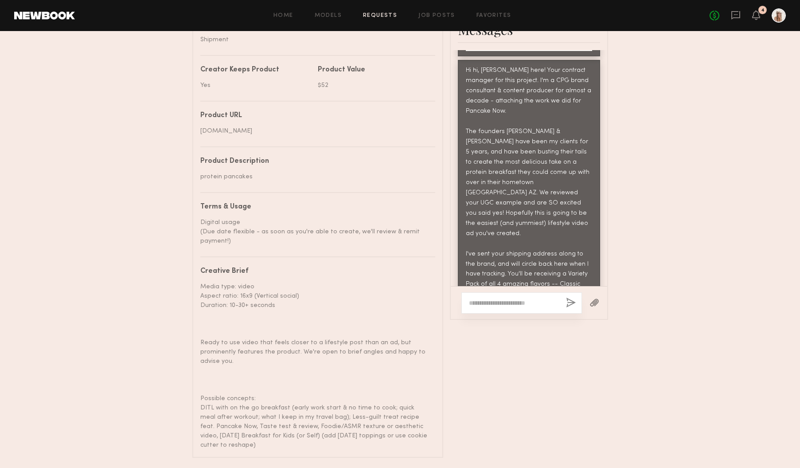
click at [505, 298] on textarea at bounding box center [514, 302] width 90 height 9
paste textarea "**********"
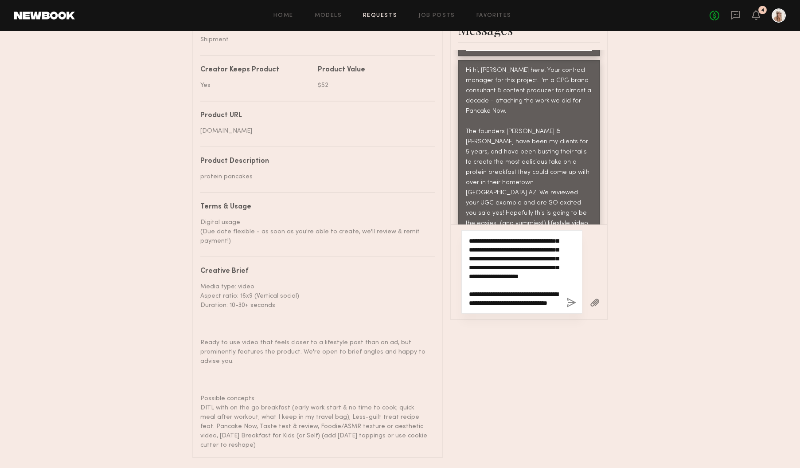
type textarea "**********"
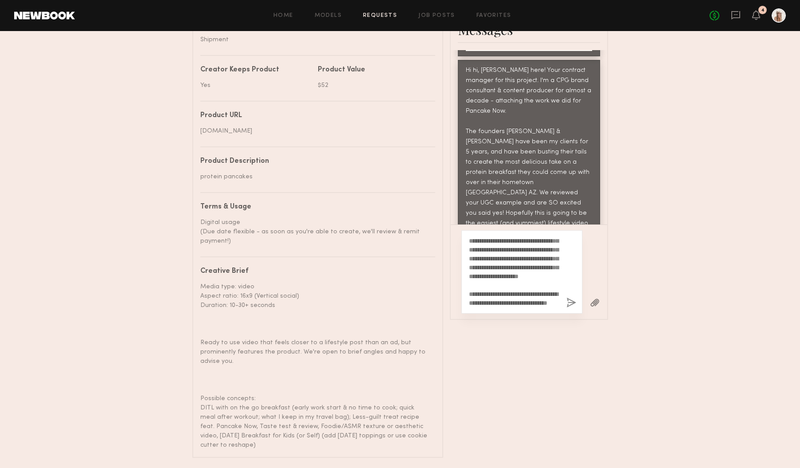
click at [579, 283] on div "**********" at bounding box center [522, 271] width 121 height 83
click at [570, 297] on button "button" at bounding box center [572, 302] width 10 height 11
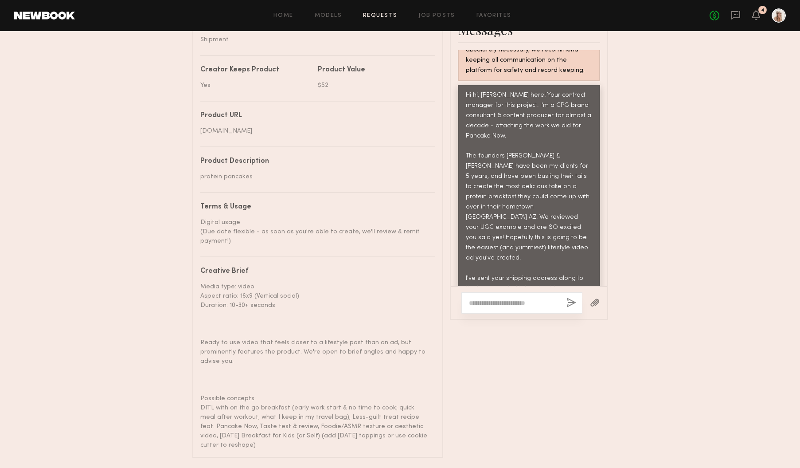
scroll to position [1667, 0]
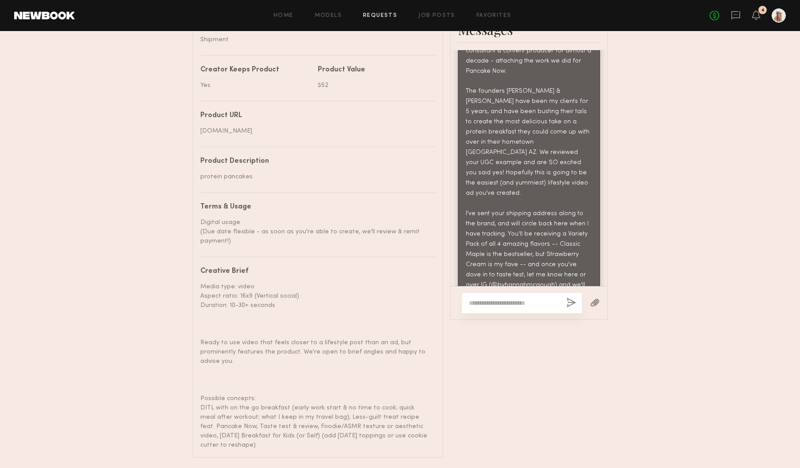
click at [595, 297] on button "button" at bounding box center [595, 302] width 10 height 11
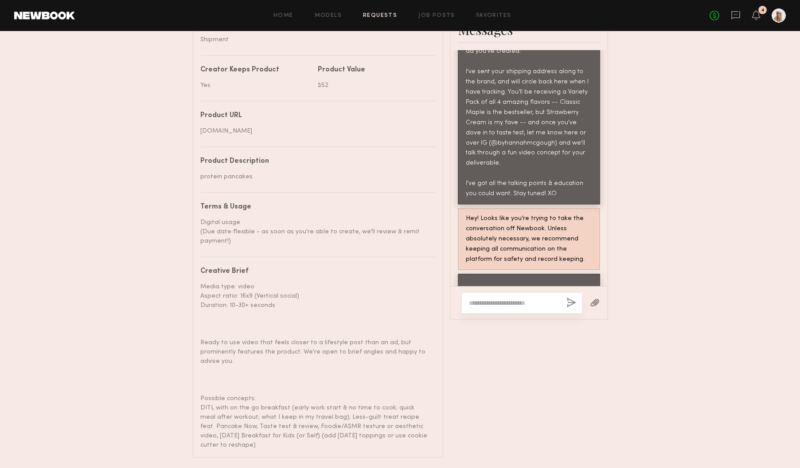
click at [588, 292] on div at bounding box center [595, 303] width 25 height 22
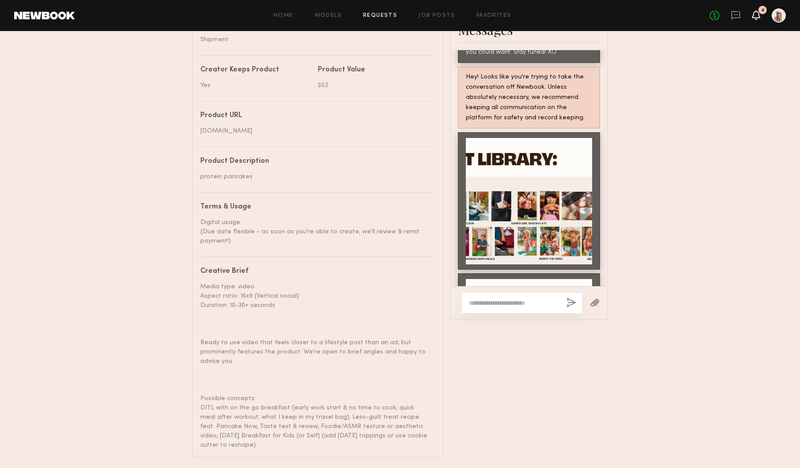
click at [758, 17] on icon at bounding box center [756, 15] width 7 height 6
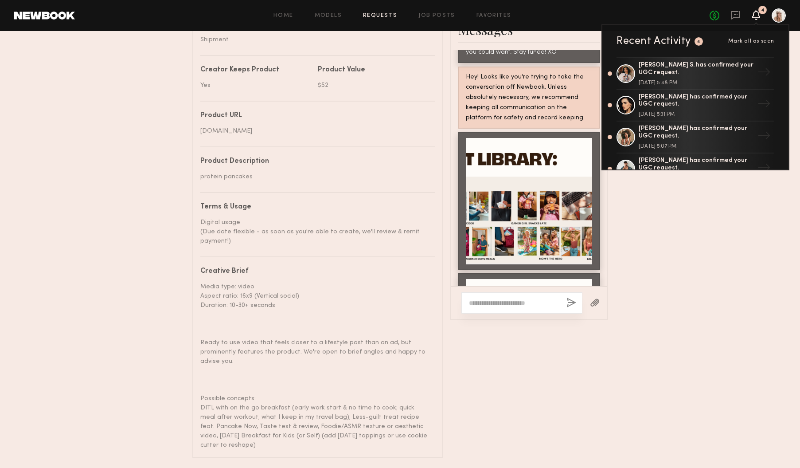
click at [758, 17] on icon at bounding box center [756, 15] width 7 height 6
